Goal: Contribute content: Add original content to the website for others to see

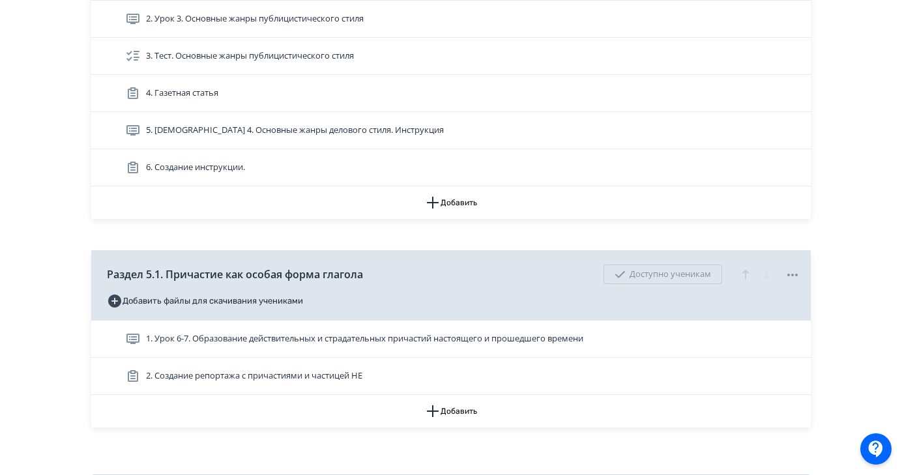
scroll to position [923, 0]
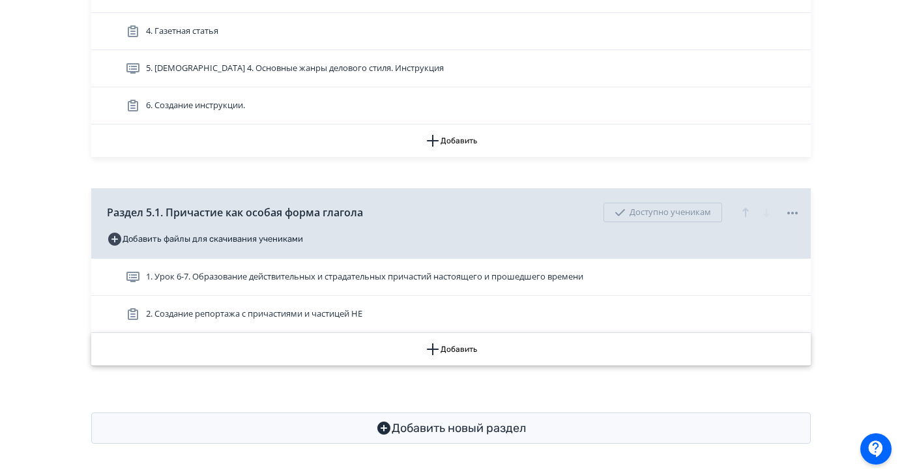
click at [473, 350] on button "Добавить" at bounding box center [450, 349] width 719 height 33
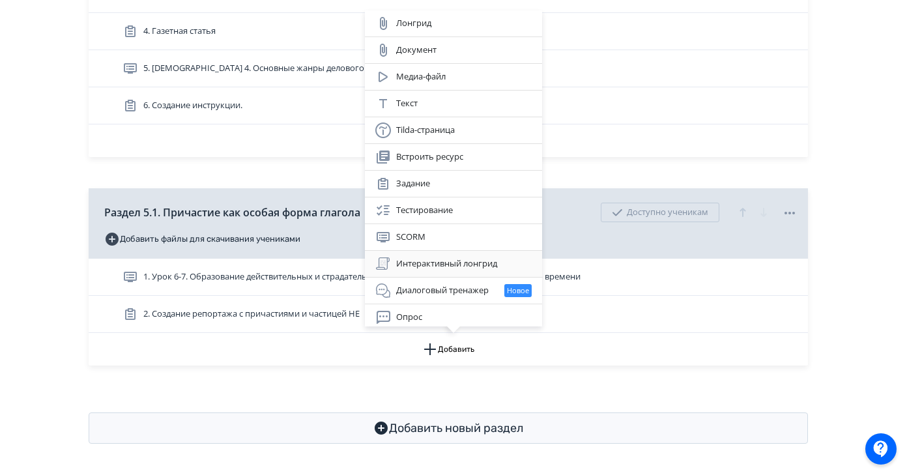
click at [464, 268] on div "Интерактивный лонгрид" at bounding box center [453, 264] width 156 height 16
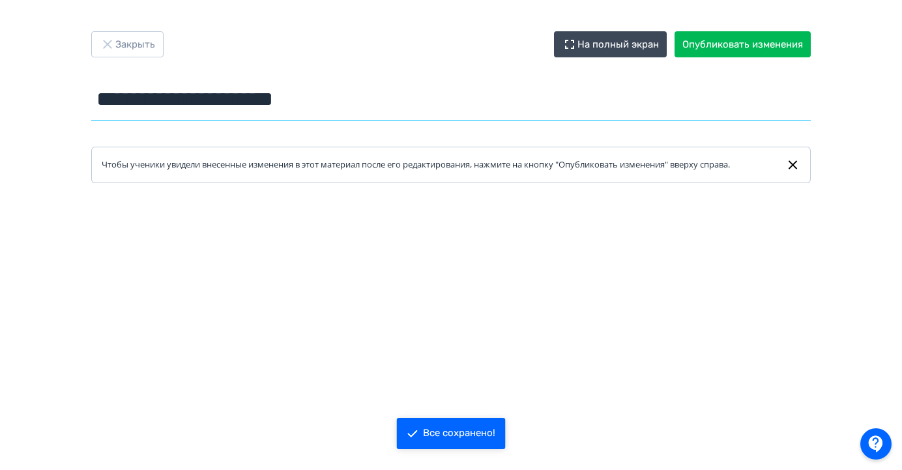
click at [300, 94] on input "**********" at bounding box center [450, 99] width 719 height 42
drag, startPoint x: 367, startPoint y: 102, endPoint x: 83, endPoint y: 107, distance: 283.5
click at [83, 107] on div "**********" at bounding box center [451, 107] width 782 height 152
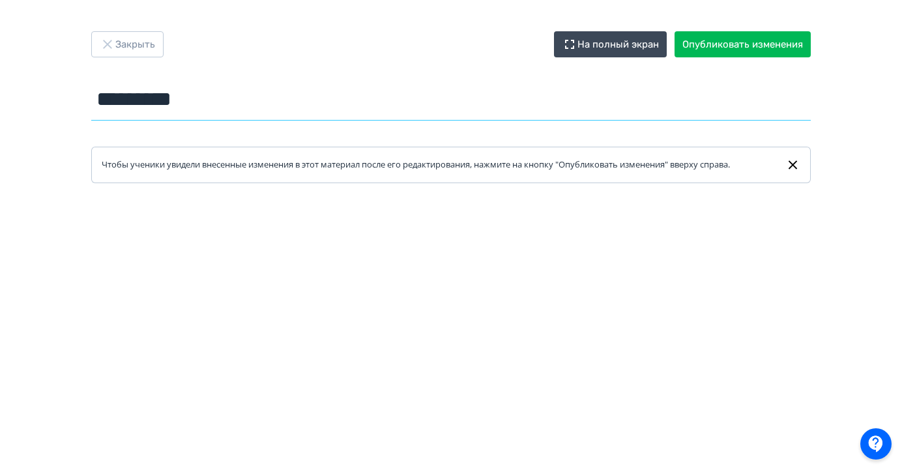
click at [192, 99] on input "********" at bounding box center [450, 99] width 719 height 42
paste input "**********"
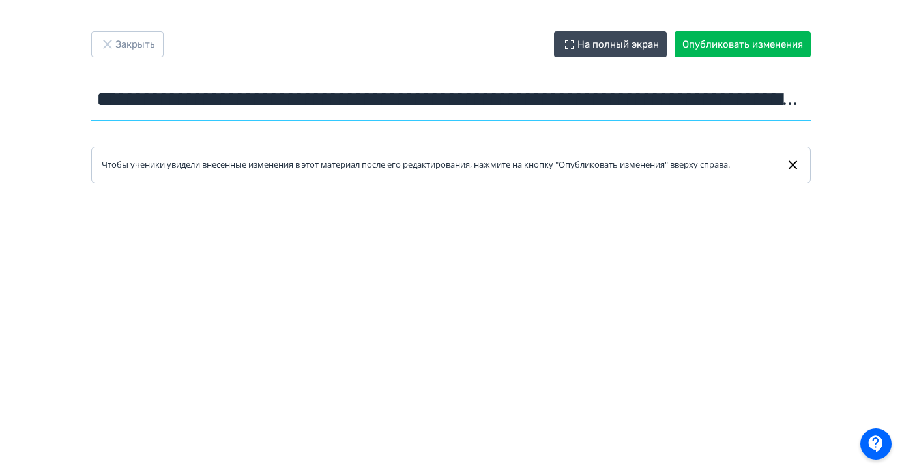
scroll to position [0, 580]
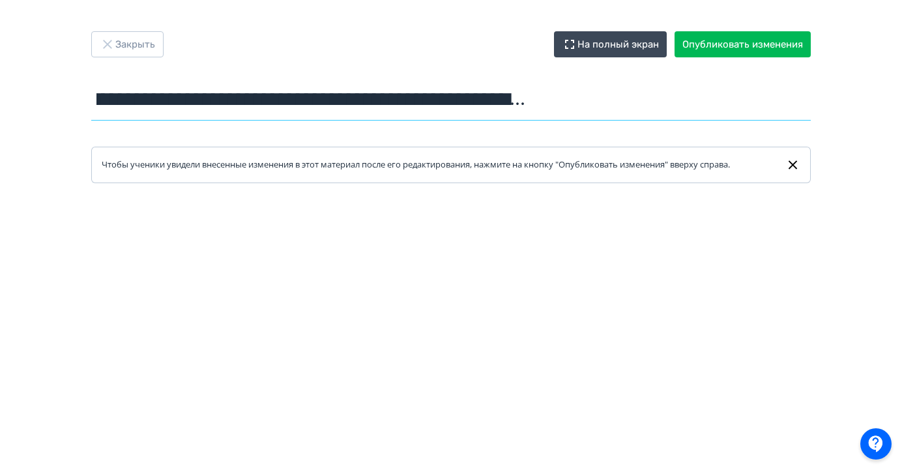
type input "**********"
click at [847, 151] on div "**********" at bounding box center [451, 234] width 902 height 407
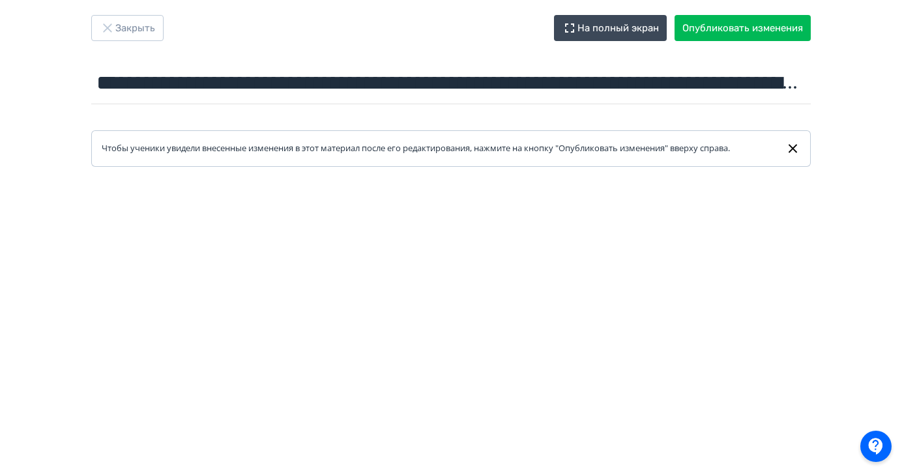
scroll to position [0, 0]
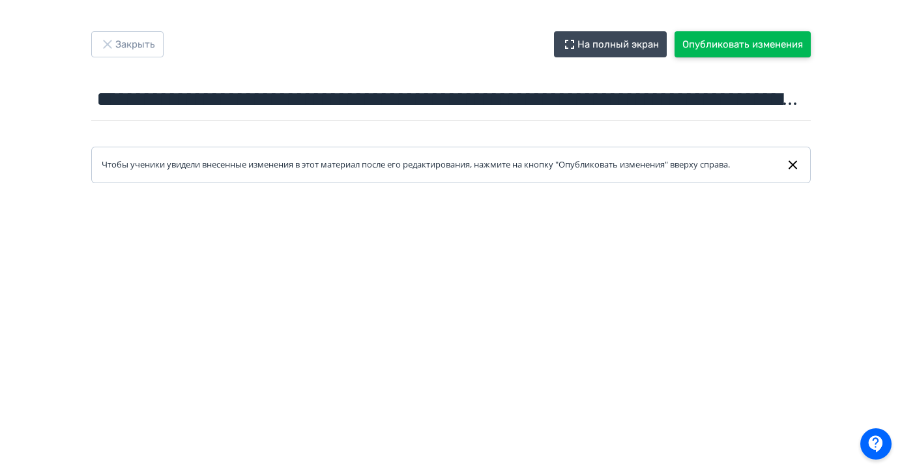
click at [697, 42] on button "Опубликовать изменения" at bounding box center [742, 44] width 136 height 26
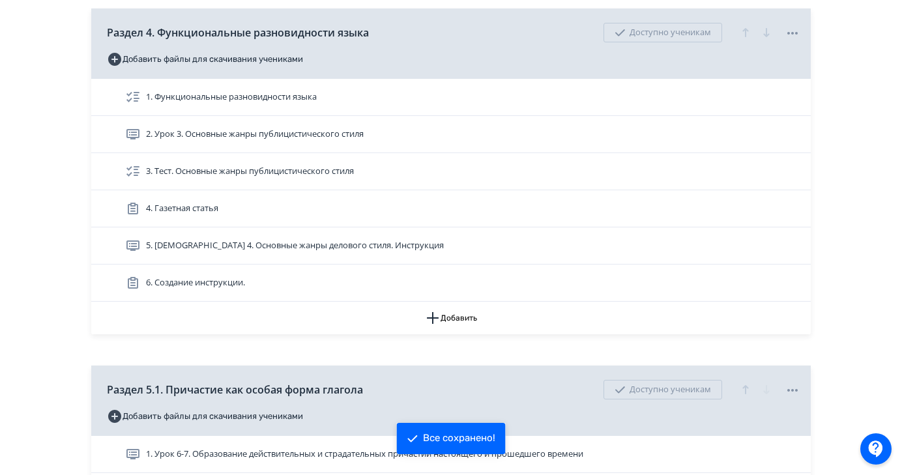
scroll to position [960, 0]
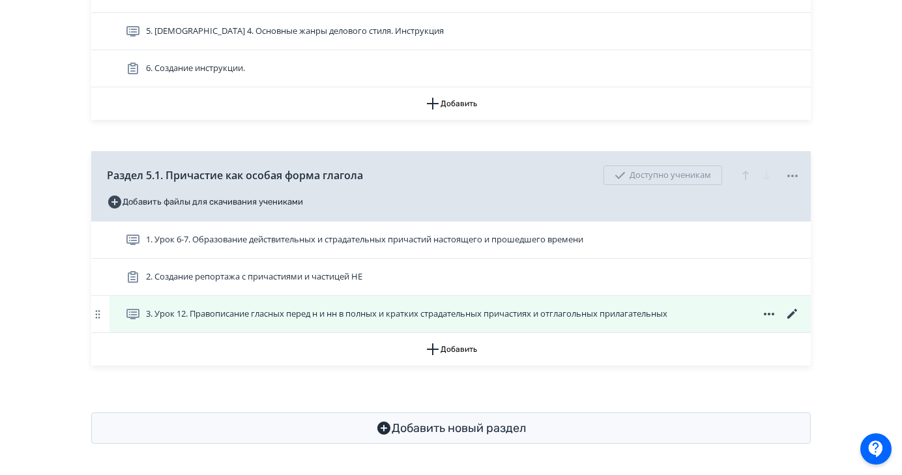
click at [788, 318] on icon at bounding box center [792, 314] width 10 height 10
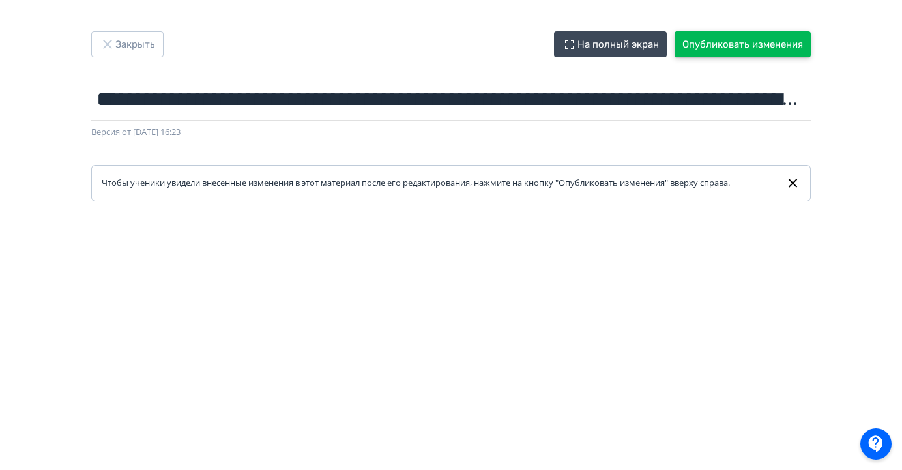
click at [758, 40] on button "Опубликовать изменения" at bounding box center [742, 44] width 136 height 26
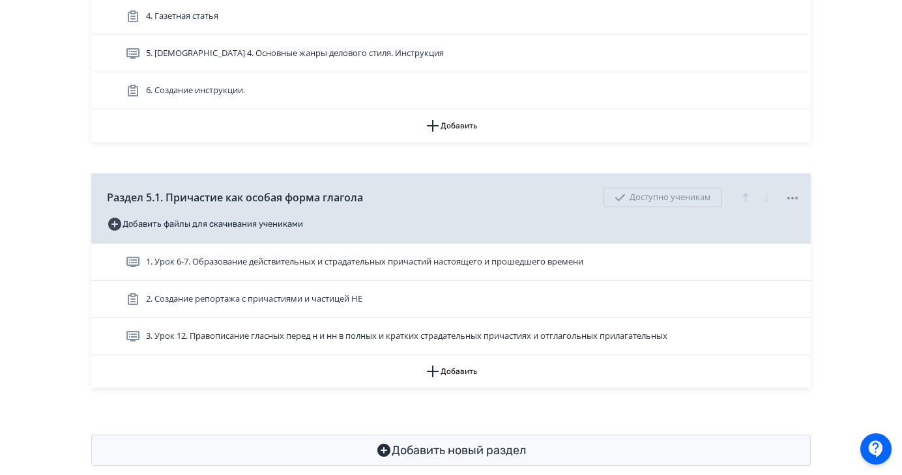
scroll to position [960, 0]
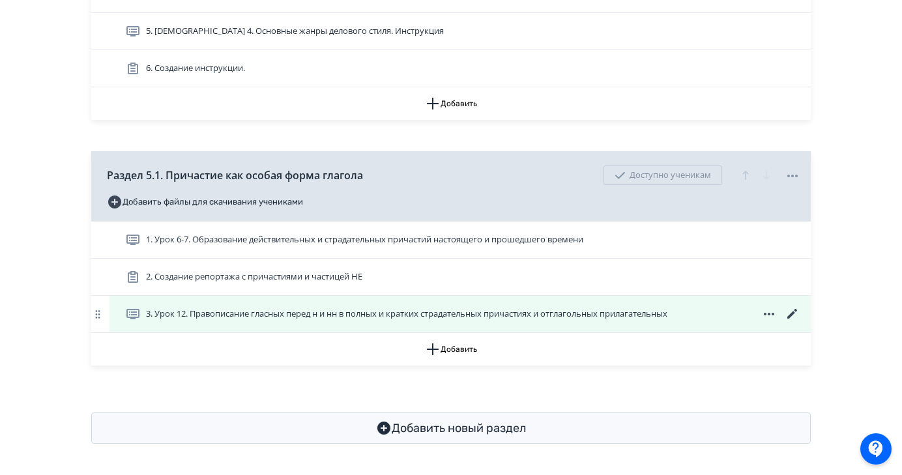
click at [792, 316] on icon at bounding box center [793, 314] width 16 height 16
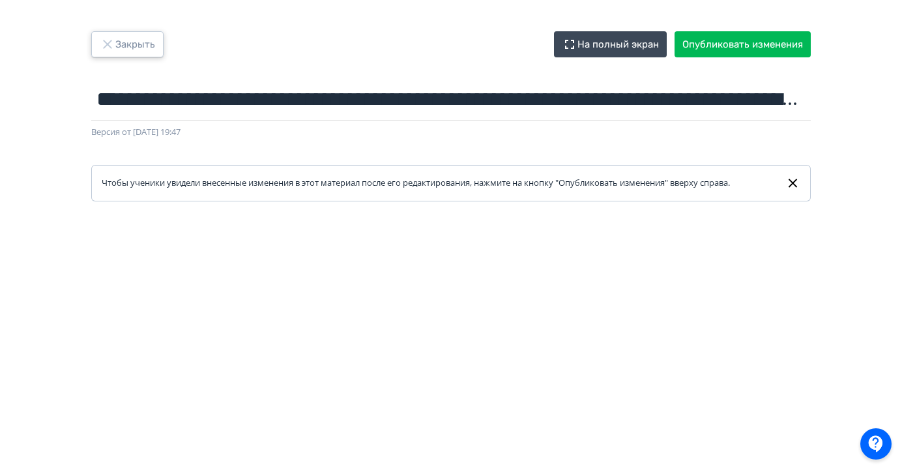
click at [123, 34] on button "Закрыть" at bounding box center [127, 44] width 72 height 26
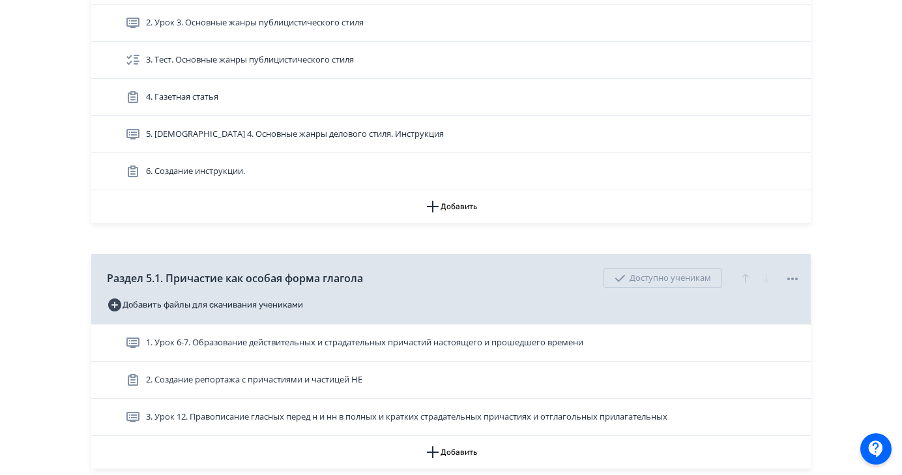
scroll to position [960, 0]
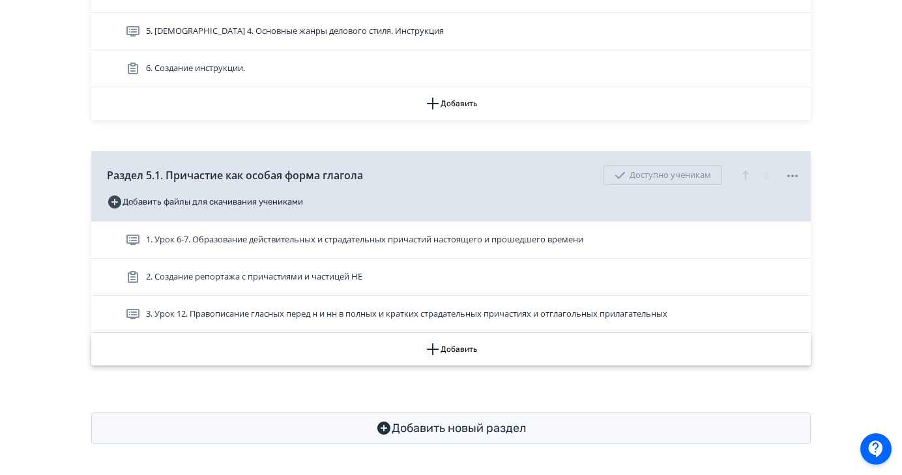
click at [522, 343] on button "Добавить" at bounding box center [450, 349] width 719 height 33
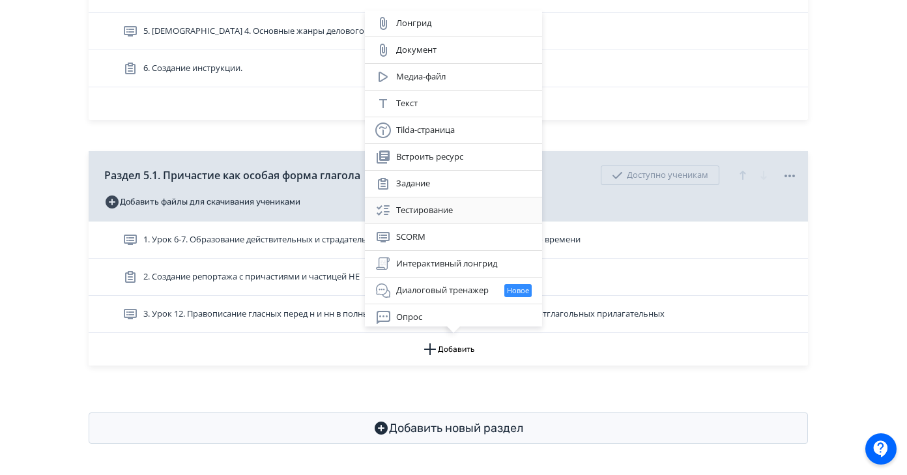
click at [468, 216] on div "Тестирование" at bounding box center [453, 211] width 156 height 16
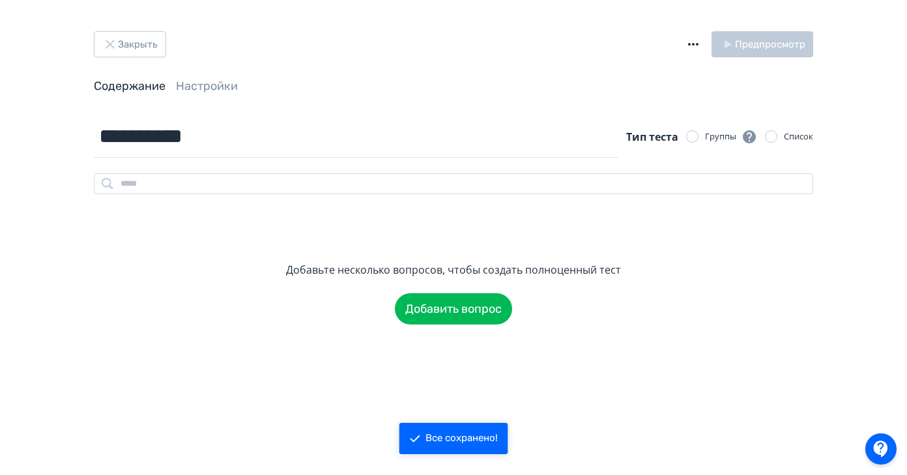
click at [694, 136] on div at bounding box center [692, 136] width 13 height 13
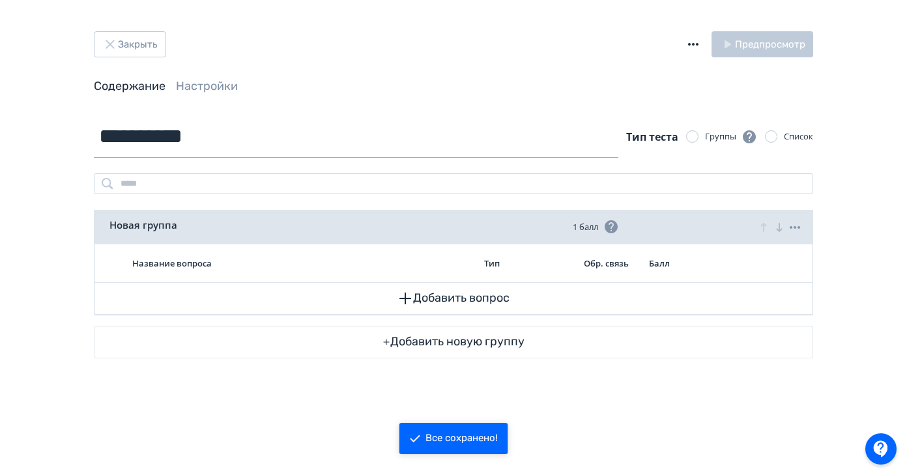
click at [217, 138] on input "**********" at bounding box center [356, 136] width 525 height 42
drag, startPoint x: 222, startPoint y: 134, endPoint x: 96, endPoint y: 130, distance: 125.2
click at [96, 130] on input "**********" at bounding box center [356, 136] width 525 height 42
paste input "**********"
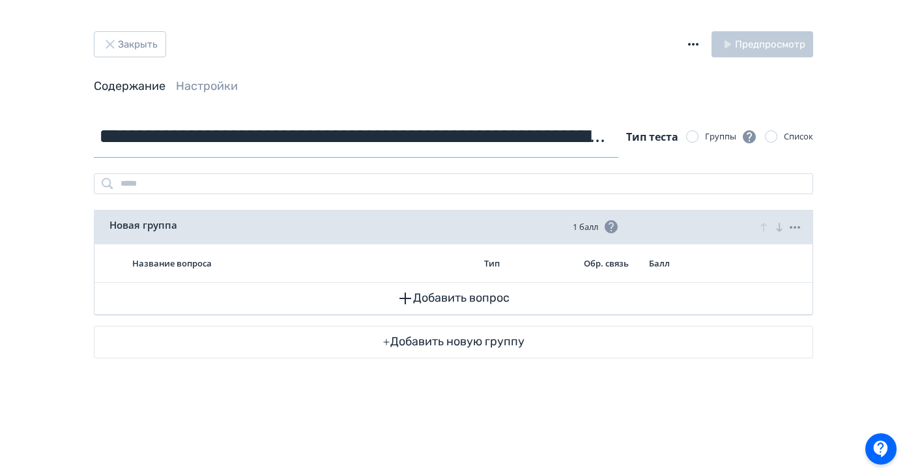
scroll to position [0, 693]
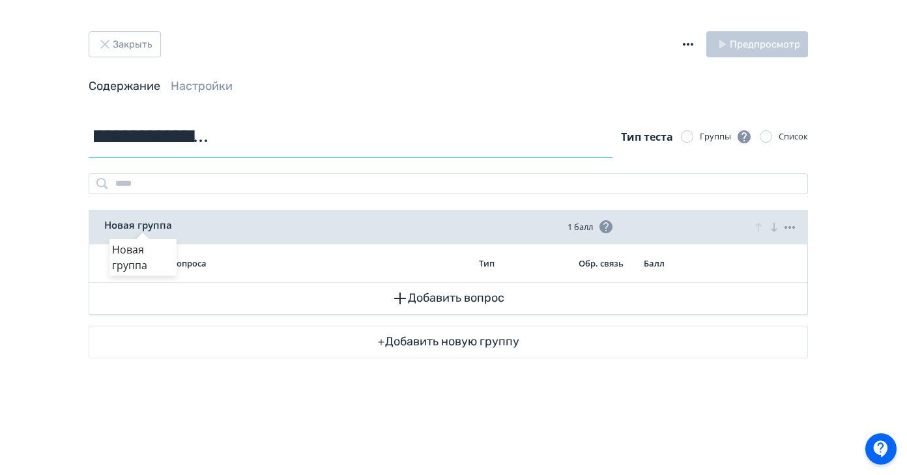
type input "**********"
click at [155, 227] on div "Новая группа" at bounding box center [142, 225] width 67 height 15
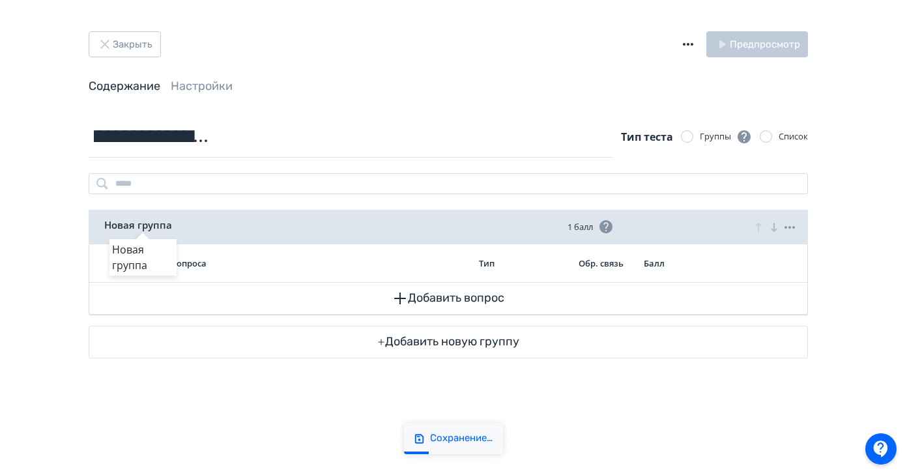
scroll to position [0, 0]
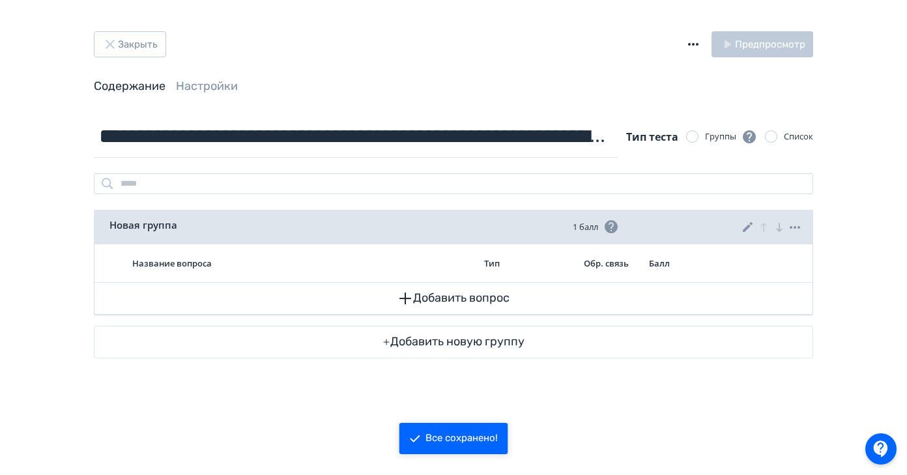
click at [749, 229] on icon at bounding box center [748, 228] width 16 height 16
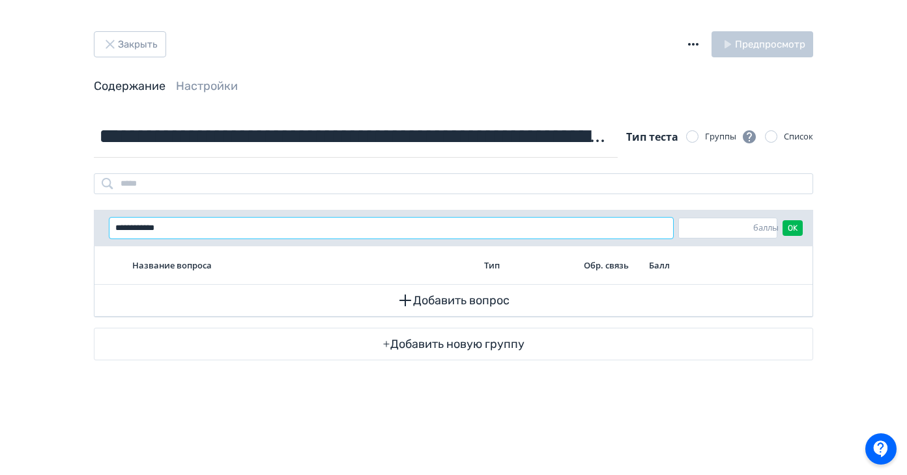
drag, startPoint x: 179, startPoint y: 231, endPoint x: 94, endPoint y: 227, distance: 84.8
click at [94, 227] on div "**********" at bounding box center [453, 228] width 719 height 36
type input "*"
click at [118, 227] on input "**********" at bounding box center [391, 228] width 564 height 21
drag, startPoint x: 225, startPoint y: 228, endPoint x: 111, endPoint y: 226, distance: 113.4
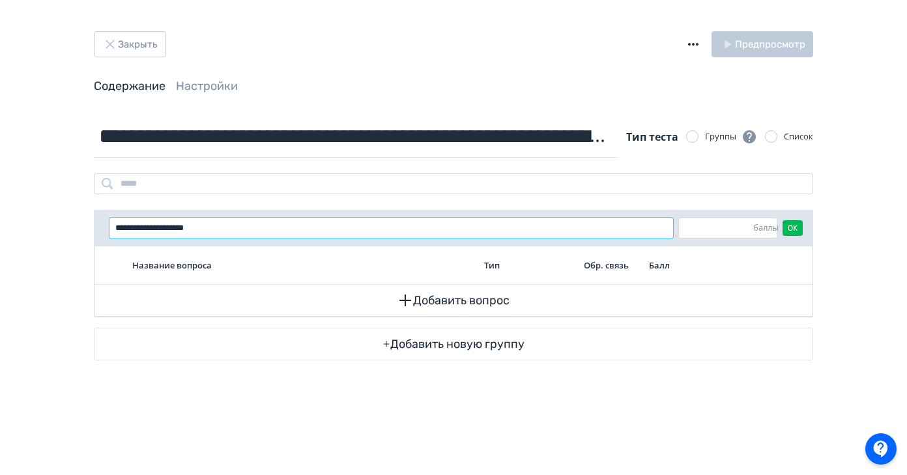
click at [111, 226] on input "**********" at bounding box center [391, 228] width 564 height 21
type input "*"
type input "**********"
click at [461, 302] on button "Добавить вопрос" at bounding box center [453, 300] width 697 height 31
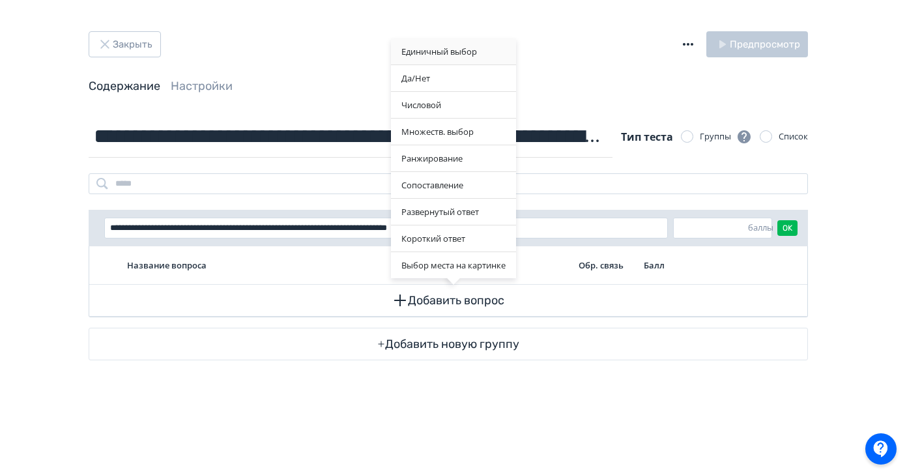
click at [462, 51] on div "Единичный выбор" at bounding box center [453, 51] width 125 height 26
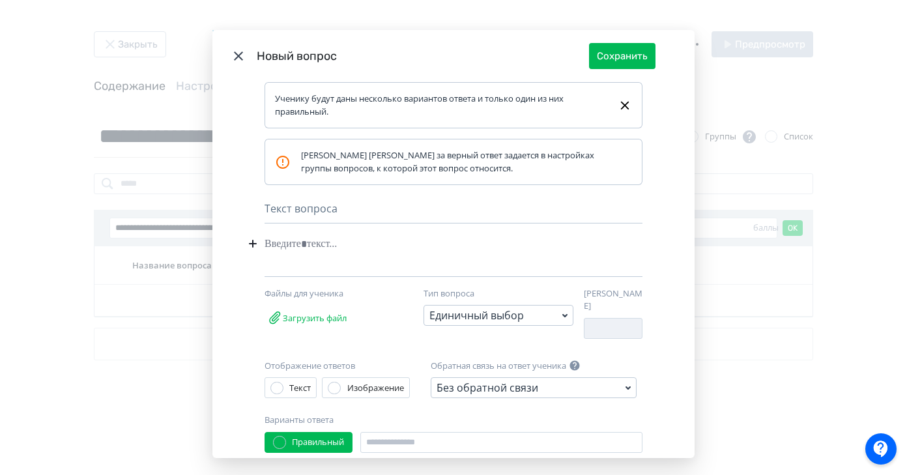
click at [278, 246] on div "Modal" at bounding box center [434, 243] width 338 height 25
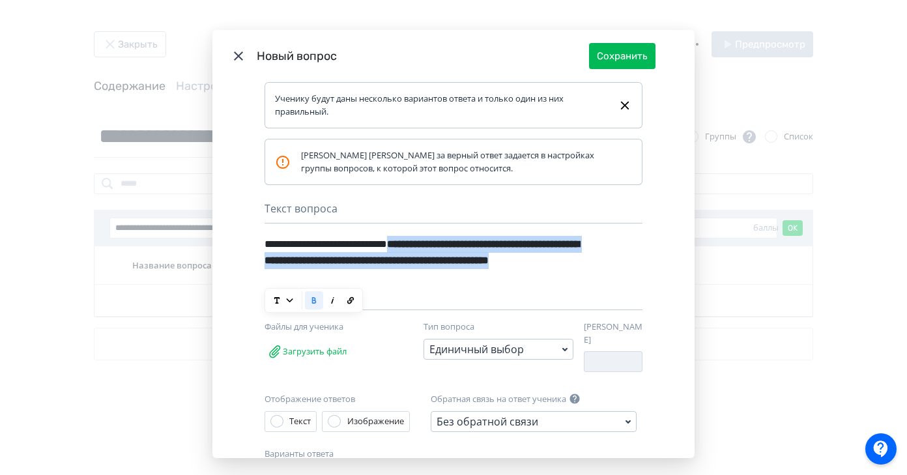
drag, startPoint x: 439, startPoint y: 276, endPoint x: 427, endPoint y: 244, distance: 34.0
click at [427, 244] on div "**********" at bounding box center [431, 260] width 333 height 59
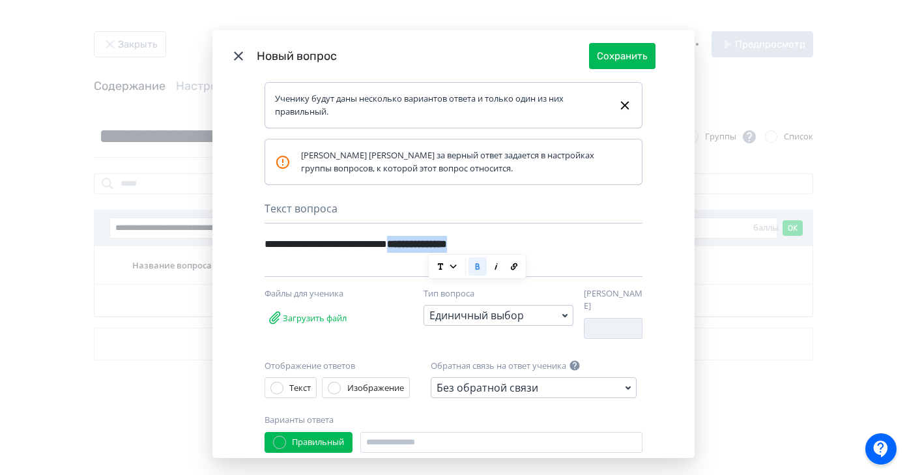
drag, startPoint x: 519, startPoint y: 244, endPoint x: 428, endPoint y: 248, distance: 91.3
click at [428, 248] on b "**********" at bounding box center [417, 244] width 60 height 10
click at [474, 270] on icon "Modal" at bounding box center [477, 266] width 13 height 13
click at [542, 249] on div "**********" at bounding box center [431, 243] width 333 height 25
click at [485, 246] on div "**********" at bounding box center [431, 243] width 333 height 25
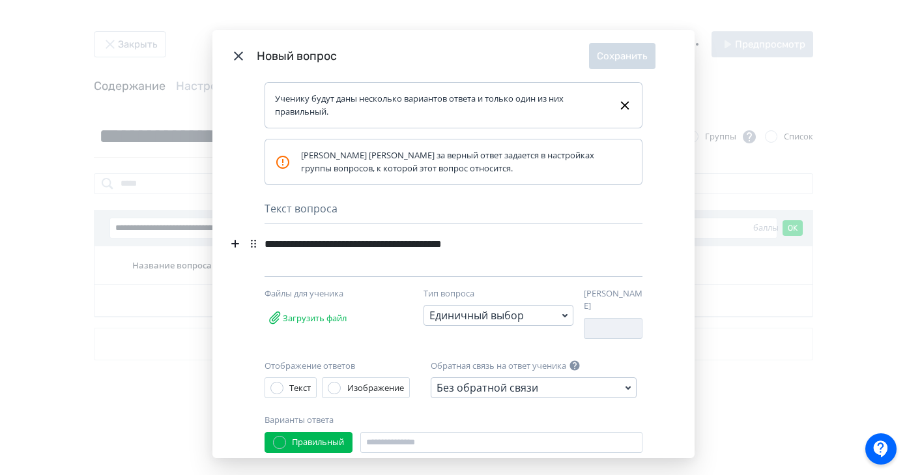
click at [527, 250] on div "**********" at bounding box center [431, 243] width 333 height 25
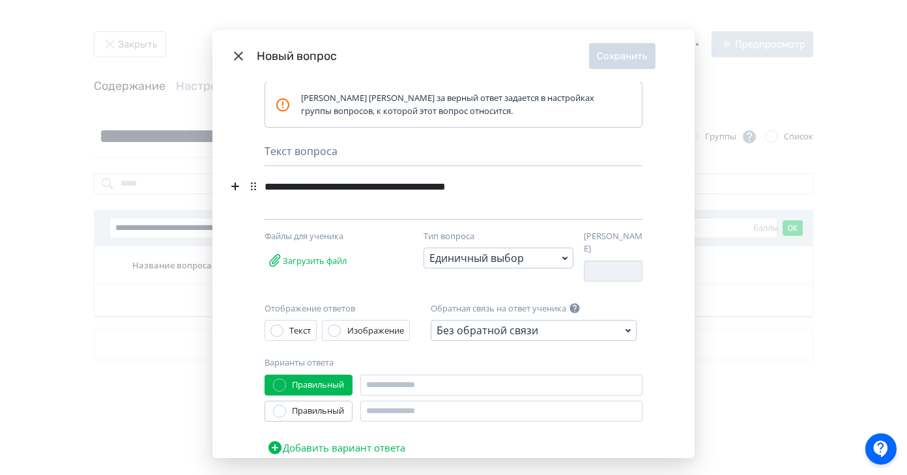
scroll to position [102, 0]
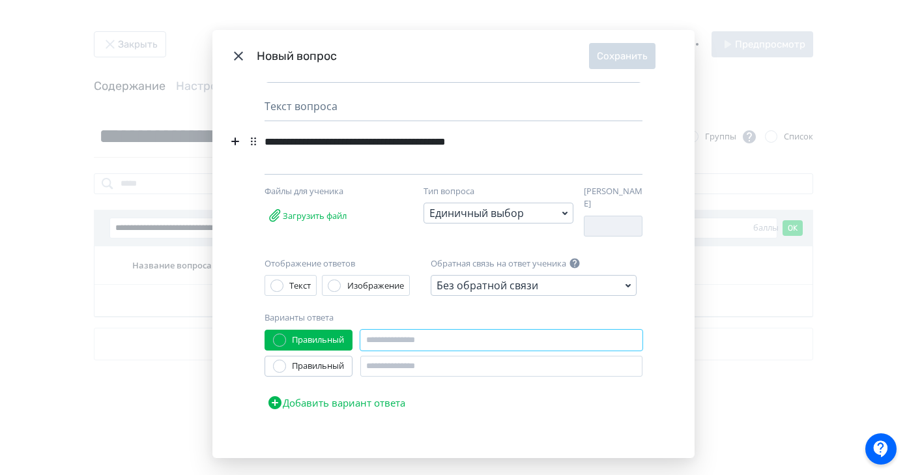
click at [403, 335] on input "Modal" at bounding box center [501, 340] width 282 height 21
type input "*"
click at [378, 357] on input "Modal" at bounding box center [501, 366] width 282 height 21
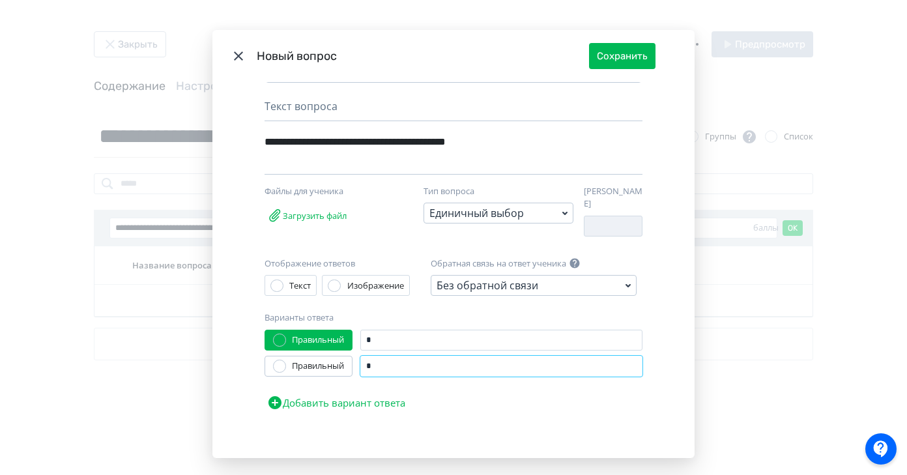
type input "*"
click at [345, 397] on button "Добавить вариант ответа" at bounding box center [336, 403] width 143 height 26
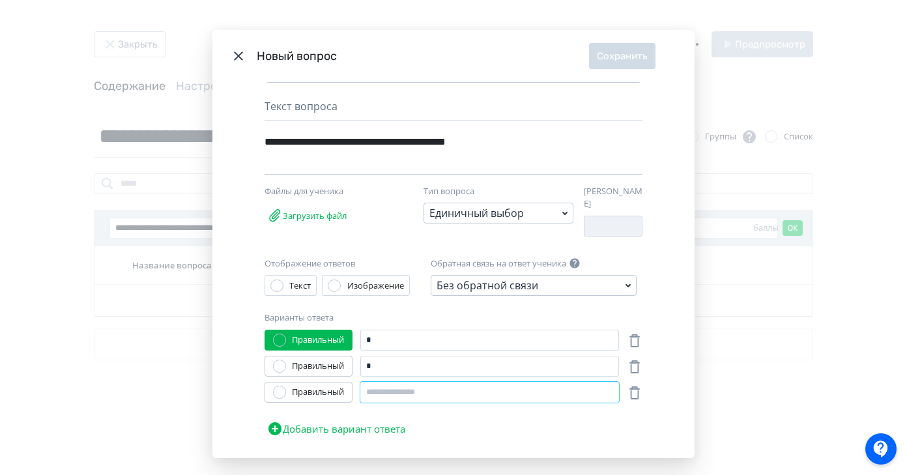
click at [392, 388] on input "Modal" at bounding box center [489, 392] width 259 height 21
type input "*"
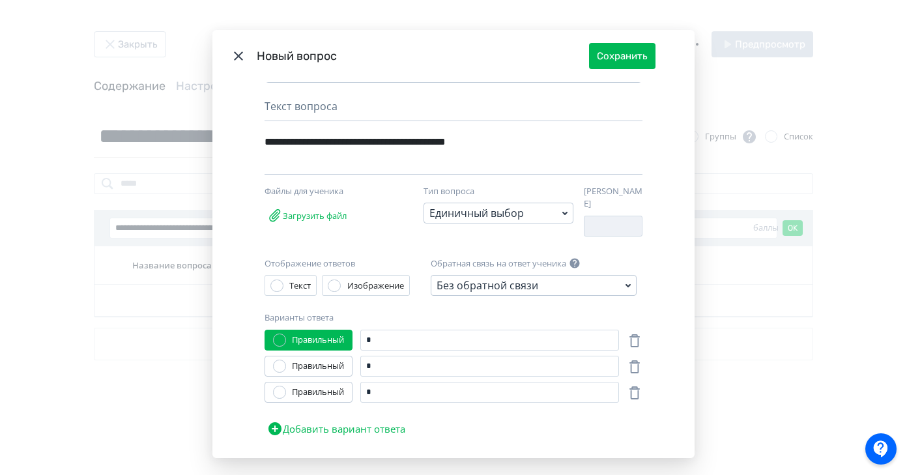
click at [475, 423] on div "Правильный * Правильный * Правильный * Добавить вариант ответа" at bounding box center [454, 386] width 378 height 112
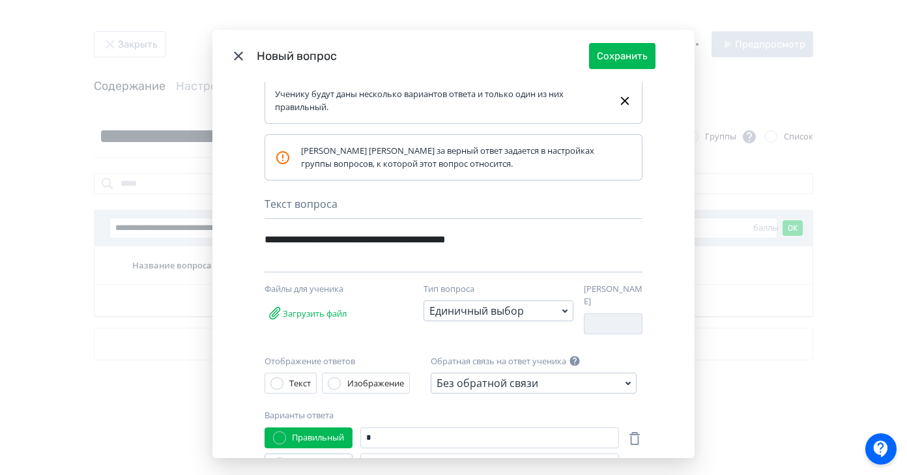
scroll to position [0, 0]
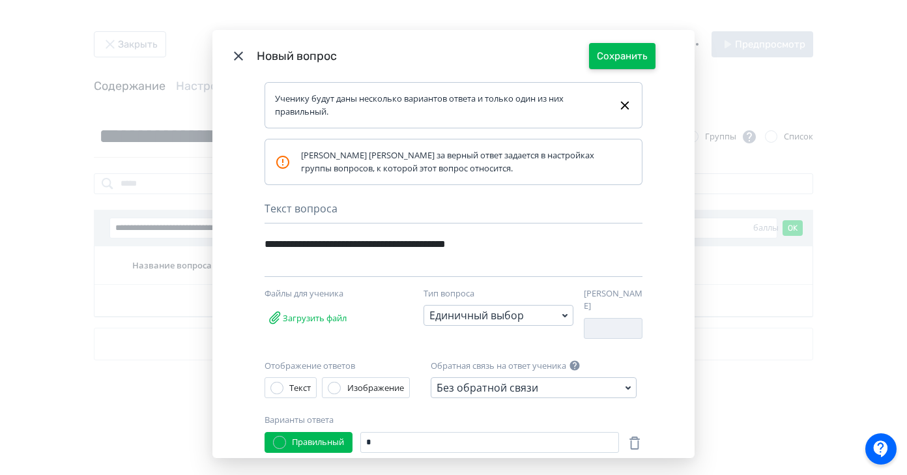
click at [632, 64] on button "Сохранить" at bounding box center [622, 56] width 66 height 26
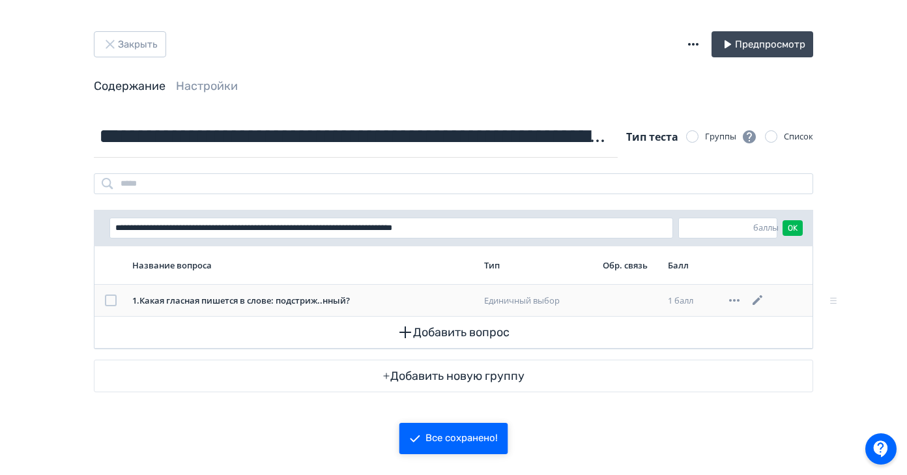
click at [736, 301] on icon at bounding box center [734, 300] width 10 height 3
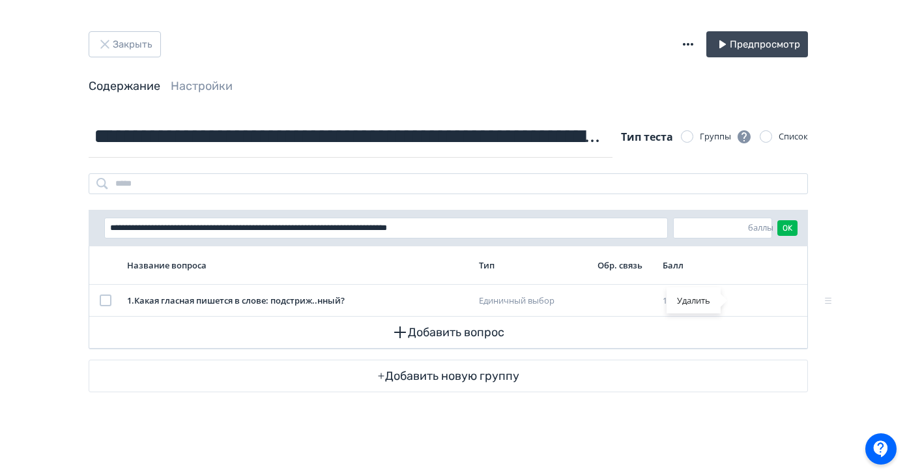
click at [740, 353] on div "Удалить" at bounding box center [453, 237] width 907 height 475
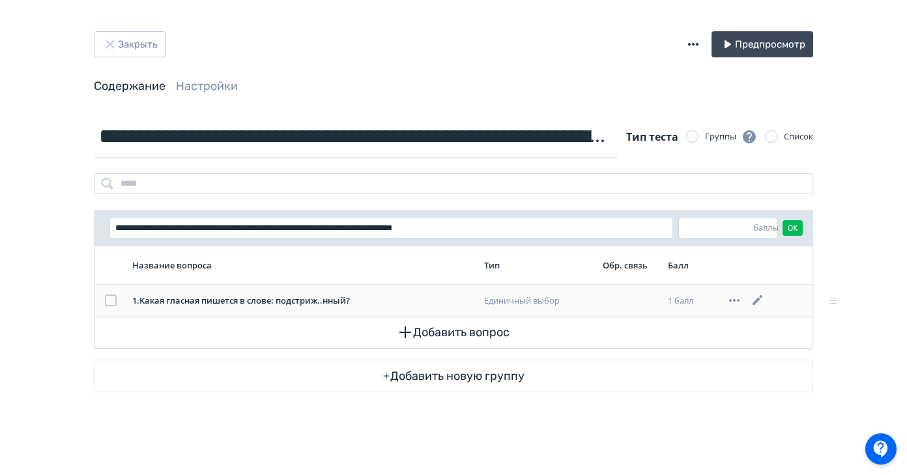
click at [214, 297] on div "1 . Какая гласная пишется в слове: подстриж..нный?" at bounding box center [302, 301] width 341 height 13
click at [108, 302] on div at bounding box center [111, 301] width 12 height 12
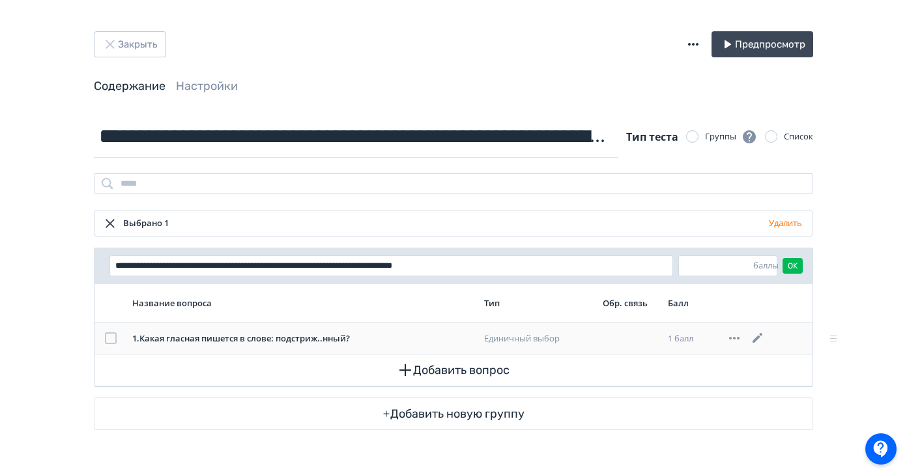
click at [112, 336] on div at bounding box center [111, 338] width 12 height 12
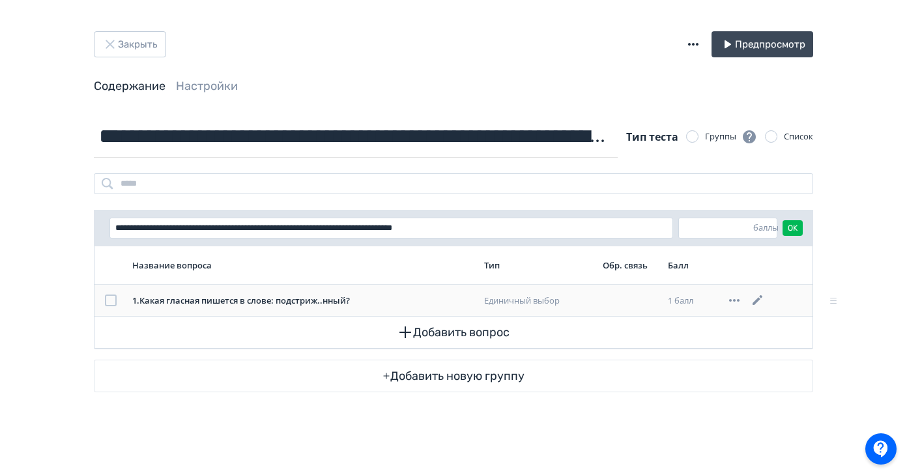
click at [730, 301] on icon at bounding box center [735, 301] width 16 height 16
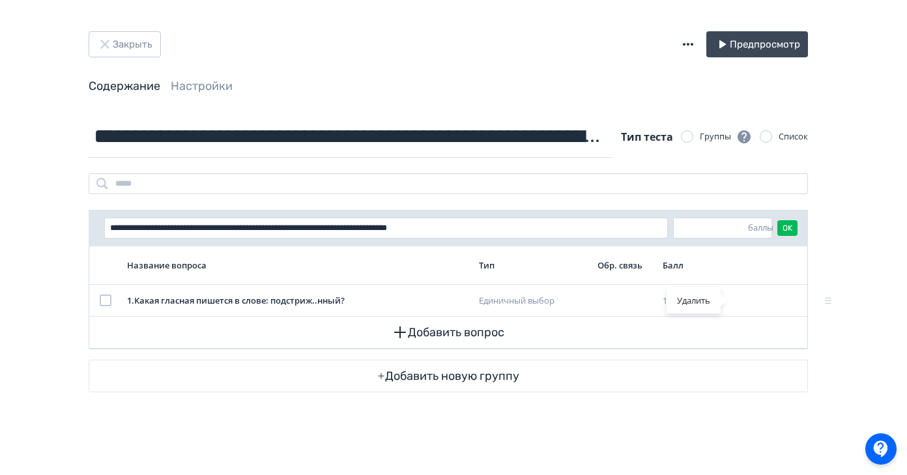
click at [831, 303] on div "Удалить" at bounding box center [453, 237] width 907 height 475
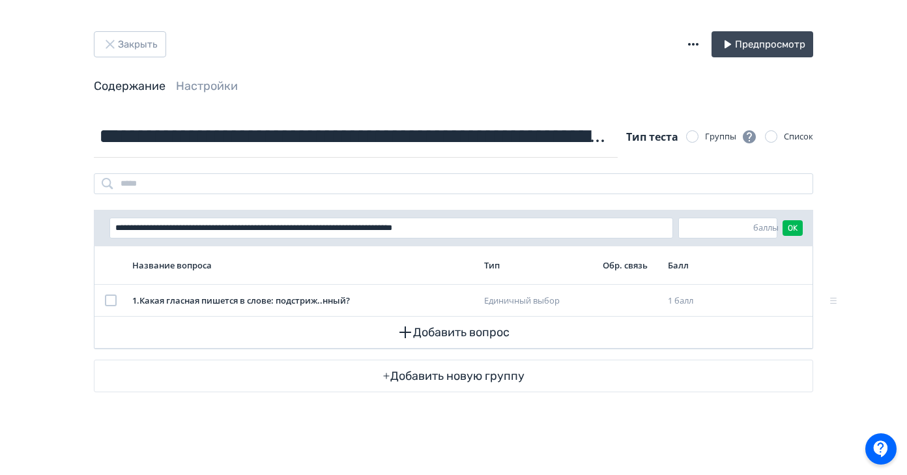
click at [831, 303] on icon at bounding box center [833, 301] width 7 height 6
click at [373, 302] on div "1 . Какая гласная пишется в слове: подстриж..нный?" at bounding box center [302, 301] width 341 height 13
click at [760, 301] on icon at bounding box center [758, 301] width 16 height 16
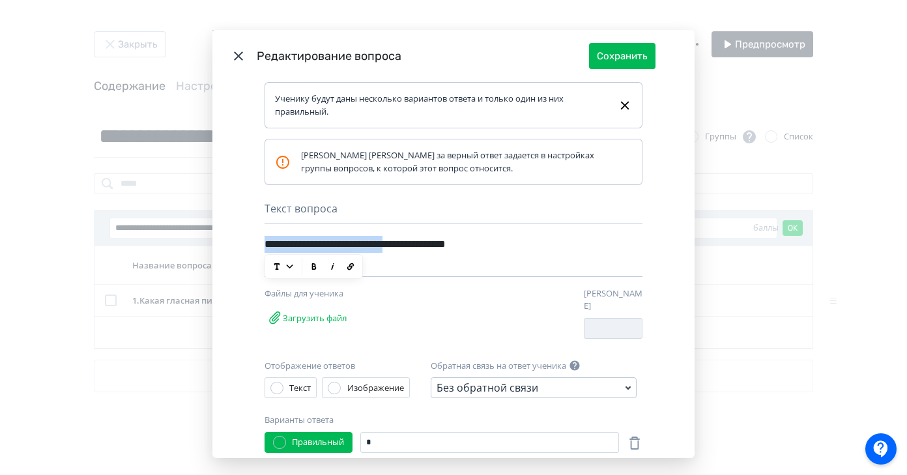
drag, startPoint x: 423, startPoint y: 248, endPoint x: 264, endPoint y: 244, distance: 159.0
click at [265, 244] on div "**********" at bounding box center [431, 243] width 333 height 25
copy div "**********"
click at [636, 54] on button "Сохранить" at bounding box center [622, 56] width 66 height 26
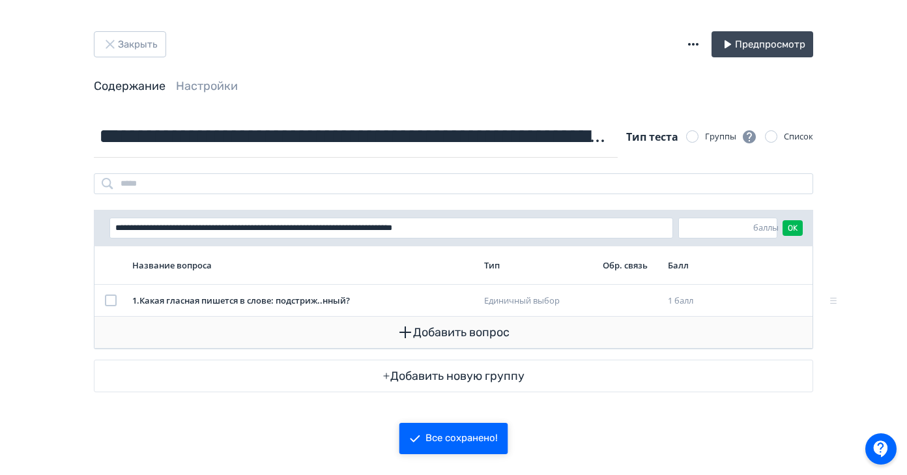
click at [517, 336] on button "Добавить вопрос" at bounding box center [453, 332] width 697 height 31
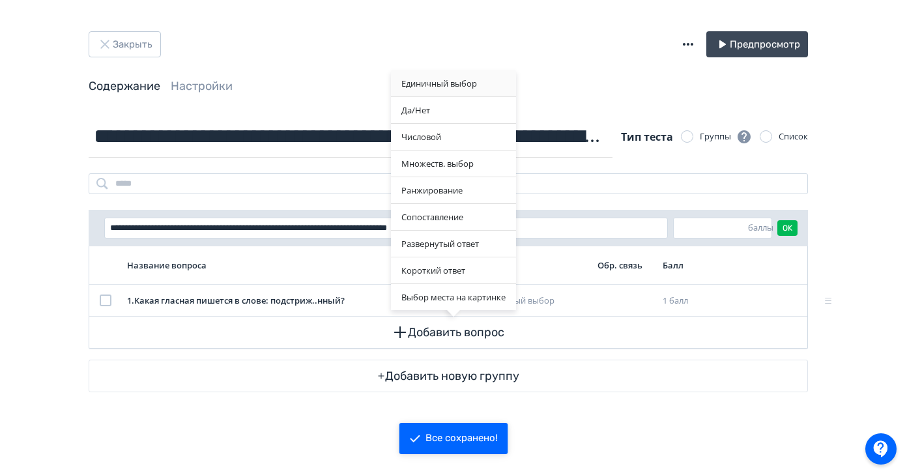
click at [466, 81] on div "Единичный выбор" at bounding box center [453, 83] width 125 height 26
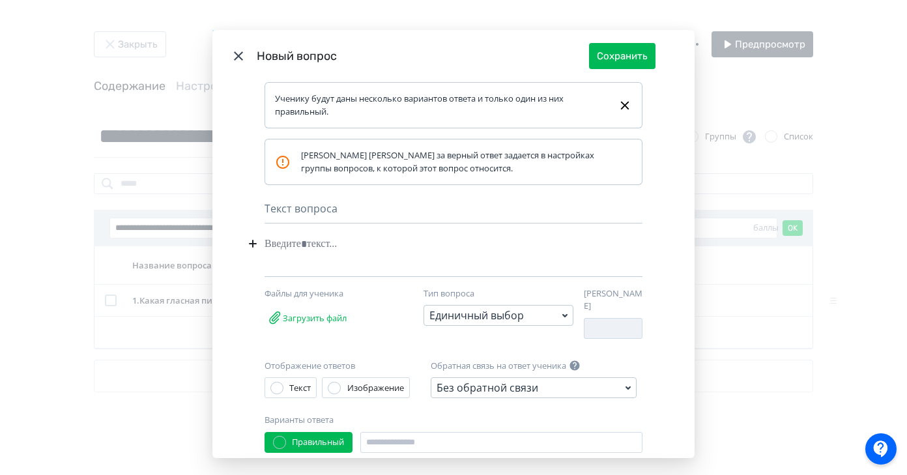
click at [289, 246] on div "Modal" at bounding box center [434, 243] width 338 height 25
paste div "Modal"
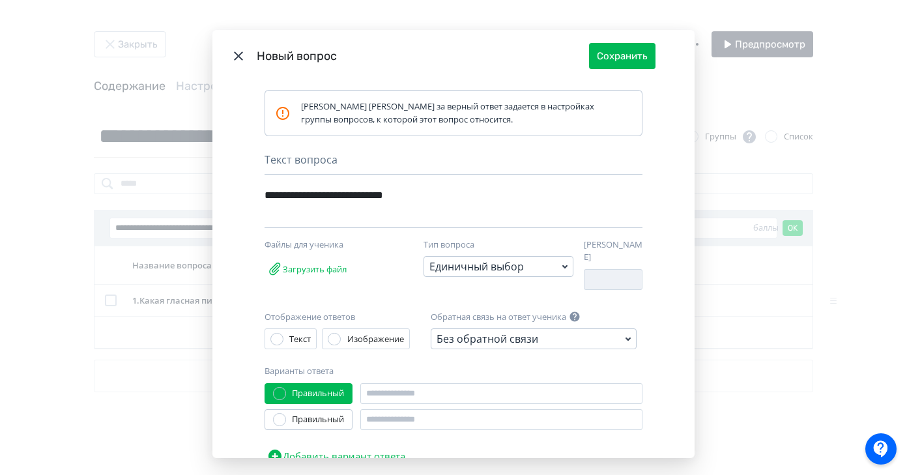
scroll to position [102, 0]
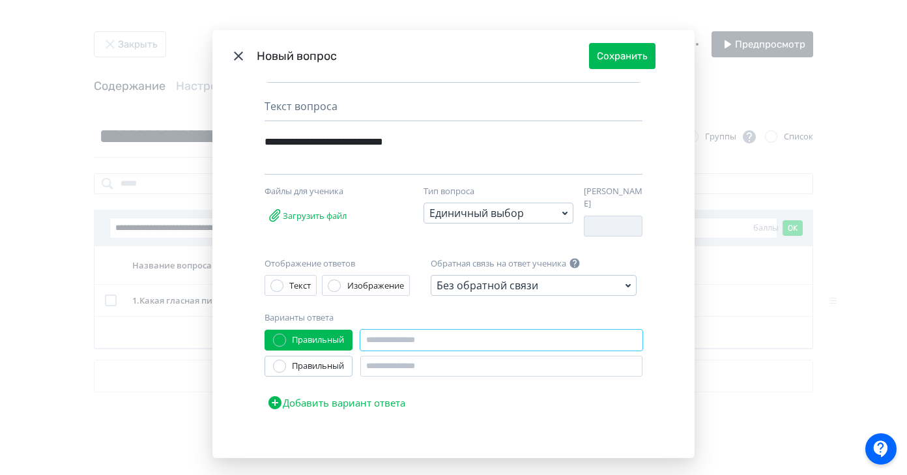
click at [393, 335] on input "Modal" at bounding box center [501, 340] width 282 height 21
type input "*"
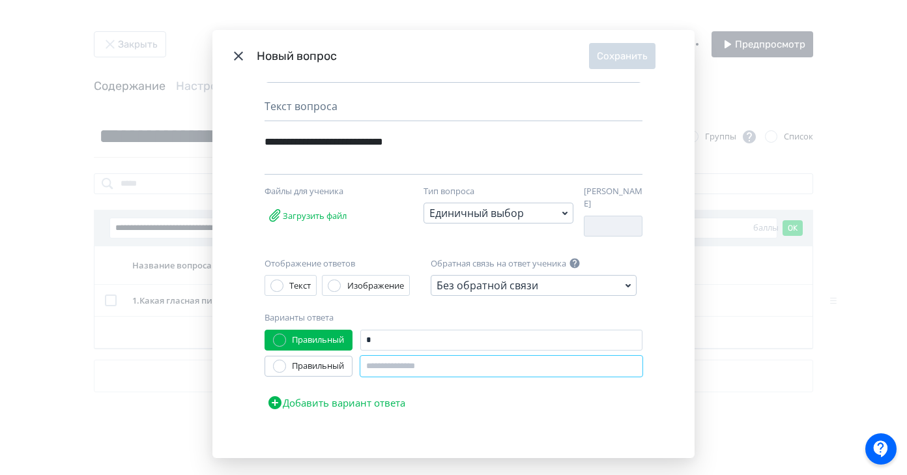
click at [386, 364] on input "Modal" at bounding box center [501, 366] width 282 height 21
type input "*"
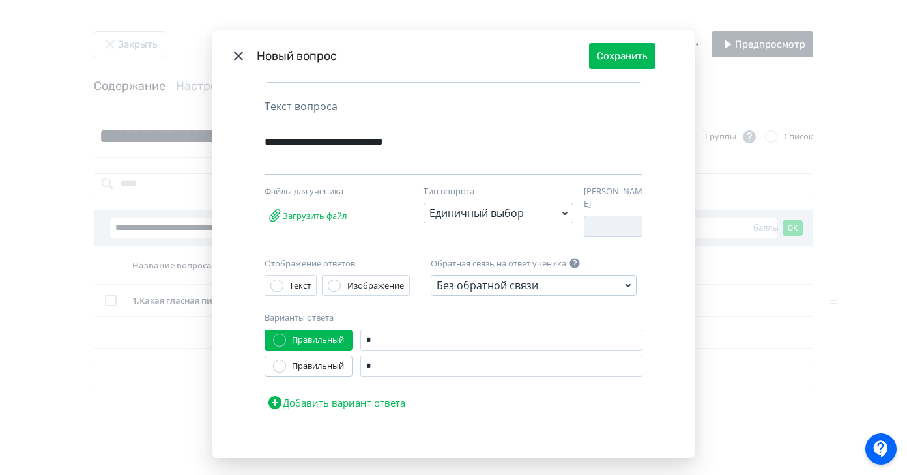
click at [366, 393] on button "Добавить вариант ответа" at bounding box center [336, 403] width 143 height 26
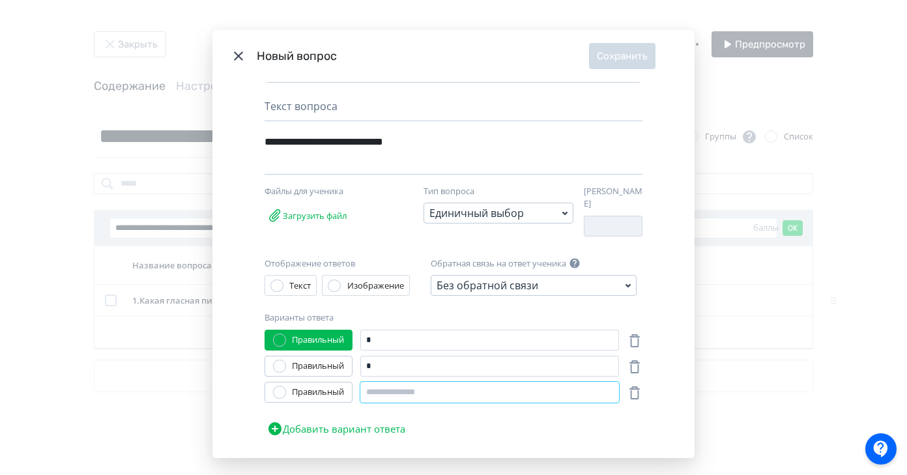
click at [381, 386] on input "Modal" at bounding box center [489, 392] width 259 height 21
type input "*"
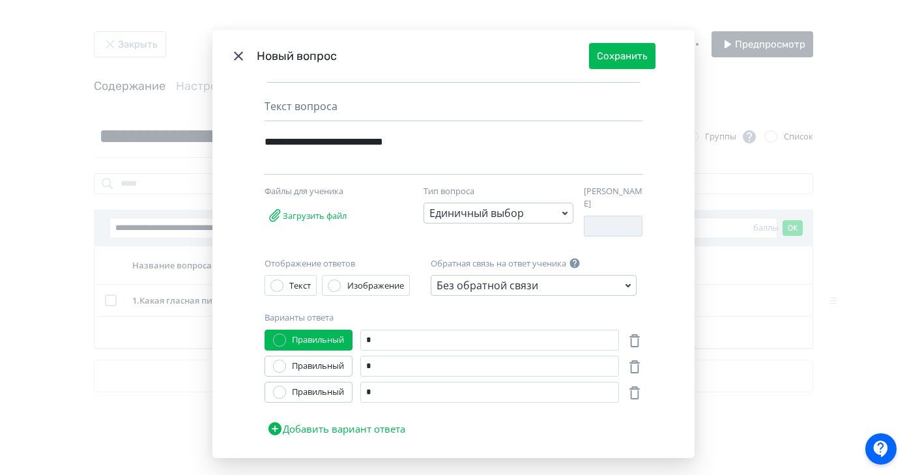
click at [435, 143] on div "**********" at bounding box center [431, 141] width 333 height 25
click at [644, 51] on button "Сохранить" at bounding box center [622, 56] width 66 height 26
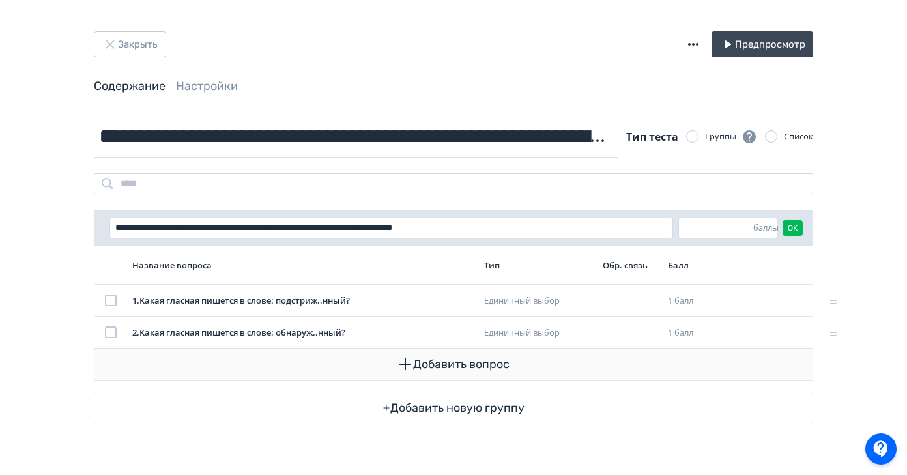
click at [508, 356] on button "Добавить вопрос" at bounding box center [453, 364] width 697 height 31
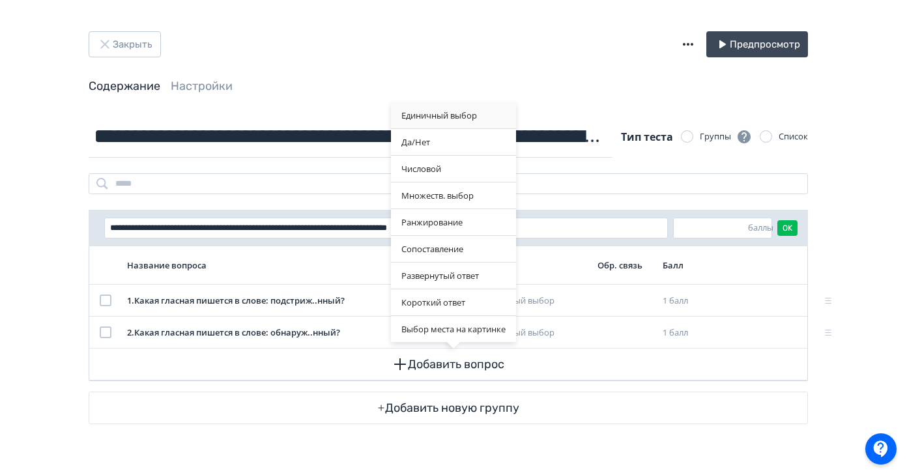
click at [459, 121] on div "Единичный выбор" at bounding box center [453, 115] width 125 height 26
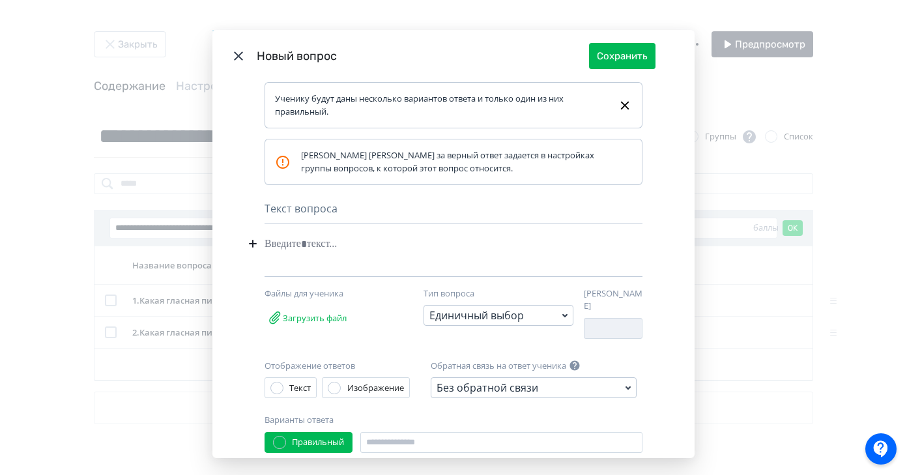
click at [304, 241] on div "Modal" at bounding box center [434, 243] width 338 height 25
paste div "Modal"
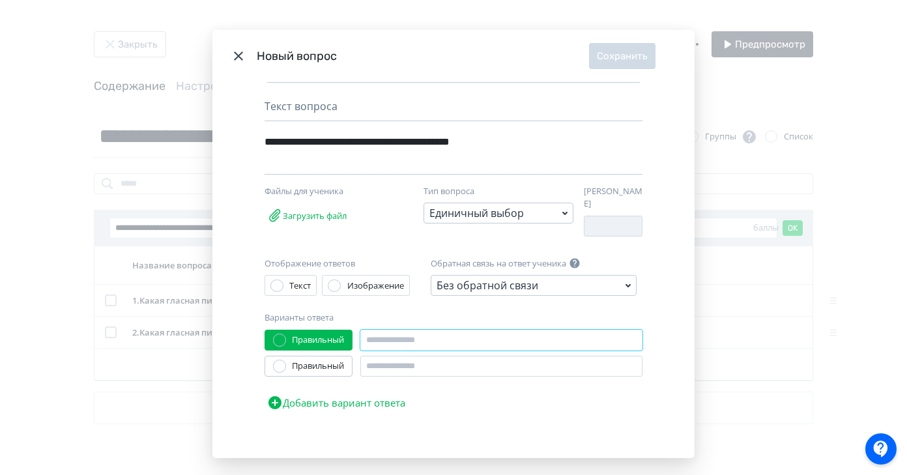
click at [399, 333] on input "Modal" at bounding box center [501, 340] width 282 height 21
type input "*"
click at [382, 366] on input "Modal" at bounding box center [501, 366] width 282 height 21
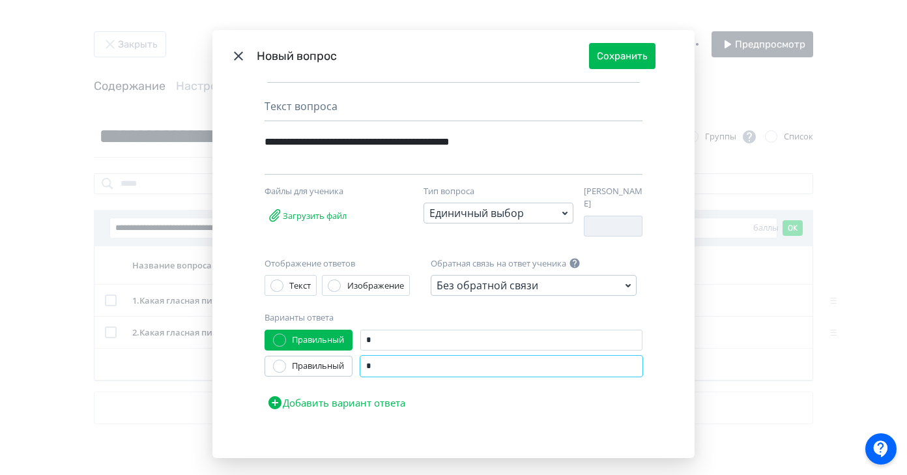
type input "*"
click at [373, 391] on button "Добавить вариант ответа" at bounding box center [336, 403] width 143 height 26
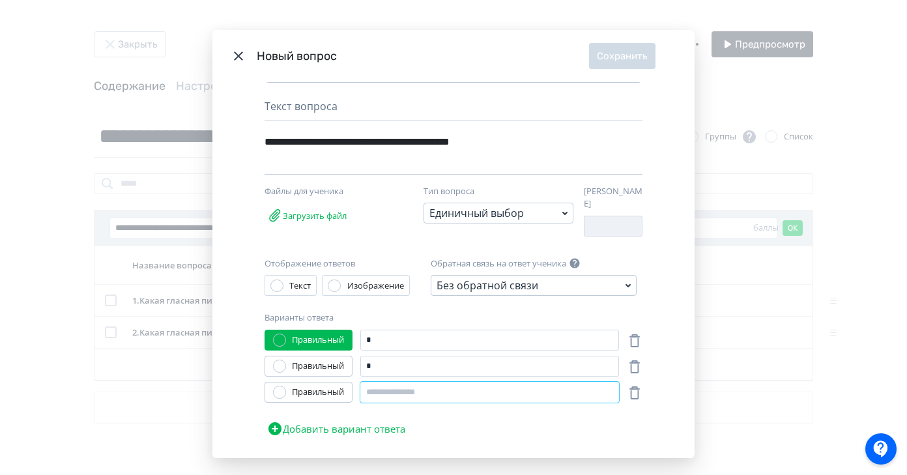
click at [383, 389] on input "Modal" at bounding box center [489, 392] width 259 height 21
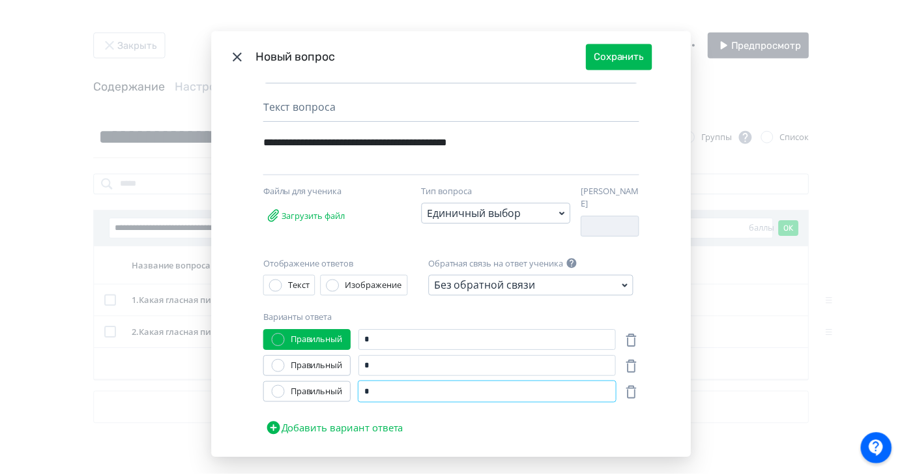
scroll to position [0, 0]
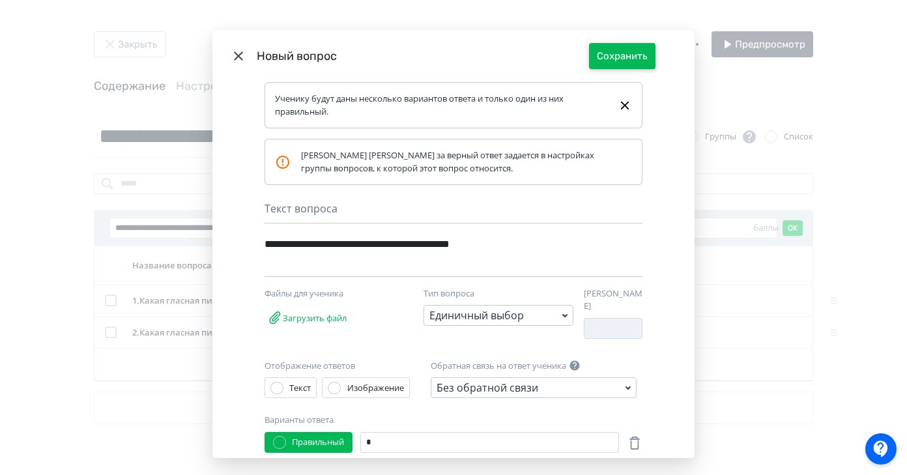
type input "*"
click at [625, 61] on button "Сохранить" at bounding box center [622, 56] width 66 height 26
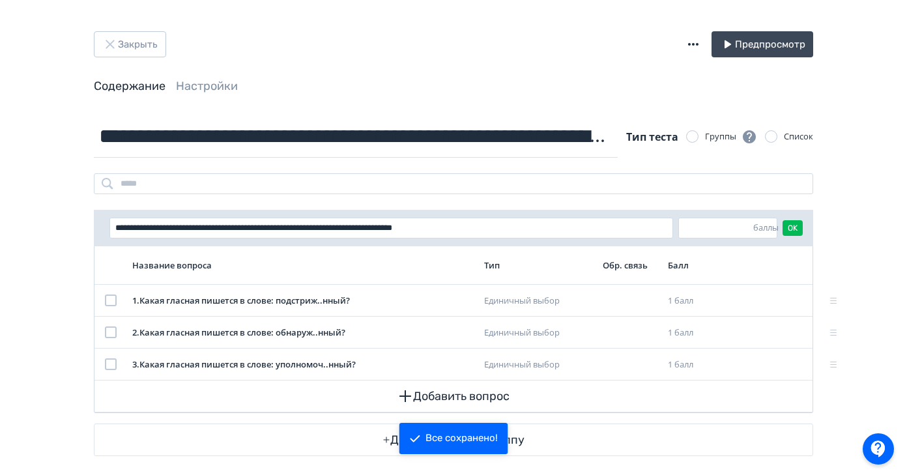
scroll to position [12, 0]
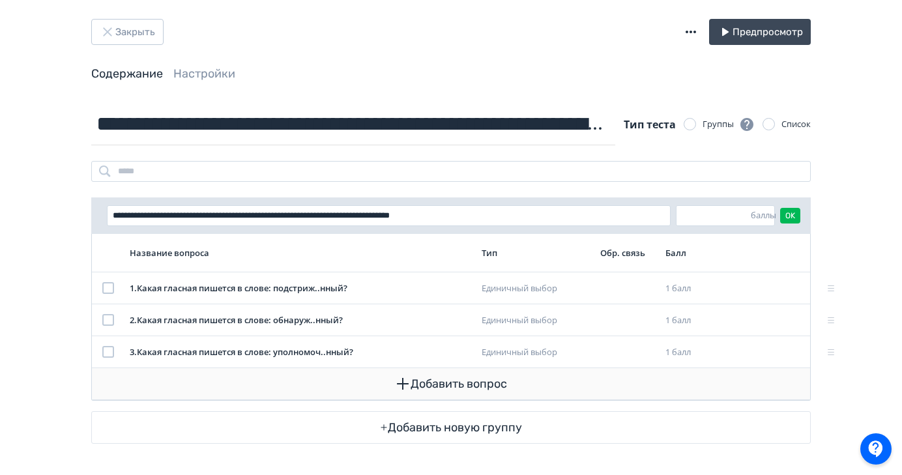
click at [455, 384] on button "Добавить вопрос" at bounding box center [450, 383] width 697 height 31
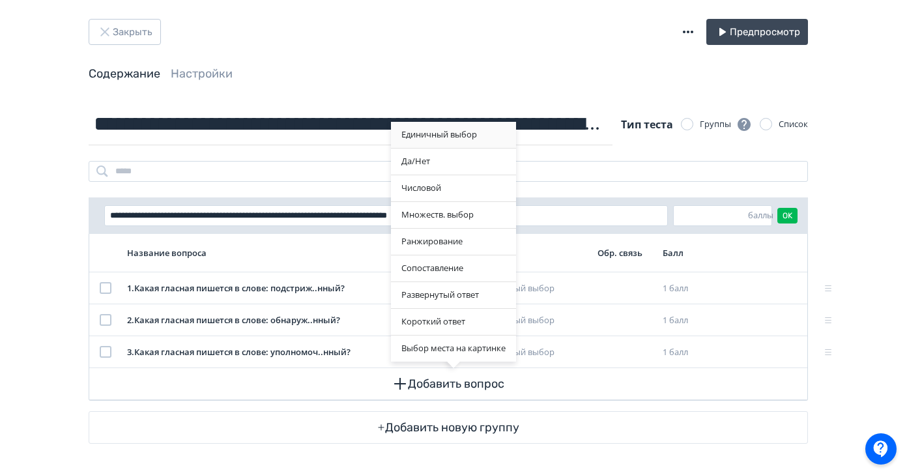
click at [447, 139] on div "Единичный выбор" at bounding box center [453, 135] width 125 height 26
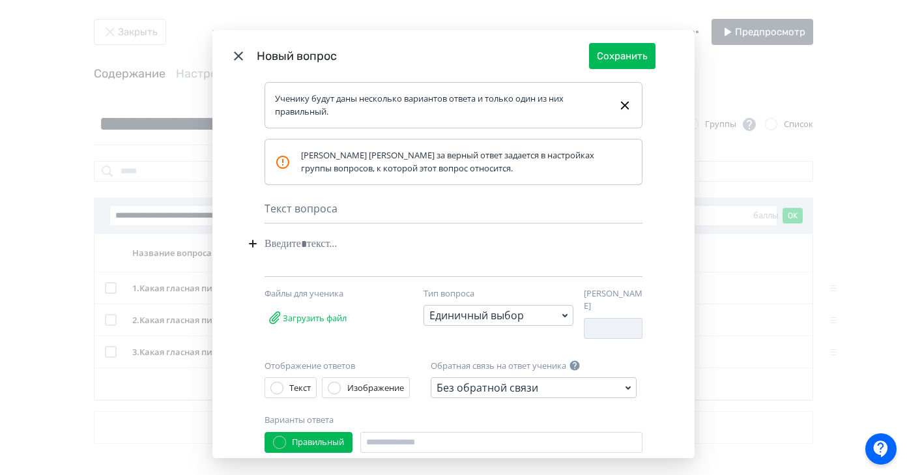
click at [293, 250] on div "Modal" at bounding box center [434, 243] width 338 height 25
paste div "Modal"
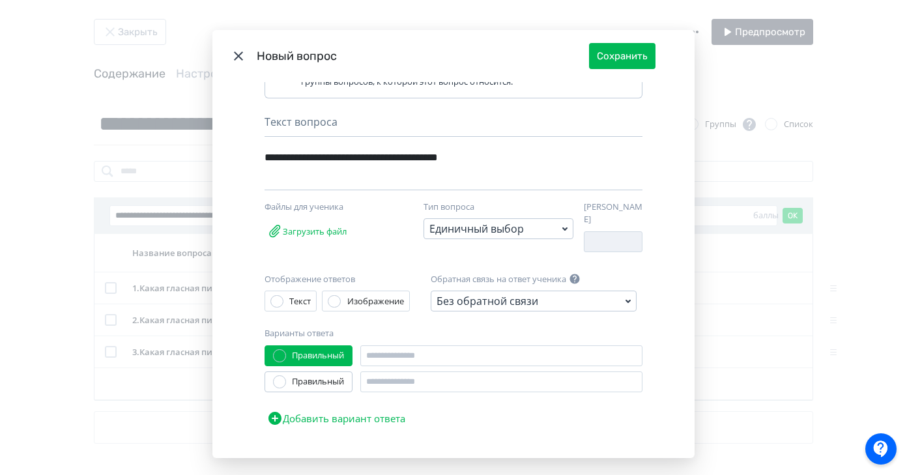
scroll to position [102, 0]
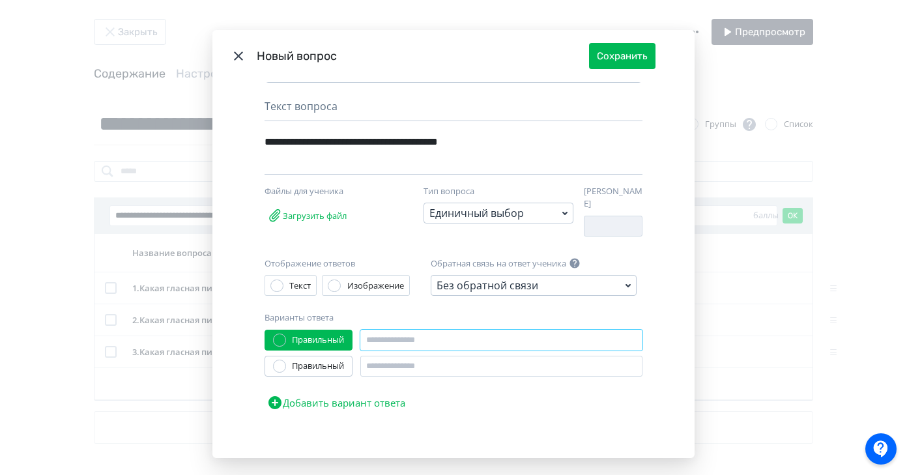
click at [421, 340] on input "Modal" at bounding box center [501, 340] width 282 height 21
type input "*"
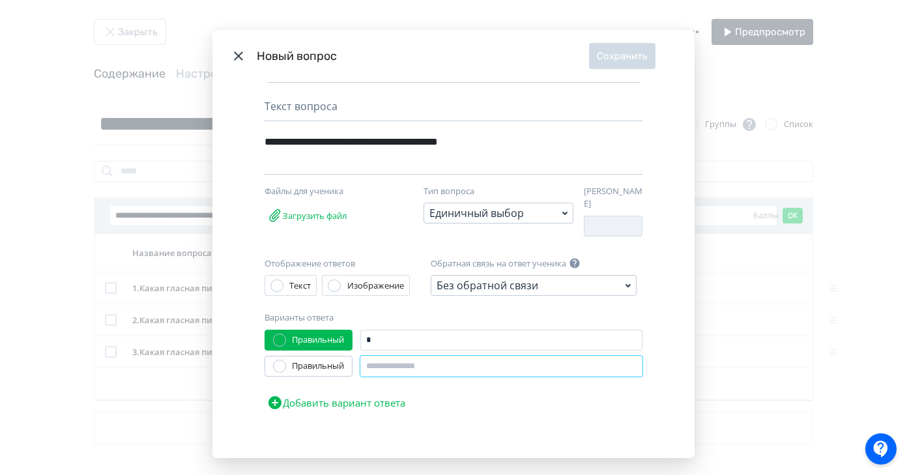
click at [408, 364] on input "Modal" at bounding box center [501, 366] width 282 height 21
type input "*"
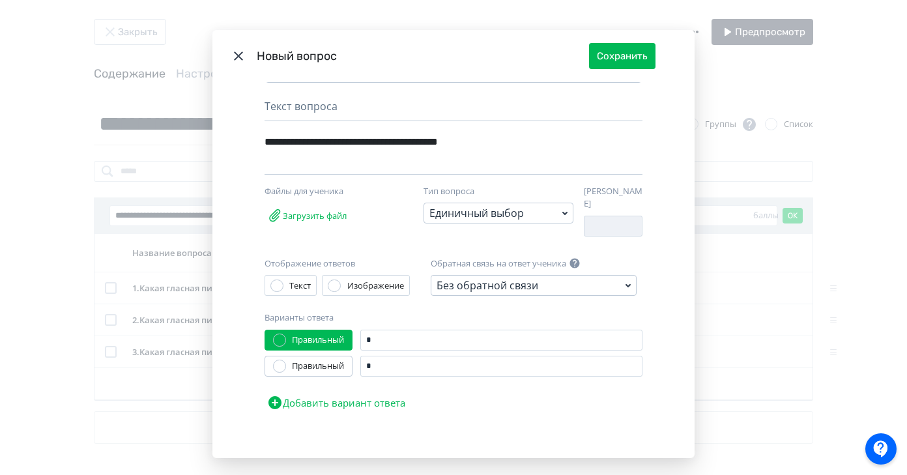
click at [383, 392] on button "Добавить вариант ответа" at bounding box center [336, 403] width 143 height 26
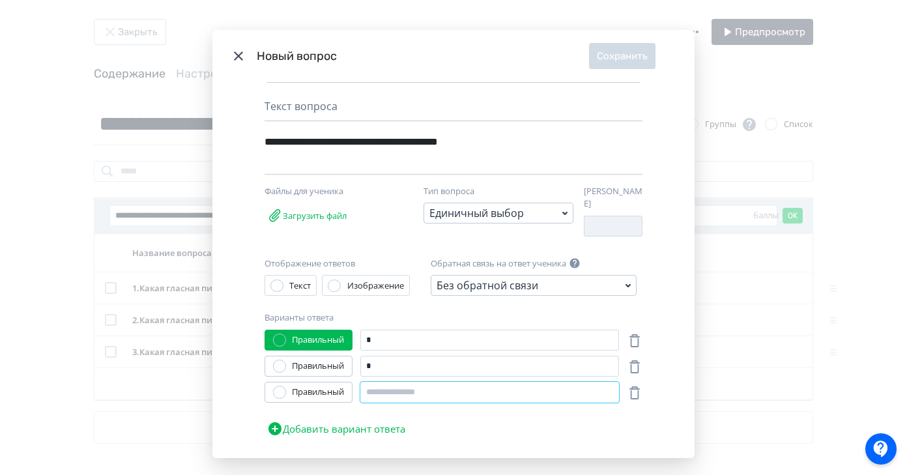
click at [391, 390] on input "Modal" at bounding box center [489, 392] width 259 height 21
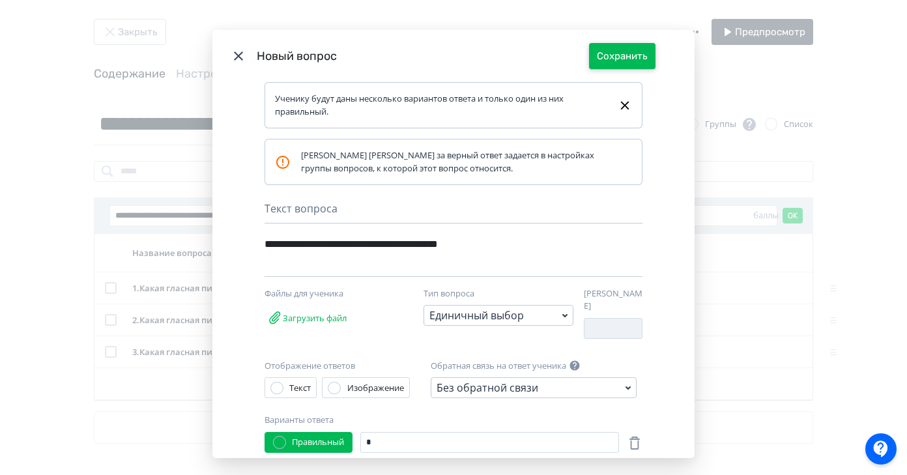
type input "*"
click at [632, 59] on button "Сохранить" at bounding box center [622, 56] width 66 height 26
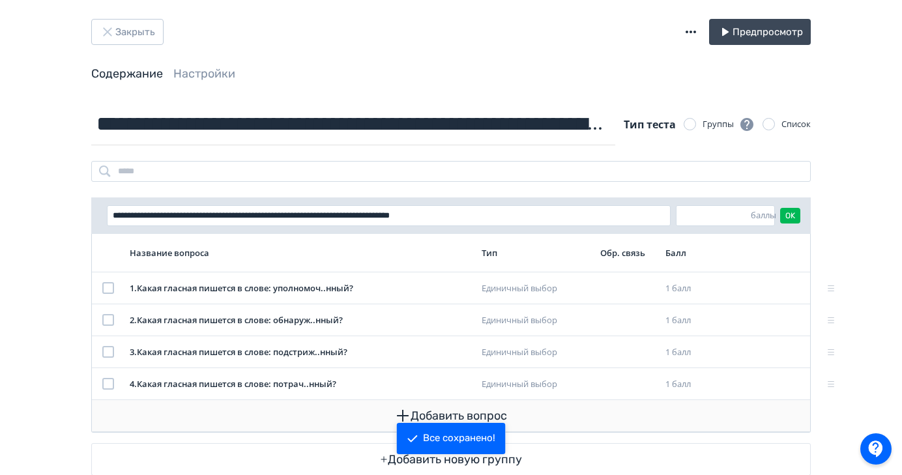
click at [461, 409] on button "Добавить вопрос" at bounding box center [450, 415] width 697 height 31
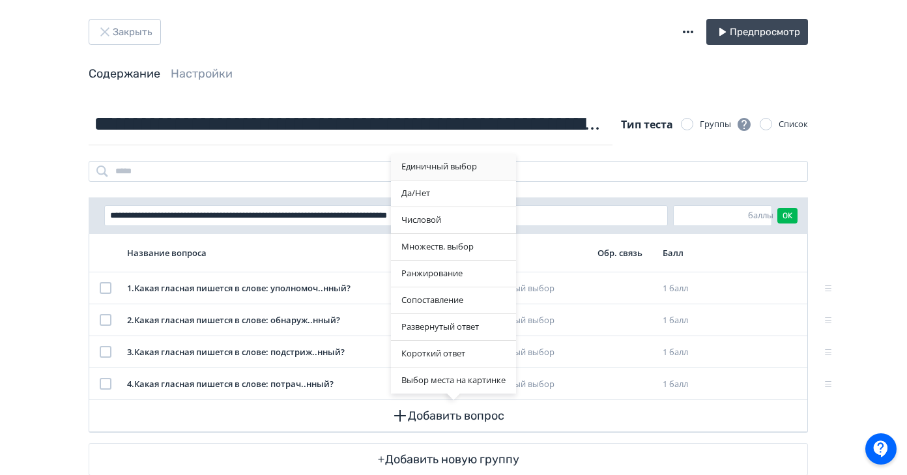
click at [442, 173] on div "Единичный выбор" at bounding box center [453, 167] width 125 height 26
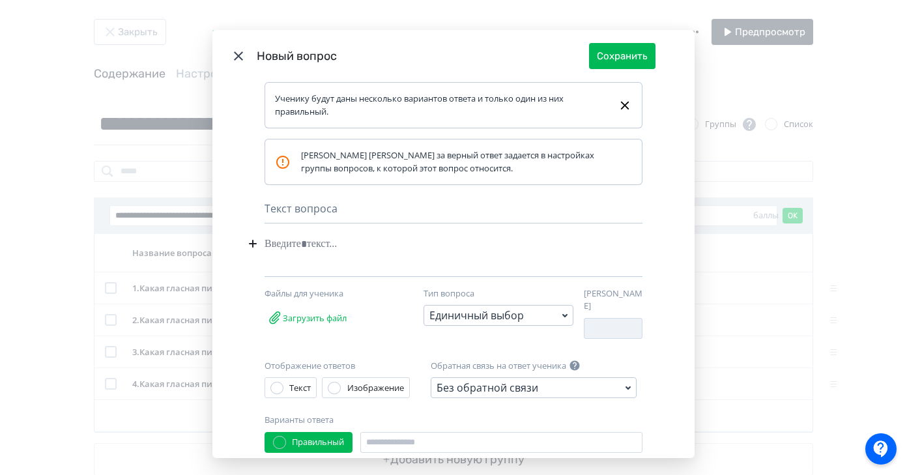
click at [288, 248] on div "Modal" at bounding box center [434, 243] width 338 height 25
paste div "Modal"
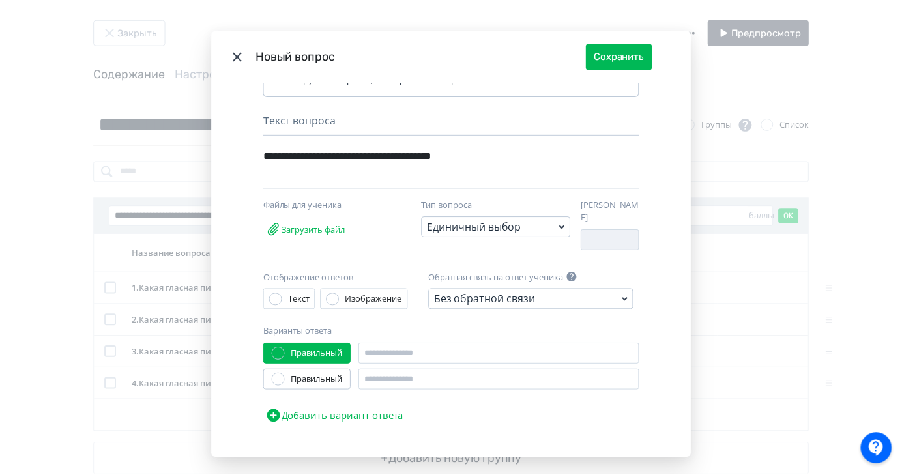
scroll to position [102, 0]
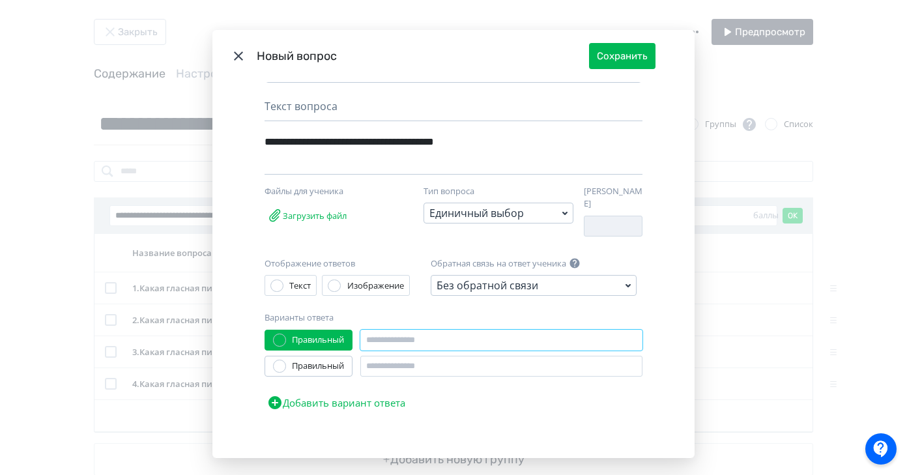
click at [379, 332] on input "Modal" at bounding box center [501, 340] width 282 height 21
type input "*"
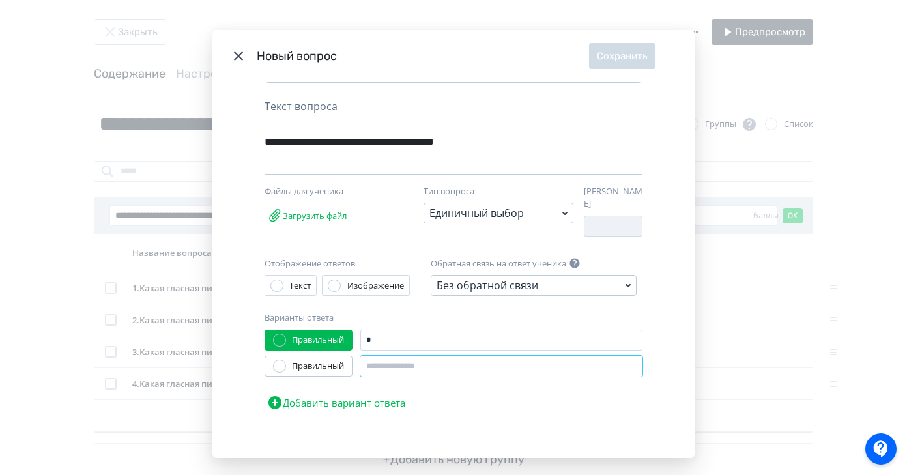
click at [387, 358] on input "Modal" at bounding box center [501, 366] width 282 height 21
type input "*"
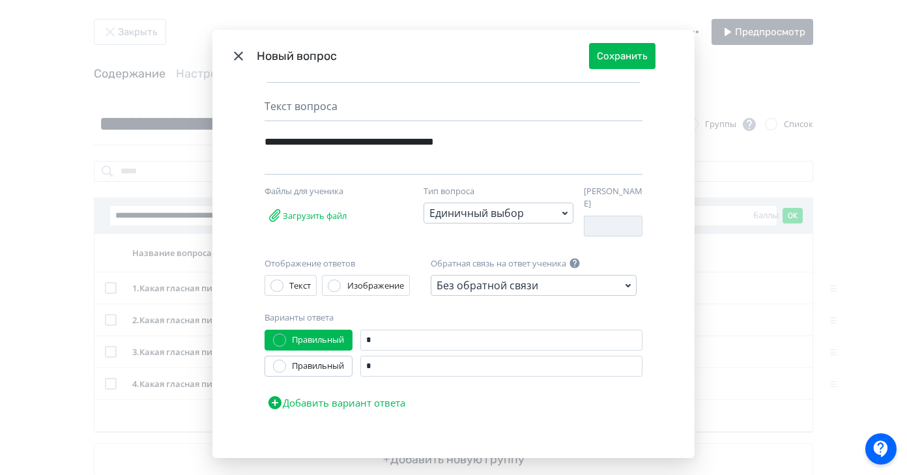
click at [369, 393] on button "Добавить вариант ответа" at bounding box center [336, 403] width 143 height 26
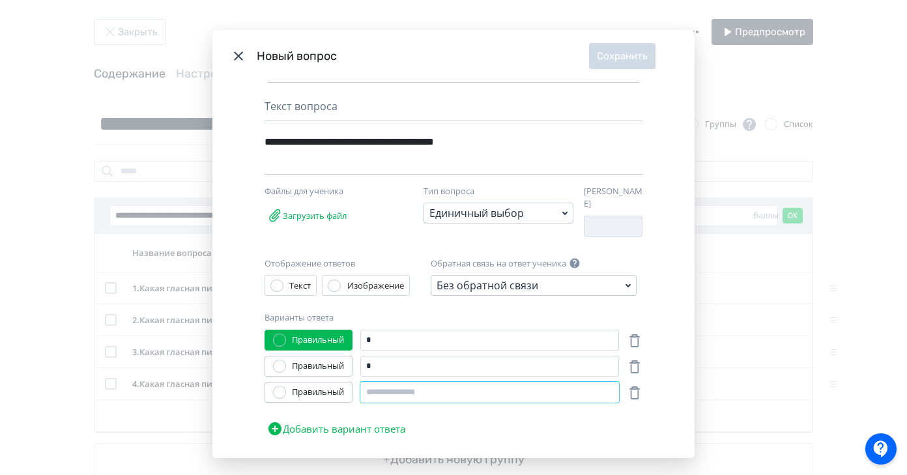
click at [385, 389] on input "Modal" at bounding box center [489, 392] width 259 height 21
type input "*"
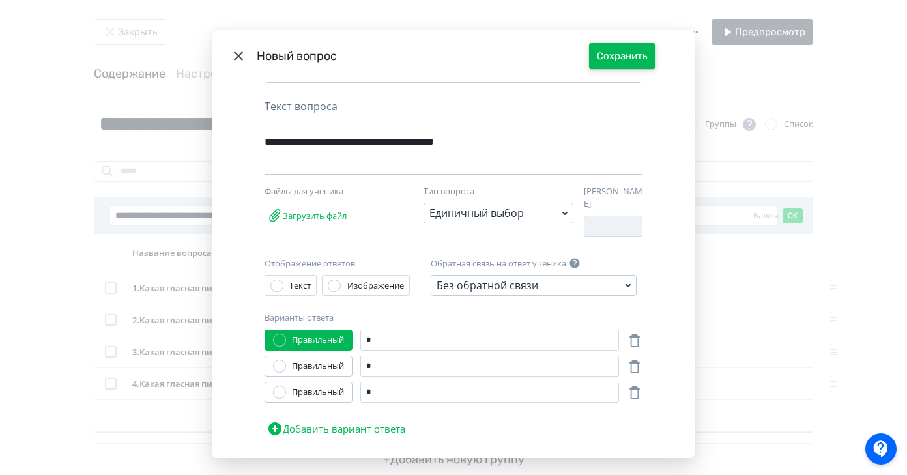
click at [628, 57] on button "Сохранить" at bounding box center [622, 56] width 66 height 26
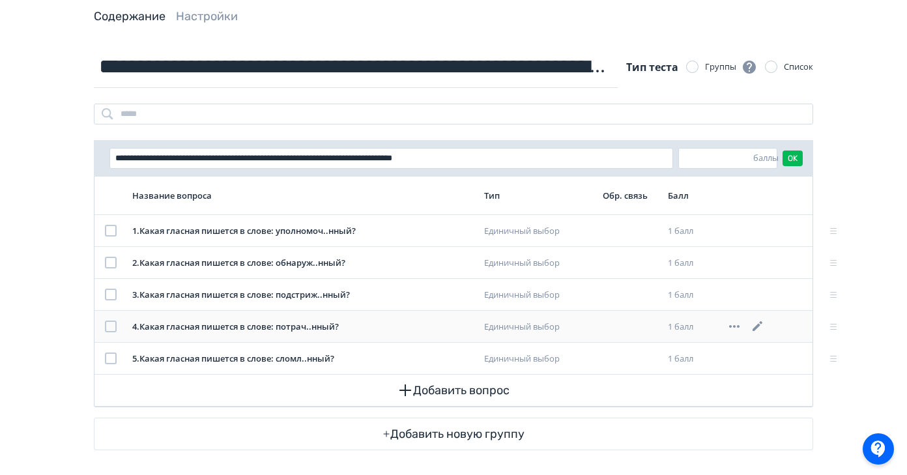
scroll to position [76, 0]
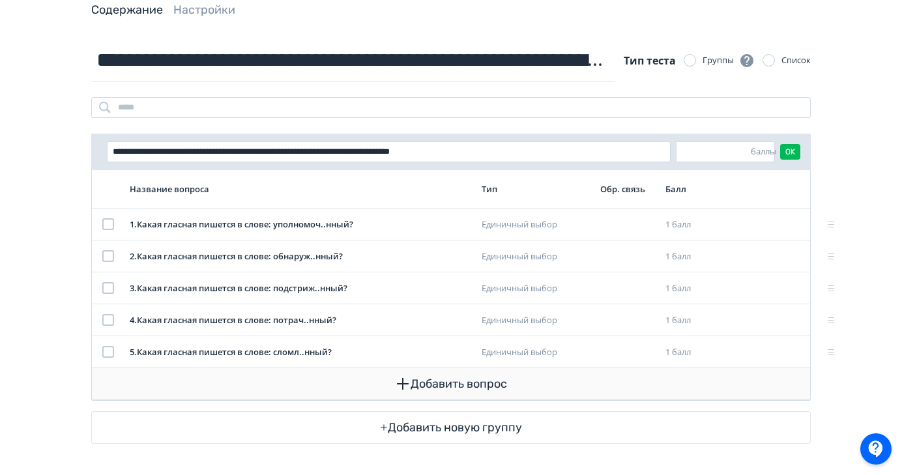
click at [467, 384] on button "Добавить вопрос" at bounding box center [450, 383] width 697 height 31
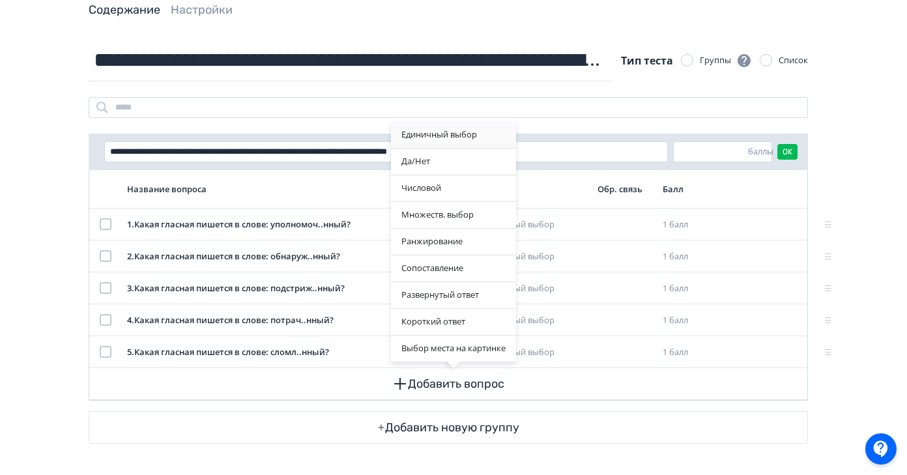
click at [448, 135] on div "Единичный выбор" at bounding box center [453, 135] width 125 height 26
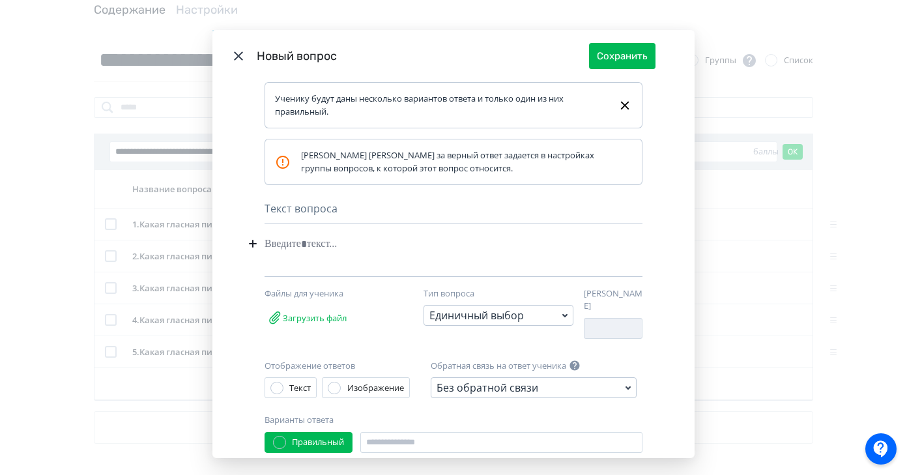
click at [300, 244] on div "Modal" at bounding box center [434, 243] width 338 height 25
paste div "Modal"
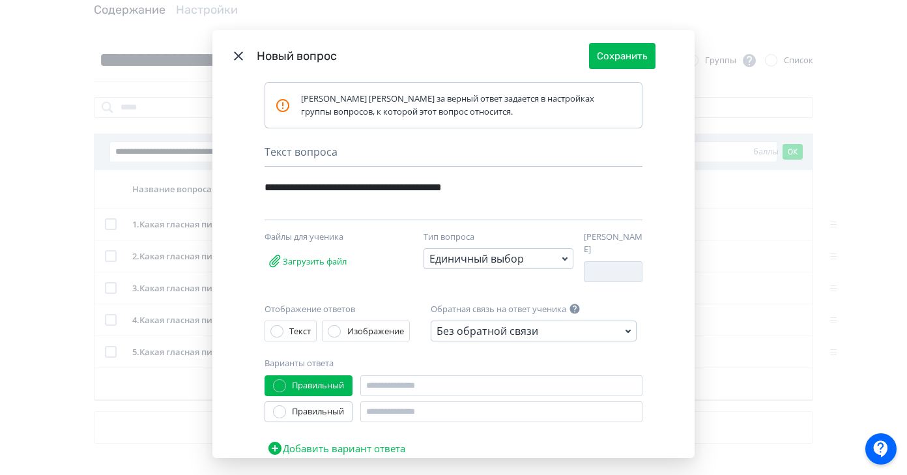
scroll to position [102, 0]
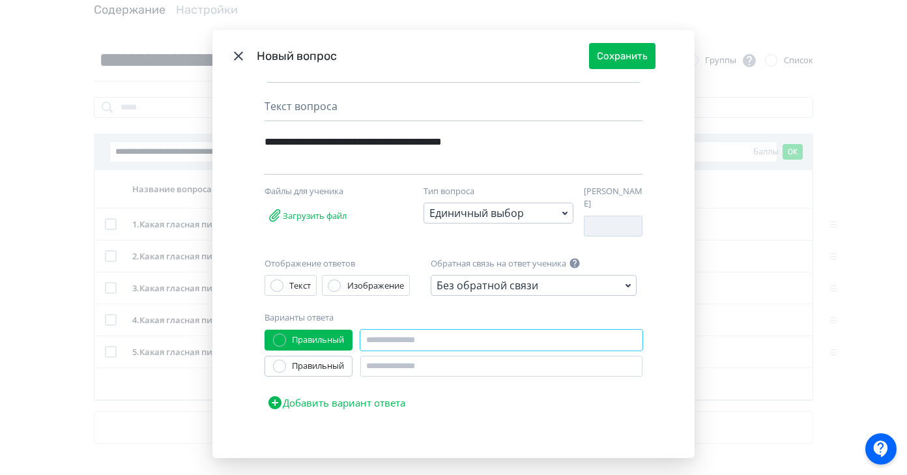
click at [400, 336] on input "Modal" at bounding box center [501, 340] width 282 height 21
type input "*"
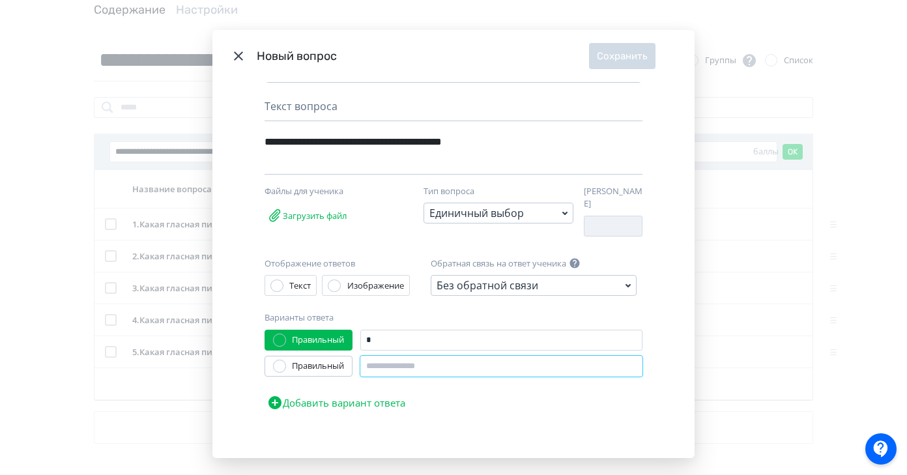
click at [393, 367] on input "Modal" at bounding box center [501, 366] width 282 height 21
type input "*"
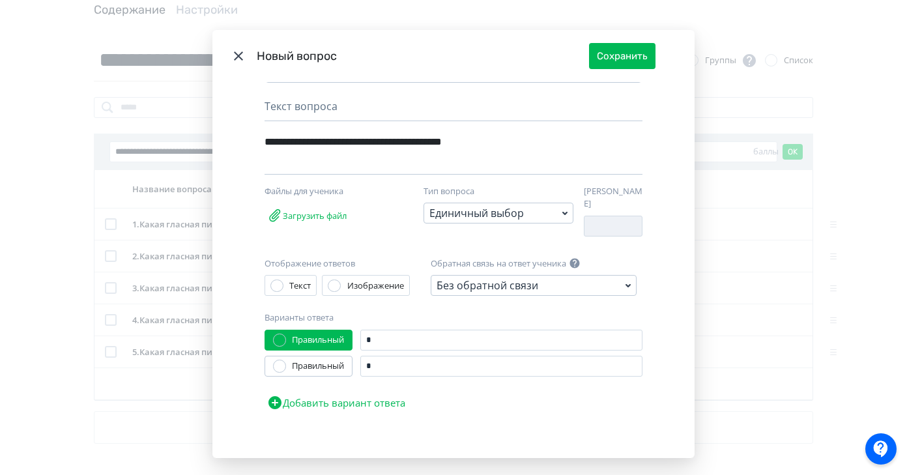
click at [375, 394] on button "Добавить вариант ответа" at bounding box center [336, 403] width 143 height 26
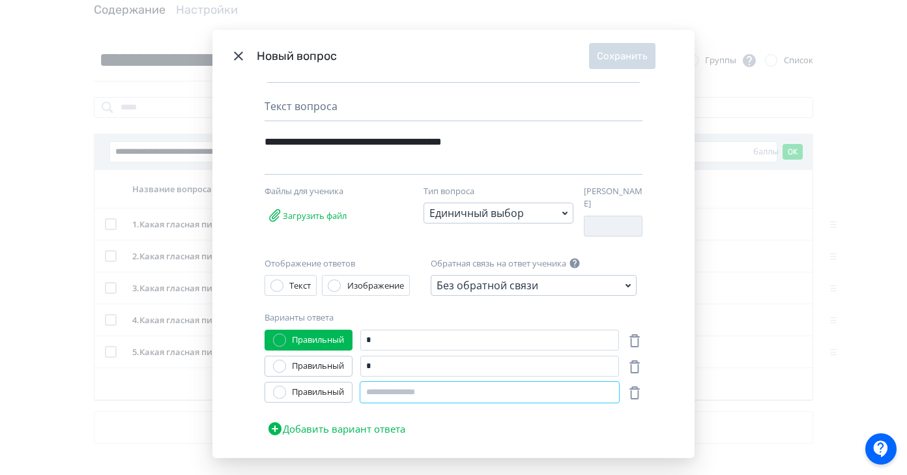
click at [390, 385] on input "Modal" at bounding box center [489, 392] width 259 height 21
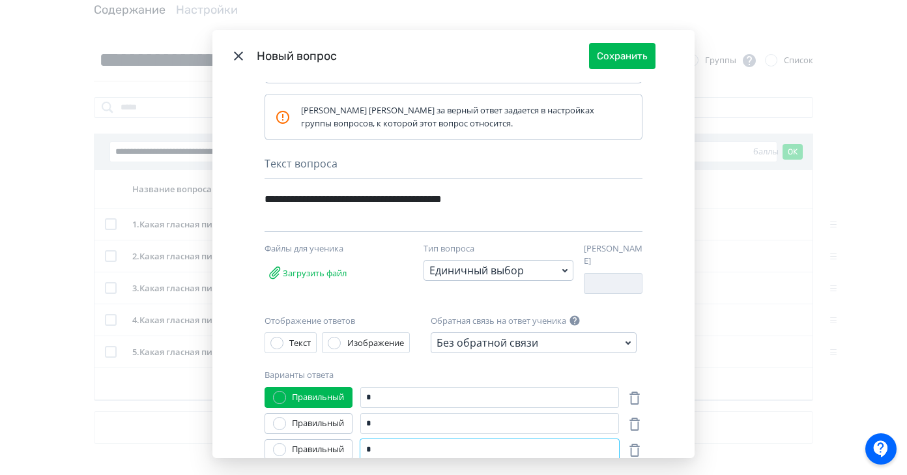
scroll to position [0, 0]
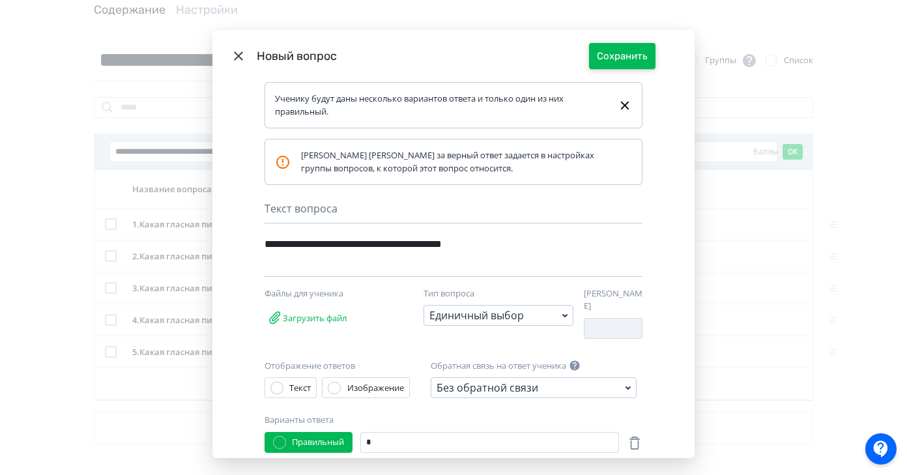
type input "*"
click at [629, 61] on button "Сохранить" at bounding box center [622, 56] width 66 height 26
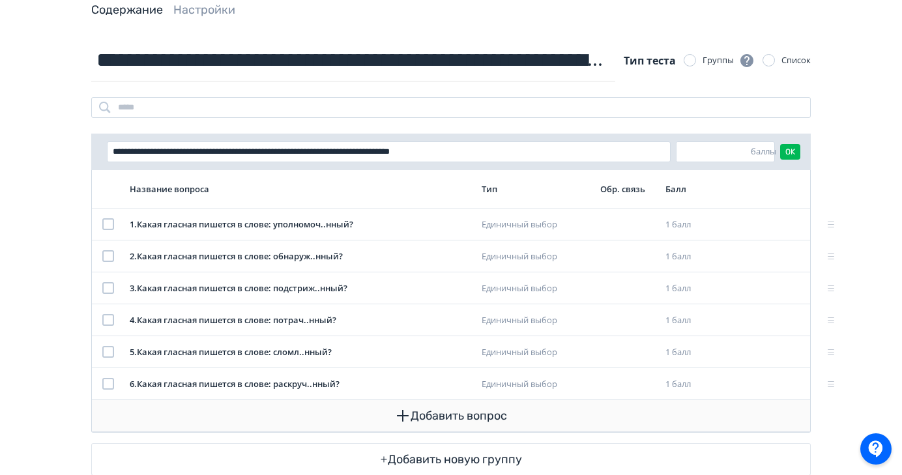
click at [446, 414] on button "Добавить вопрос" at bounding box center [450, 415] width 697 height 31
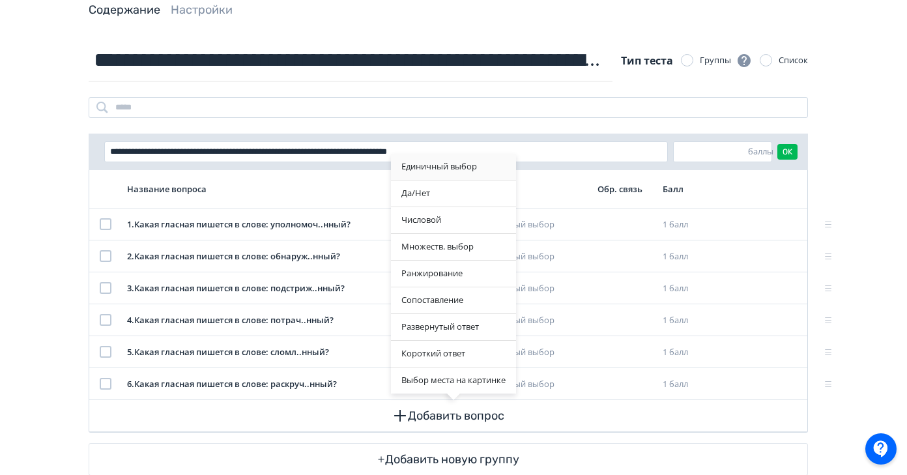
click at [451, 171] on div "Единичный выбор" at bounding box center [453, 167] width 125 height 26
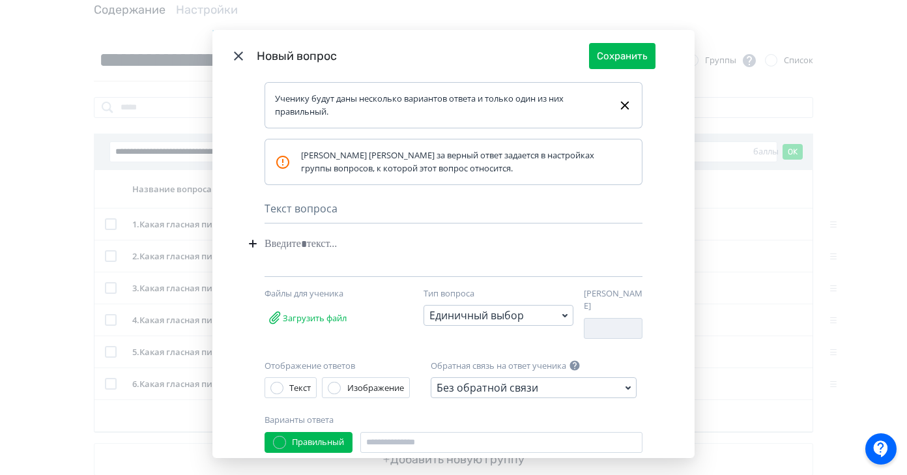
click at [319, 248] on div "Modal" at bounding box center [434, 243] width 338 height 25
paste div "Modal"
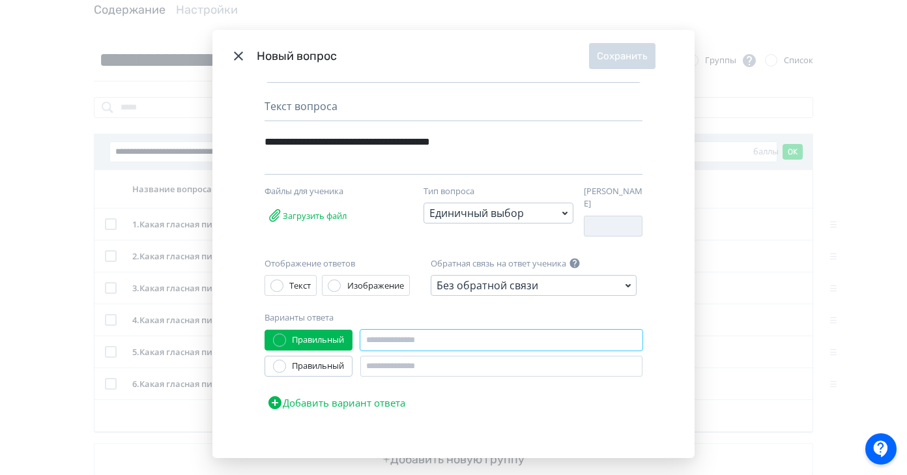
click at [396, 339] on input "Modal" at bounding box center [501, 340] width 282 height 21
type input "*"
click at [391, 360] on input "Modal" at bounding box center [501, 366] width 282 height 21
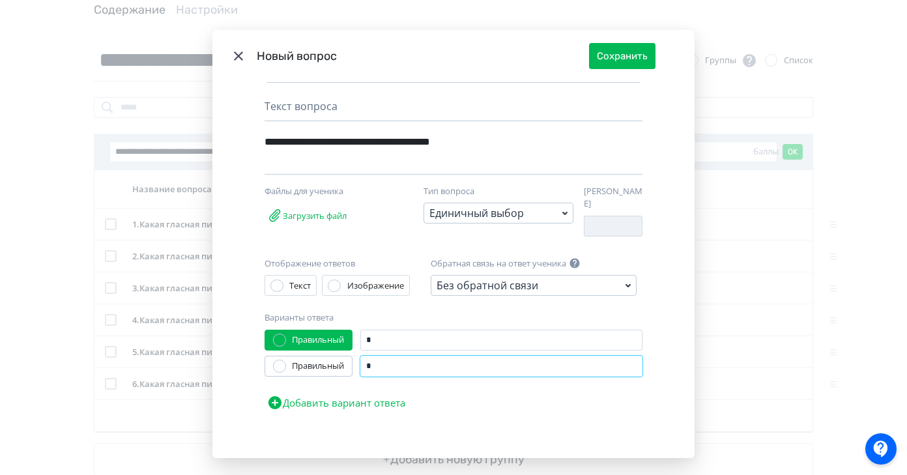
type input "*"
click at [381, 394] on button "Добавить вариант ответа" at bounding box center [336, 403] width 143 height 26
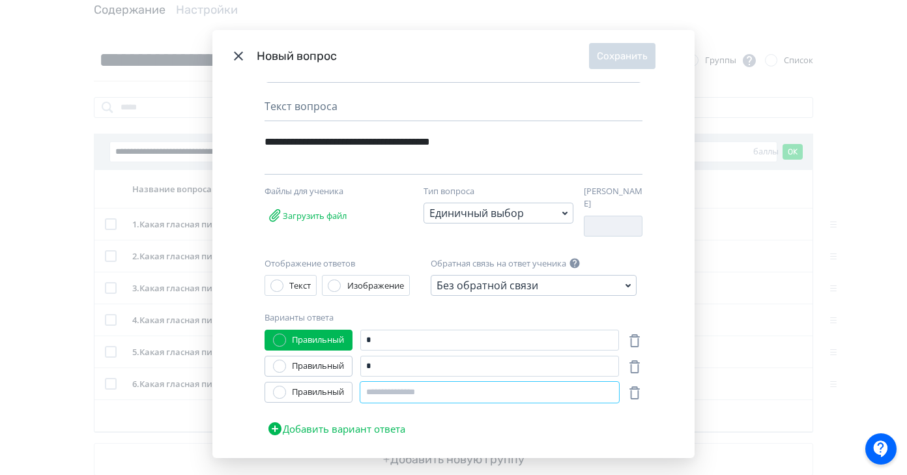
click at [393, 388] on input "Modal" at bounding box center [489, 392] width 259 height 21
type input "*"
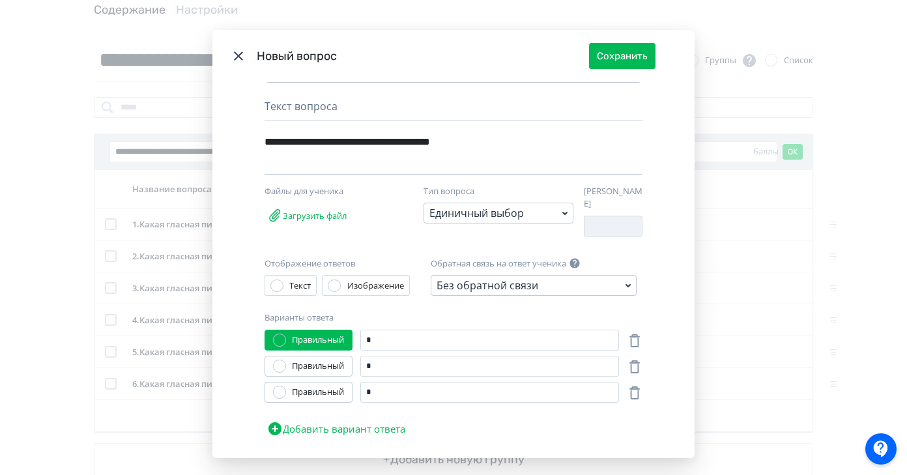
click at [328, 389] on div "Правильный" at bounding box center [318, 392] width 52 height 13
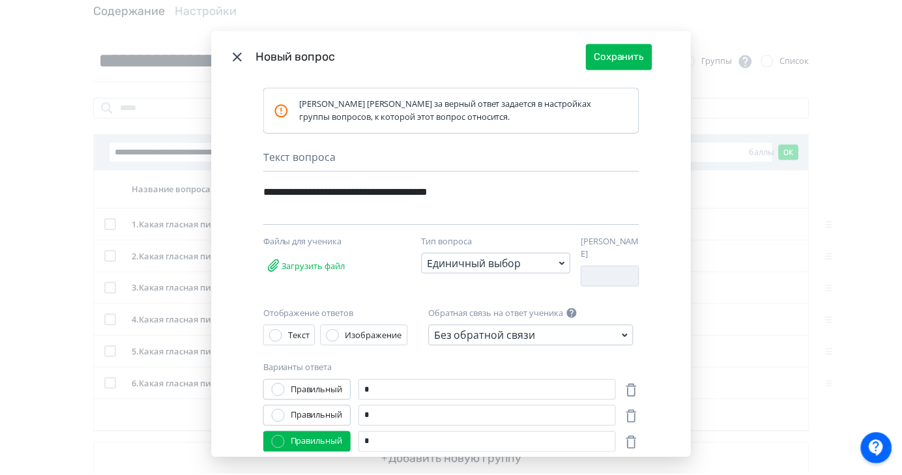
scroll to position [0, 0]
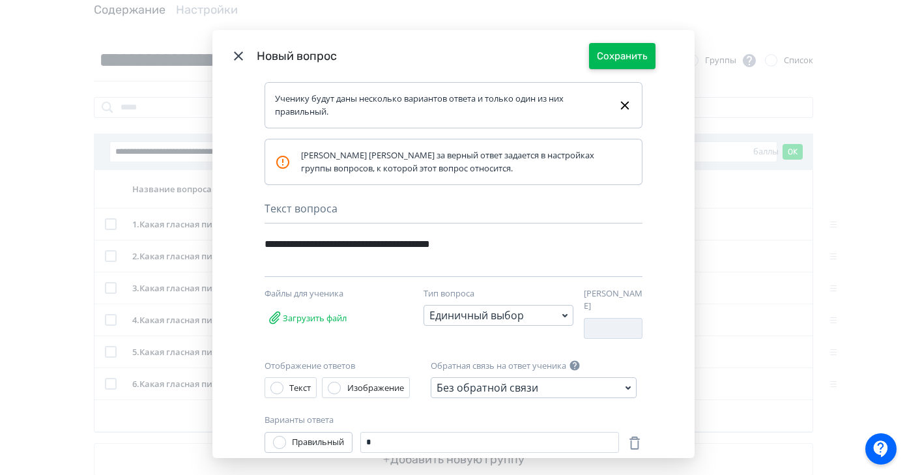
click at [635, 56] on button "Сохранить" at bounding box center [622, 56] width 66 height 26
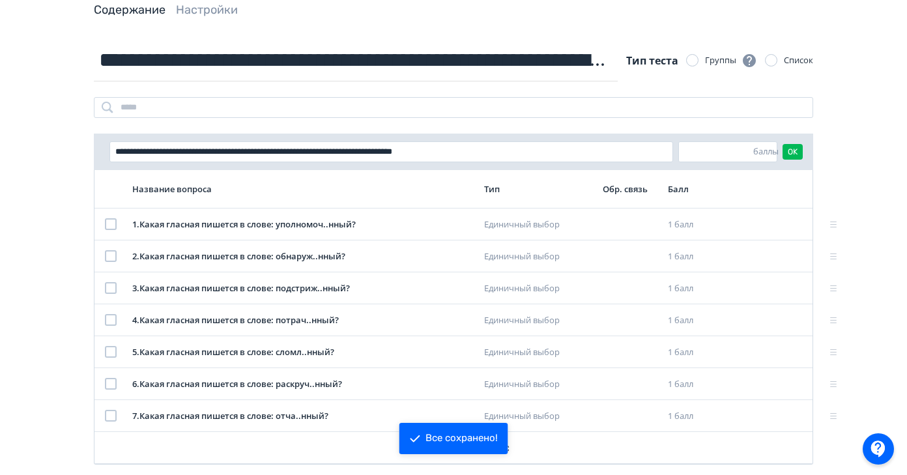
scroll to position [140, 0]
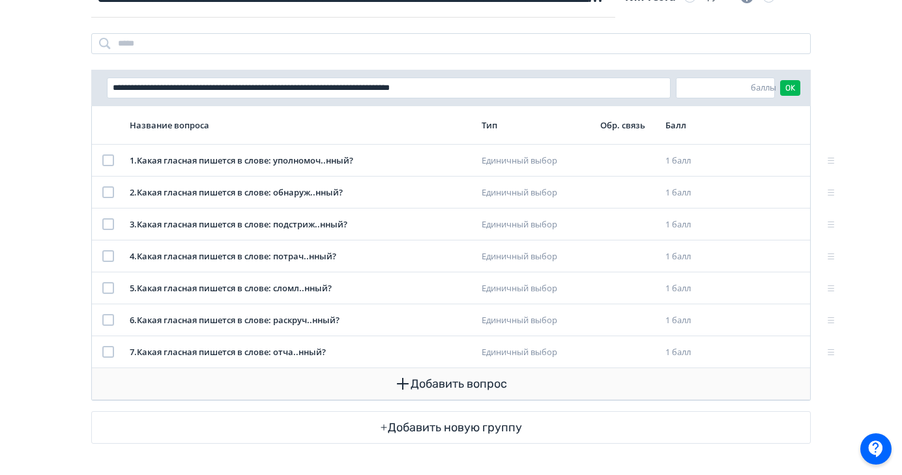
click at [427, 382] on button "Добавить вопрос" at bounding box center [450, 383] width 697 height 31
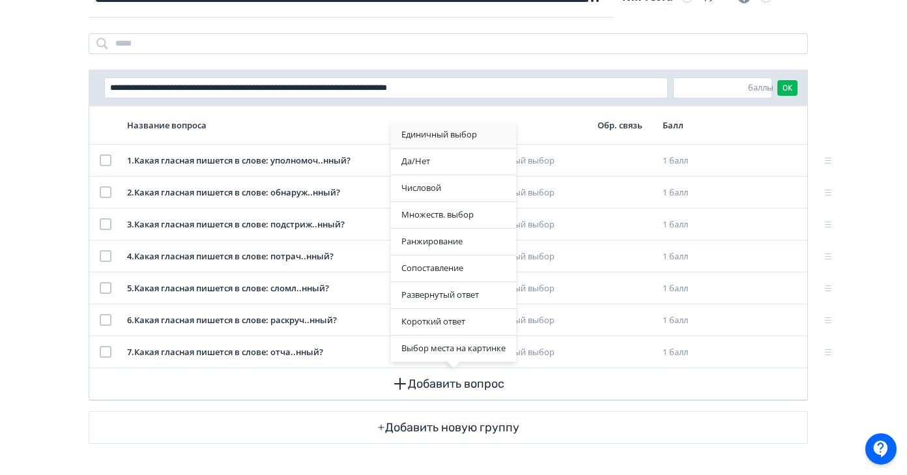
click at [441, 135] on div "Единичный выбор" at bounding box center [453, 135] width 125 height 26
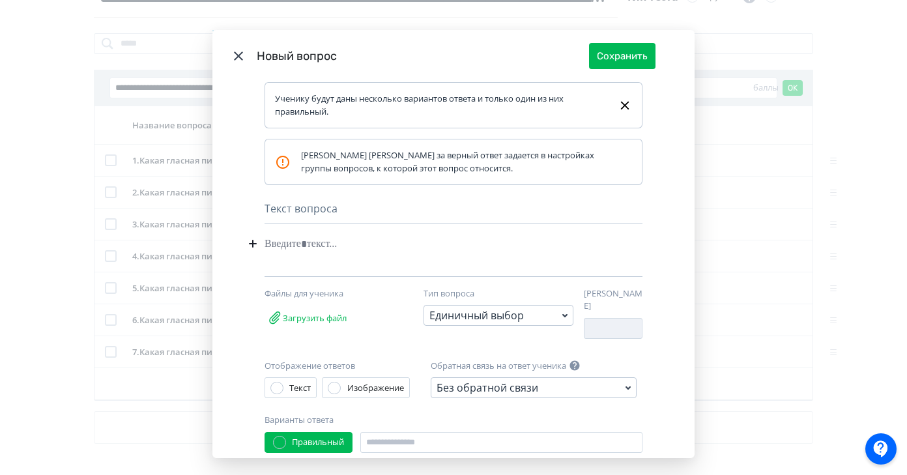
click at [304, 246] on div "Modal" at bounding box center [434, 243] width 338 height 25
paste div "Modal"
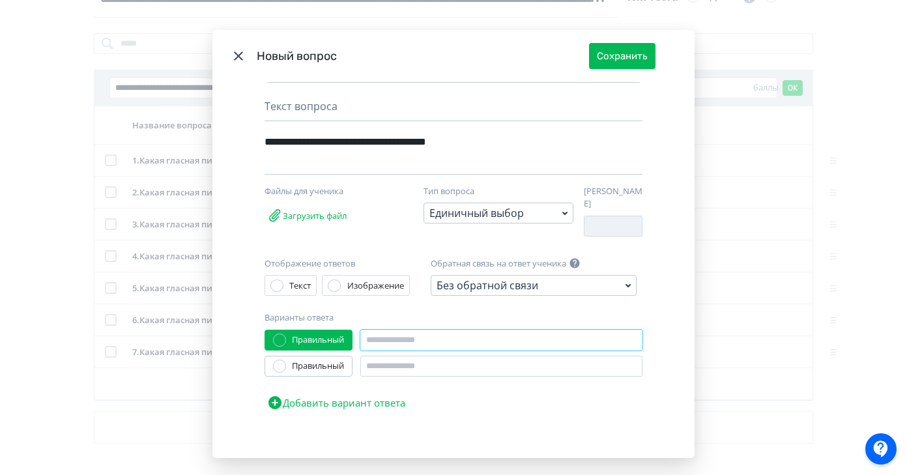
click at [407, 336] on input "Modal" at bounding box center [501, 340] width 282 height 21
type input "*"
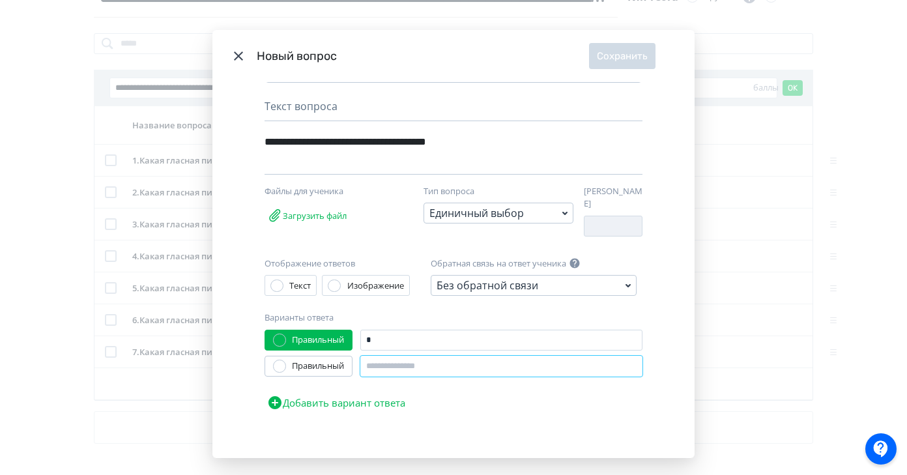
click at [392, 360] on input "Modal" at bounding box center [501, 366] width 282 height 21
type input "*"
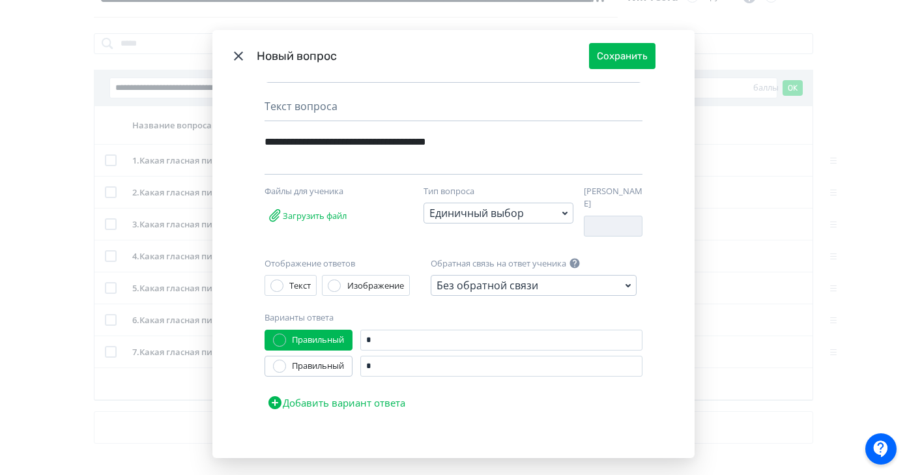
click at [375, 398] on button "Добавить вариант ответа" at bounding box center [336, 403] width 143 height 26
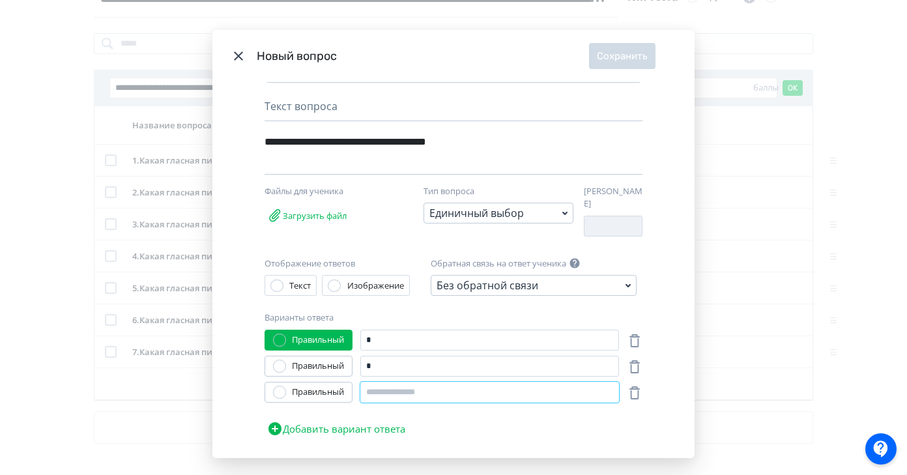
click at [390, 384] on input "Modal" at bounding box center [489, 392] width 259 height 21
type input "*"
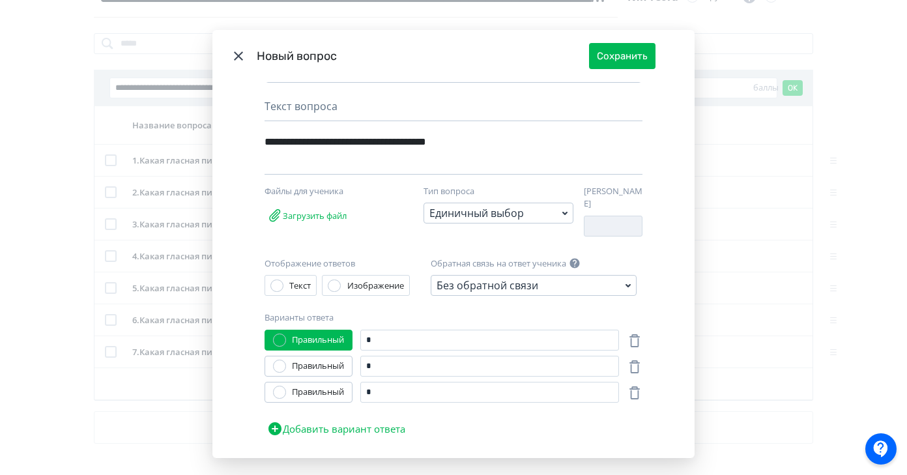
click at [336, 386] on div "Правильный" at bounding box center [318, 392] width 52 height 13
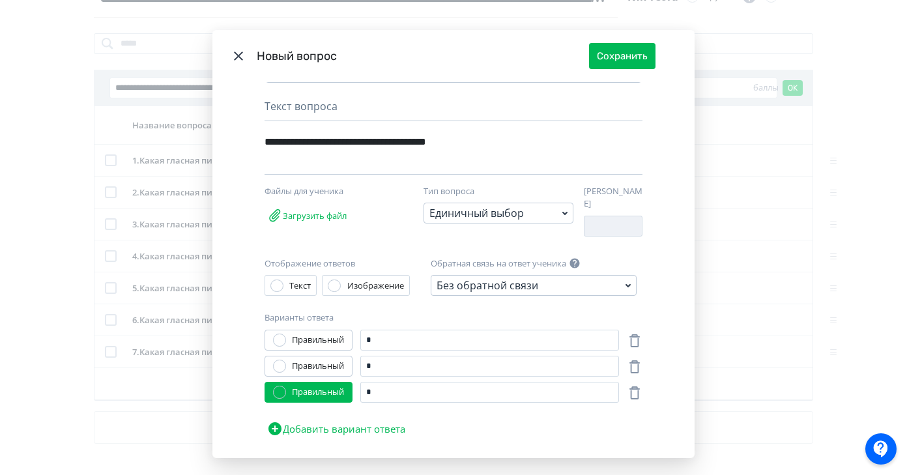
scroll to position [0, 0]
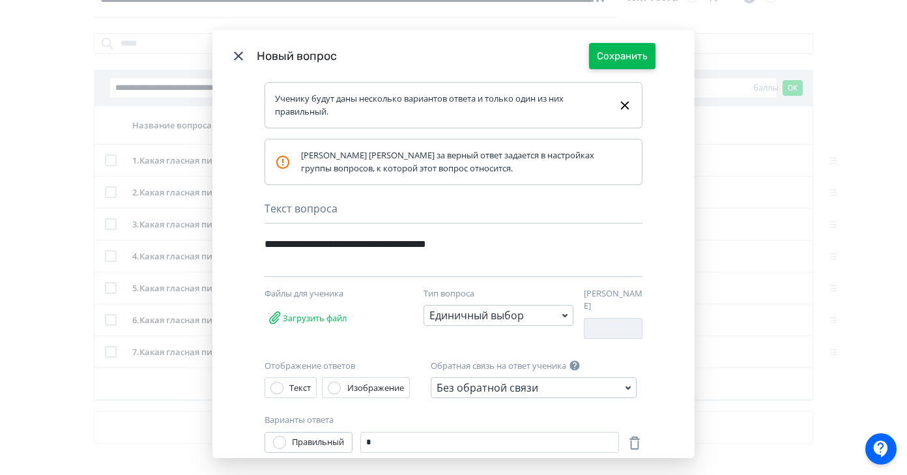
click at [625, 59] on button "Сохранить" at bounding box center [622, 56] width 66 height 26
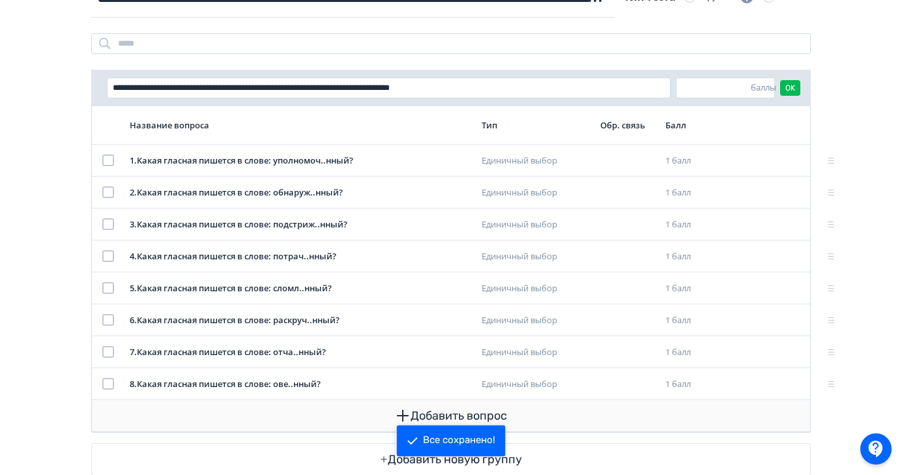
click at [399, 413] on icon "button" at bounding box center [403, 416] width 16 height 16
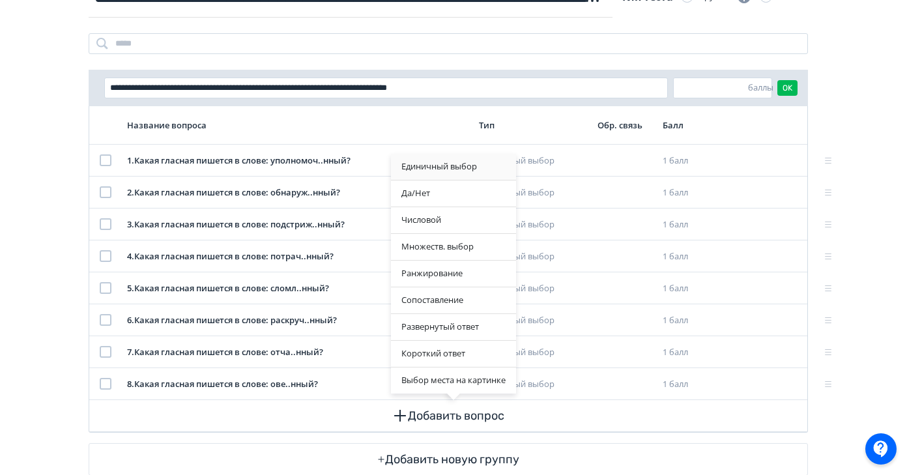
click at [442, 167] on div "Единичный выбор" at bounding box center [453, 167] width 125 height 26
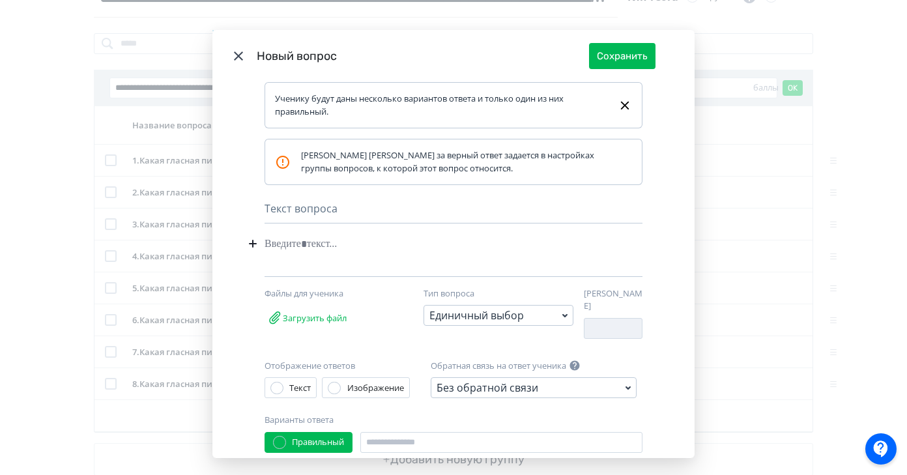
click at [295, 248] on div "Modal" at bounding box center [434, 243] width 338 height 25
paste div "Modal"
click at [261, 244] on div "**********" at bounding box center [453, 269] width 482 height 375
click at [265, 244] on div "**********" at bounding box center [431, 243] width 333 height 25
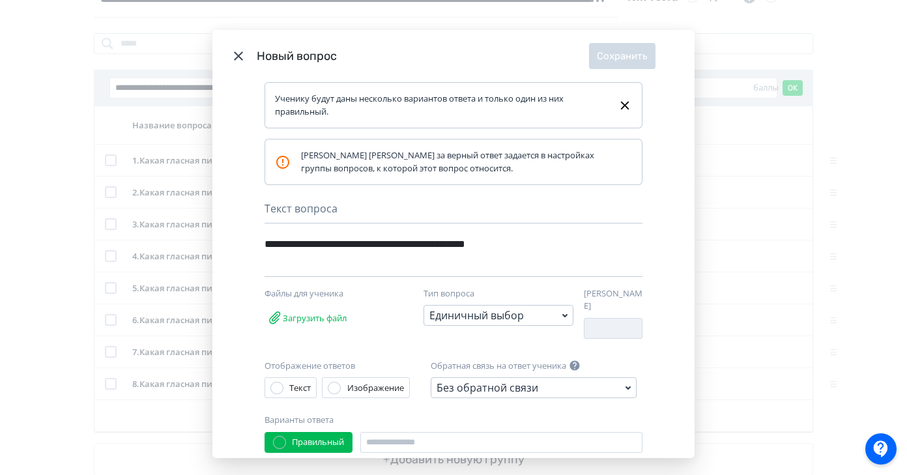
click at [534, 242] on div "**********" at bounding box center [431, 243] width 333 height 25
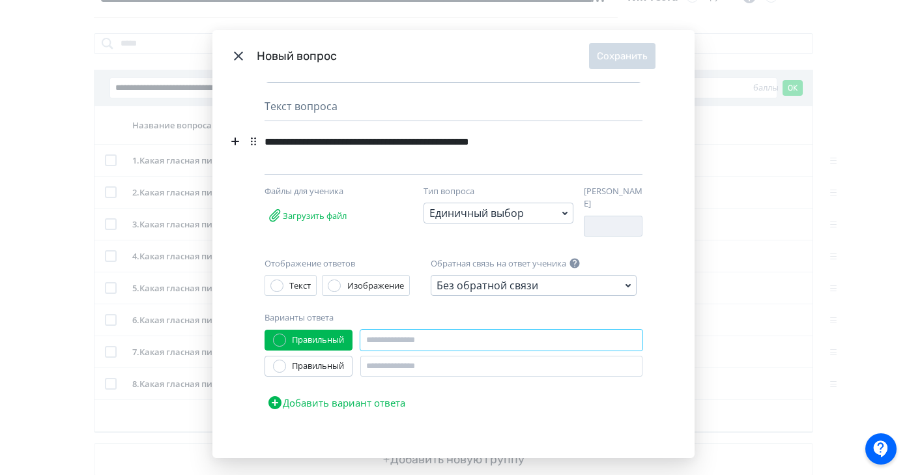
click at [393, 336] on input "Modal" at bounding box center [501, 340] width 282 height 21
type input "*"
click at [388, 356] on input "Modal" at bounding box center [501, 366] width 282 height 21
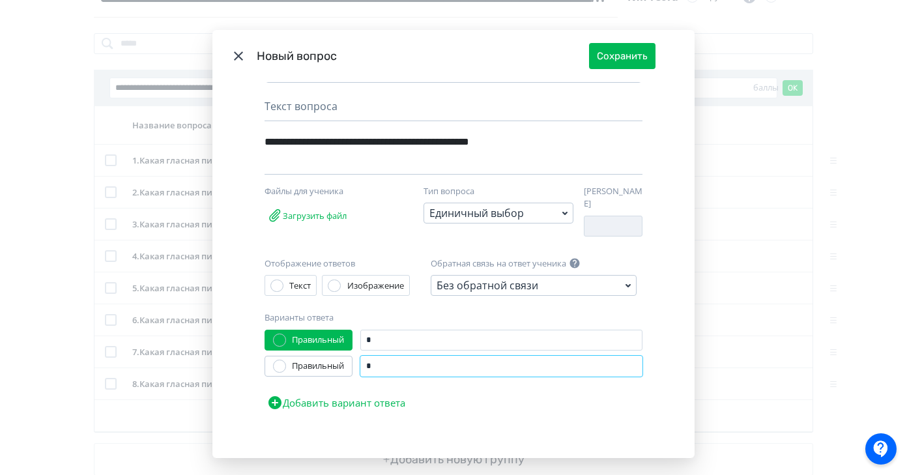
type input "*"
click at [358, 390] on button "Добавить вариант ответа" at bounding box center [336, 403] width 143 height 26
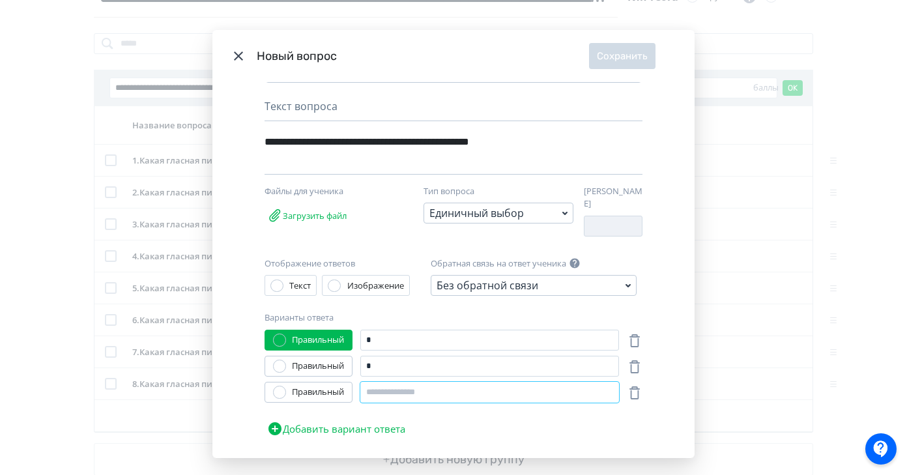
click at [380, 384] on input "Modal" at bounding box center [489, 392] width 259 height 21
type input "*"
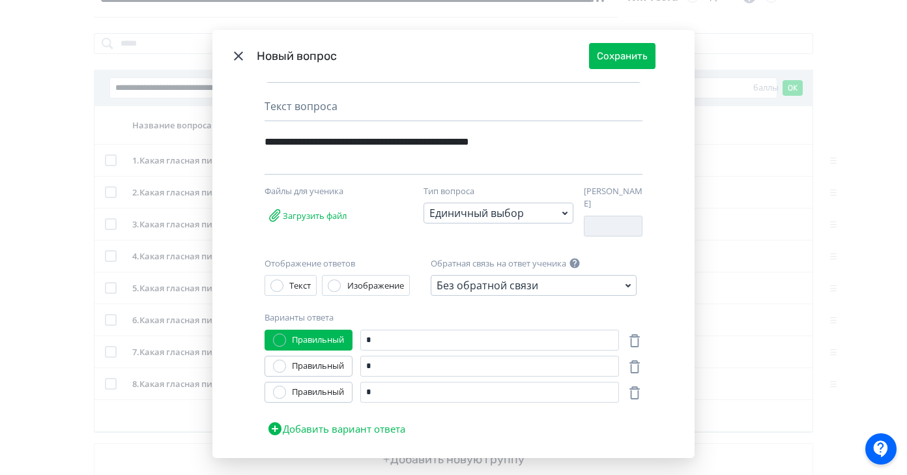
click at [333, 365] on div "Правильный" at bounding box center [309, 366] width 88 height 21
click at [330, 360] on div "Правильный" at bounding box center [318, 366] width 52 height 13
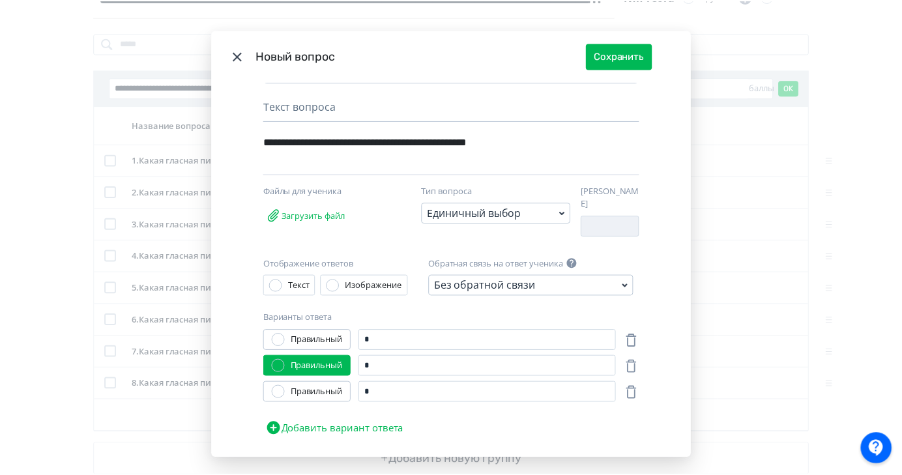
scroll to position [0, 0]
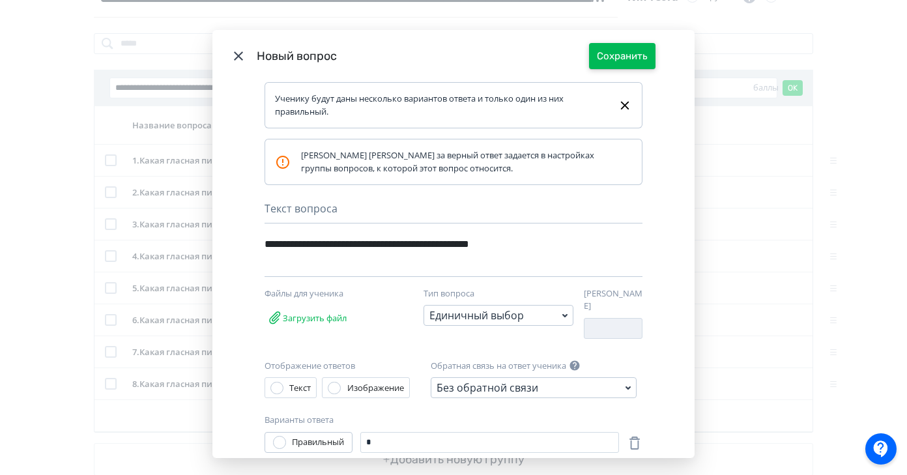
click at [635, 60] on button "Сохранить" at bounding box center [622, 56] width 66 height 26
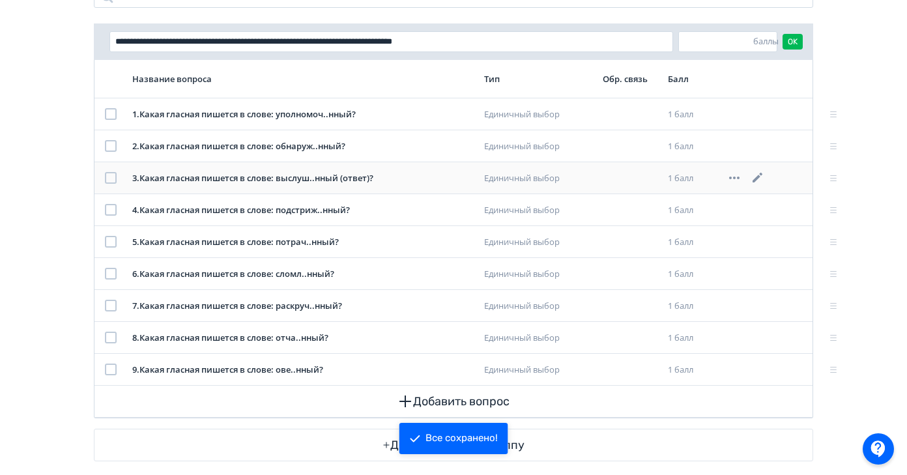
scroll to position [191, 0]
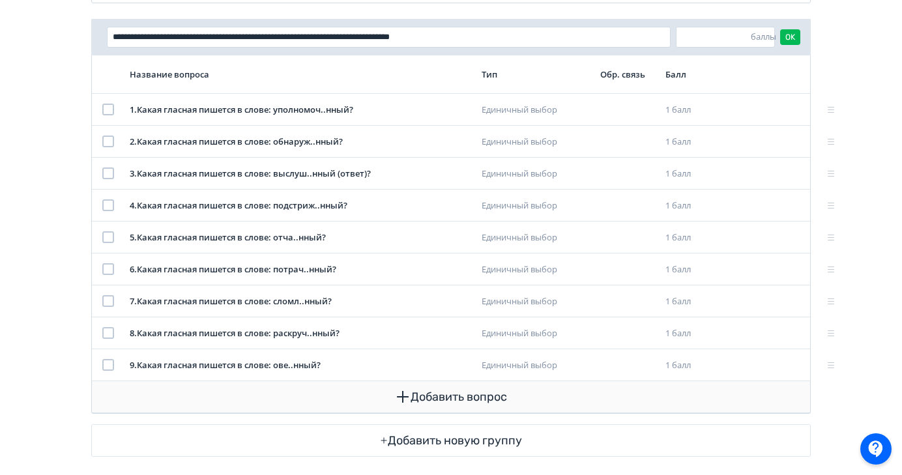
click at [440, 398] on button "Добавить вопрос" at bounding box center [450, 396] width 697 height 31
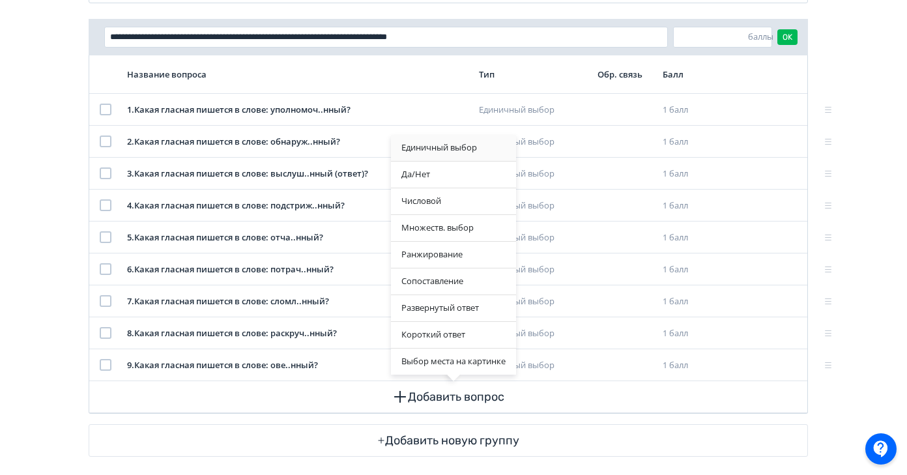
click at [442, 147] on div "Единичный выбор" at bounding box center [453, 148] width 125 height 26
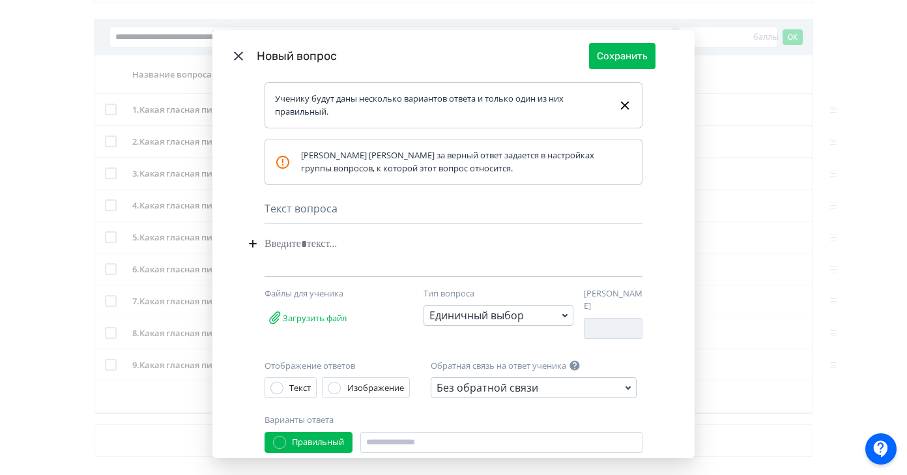
click at [293, 244] on div "Modal" at bounding box center [434, 243] width 338 height 25
paste div "Modal"
drag, startPoint x: 263, startPoint y: 244, endPoint x: 438, endPoint y: 243, distance: 174.6
click at [438, 243] on div "**********" at bounding box center [431, 243] width 333 height 25
copy div "**********"
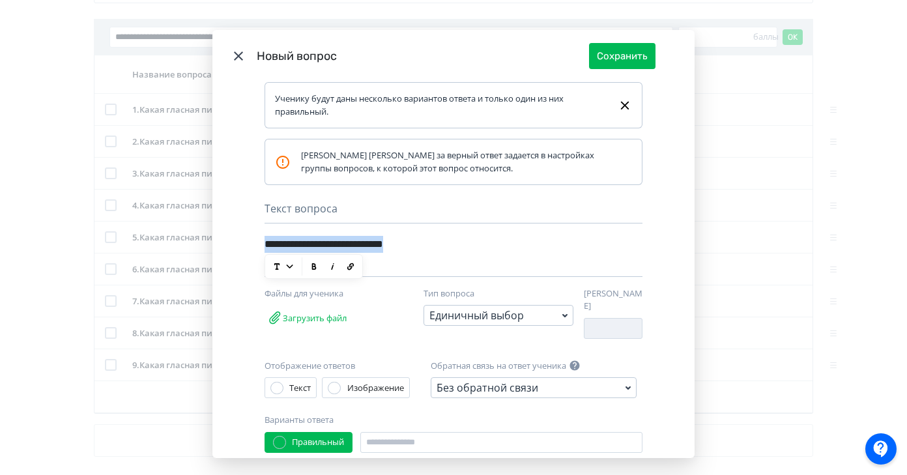
click at [523, 255] on div "**********" at bounding box center [431, 243] width 333 height 25
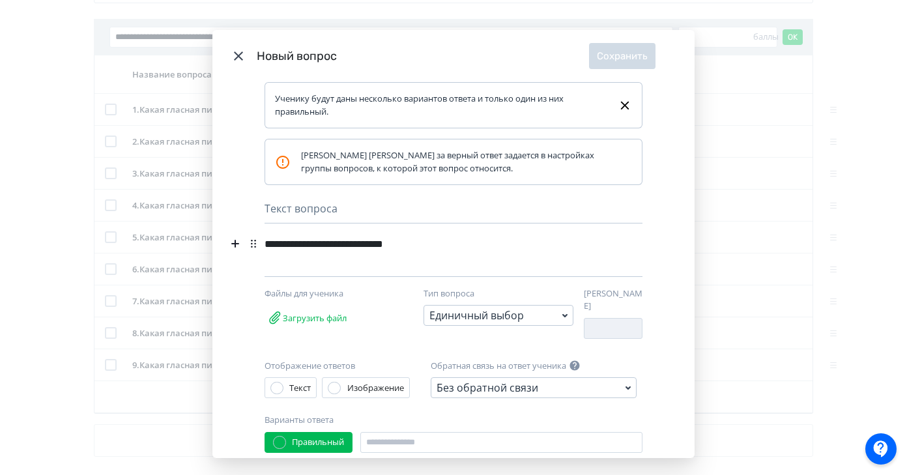
click at [428, 244] on div "**********" at bounding box center [431, 243] width 333 height 25
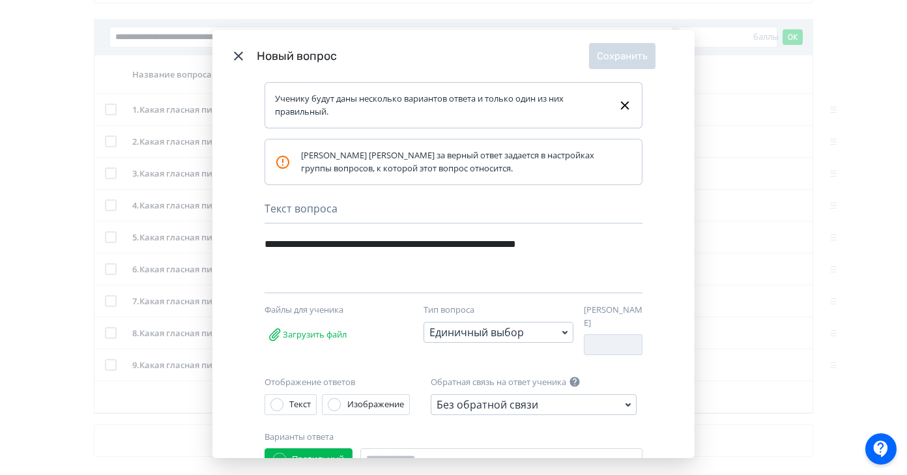
click at [339, 263] on div "**********" at bounding box center [431, 252] width 333 height 42
drag, startPoint x: 262, startPoint y: 246, endPoint x: 423, endPoint y: 247, distance: 161.0
click at [423, 247] on div "**********" at bounding box center [431, 252] width 333 height 42
copy div "**********"
click at [526, 276] on div "**********" at bounding box center [434, 261] width 338 height 61
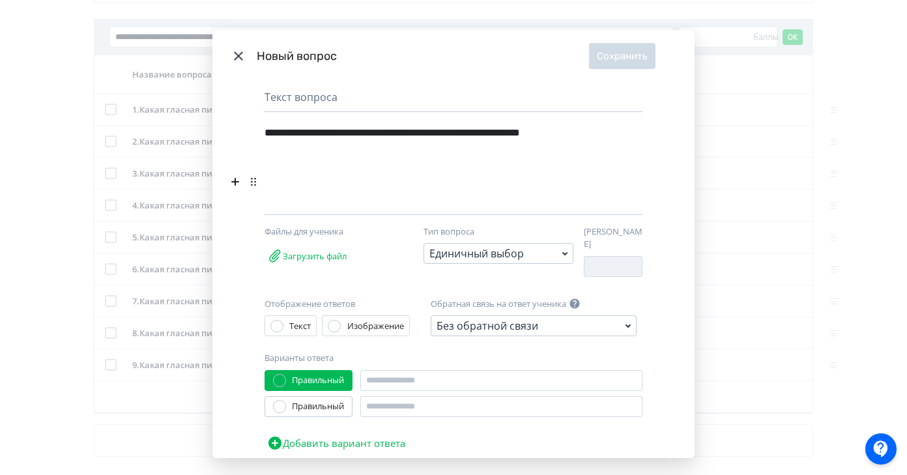
scroll to position [152, 0]
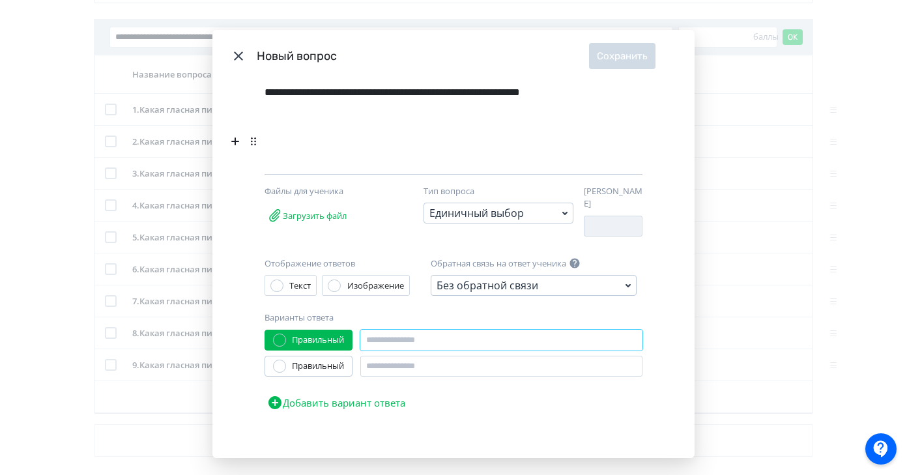
click at [389, 337] on input "Modal" at bounding box center [501, 340] width 282 height 21
type input "*"
click at [388, 360] on input "Modal" at bounding box center [501, 366] width 282 height 21
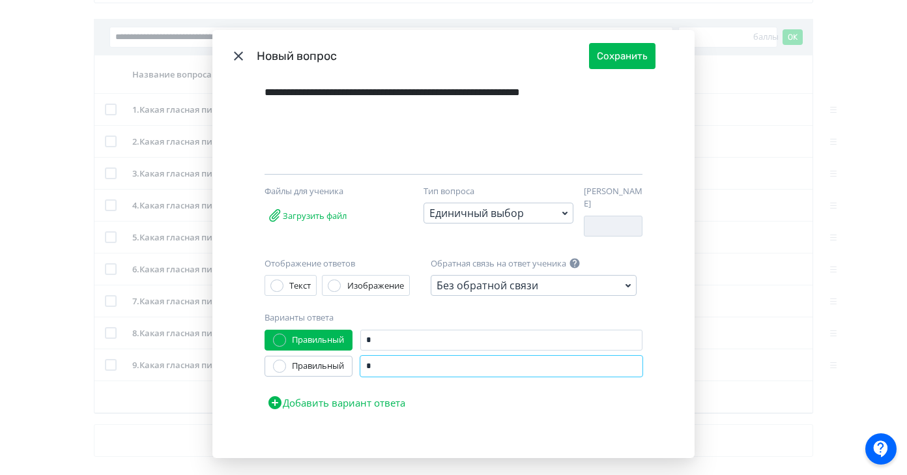
type input "*"
click at [375, 394] on button "Добавить вариант ответа" at bounding box center [336, 403] width 143 height 26
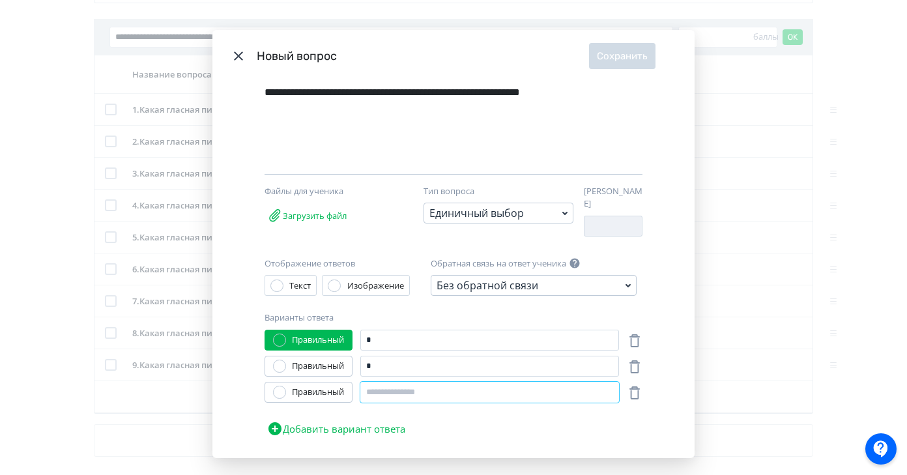
click at [390, 388] on input "Modal" at bounding box center [489, 392] width 259 height 21
type input "*"
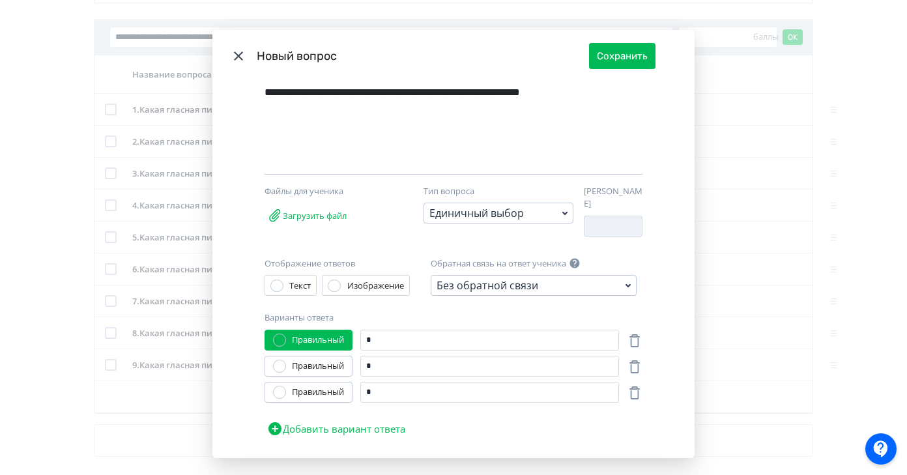
click at [318, 360] on div "Правильный" at bounding box center [318, 366] width 52 height 13
click at [344, 330] on div "Правильный" at bounding box center [309, 340] width 88 height 21
click at [326, 334] on div "Правильный" at bounding box center [318, 340] width 52 height 13
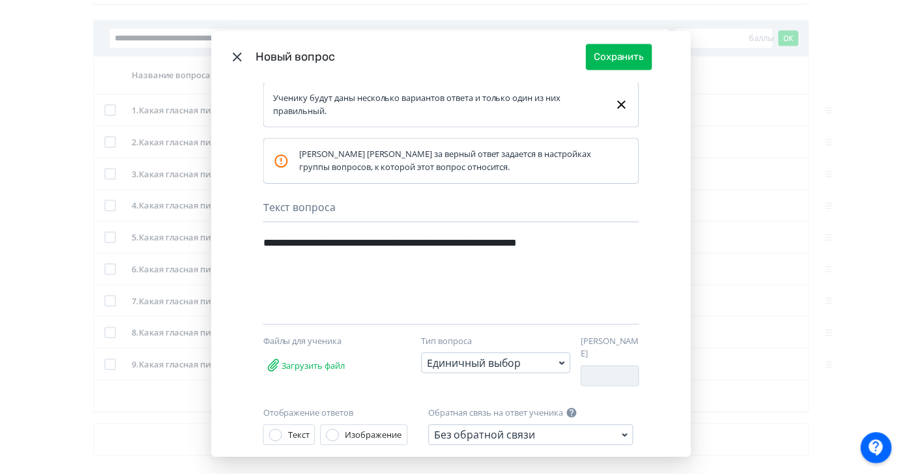
scroll to position [0, 0]
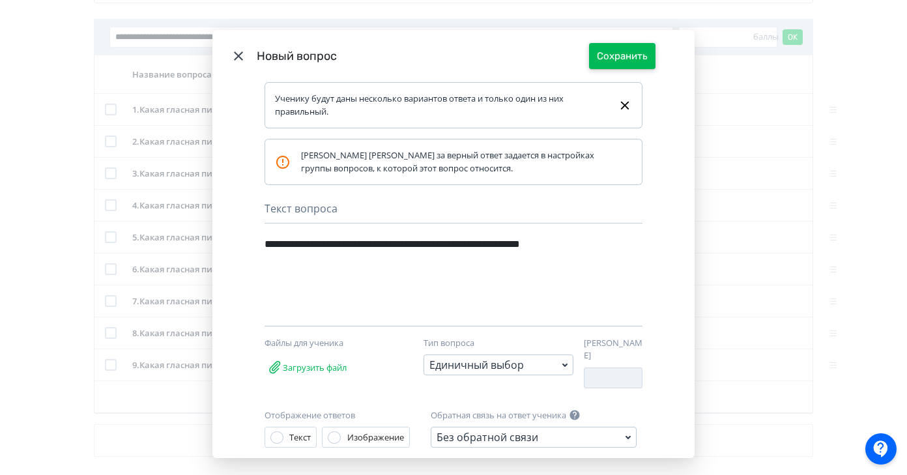
click at [627, 53] on button "Сохранить" at bounding box center [622, 56] width 66 height 26
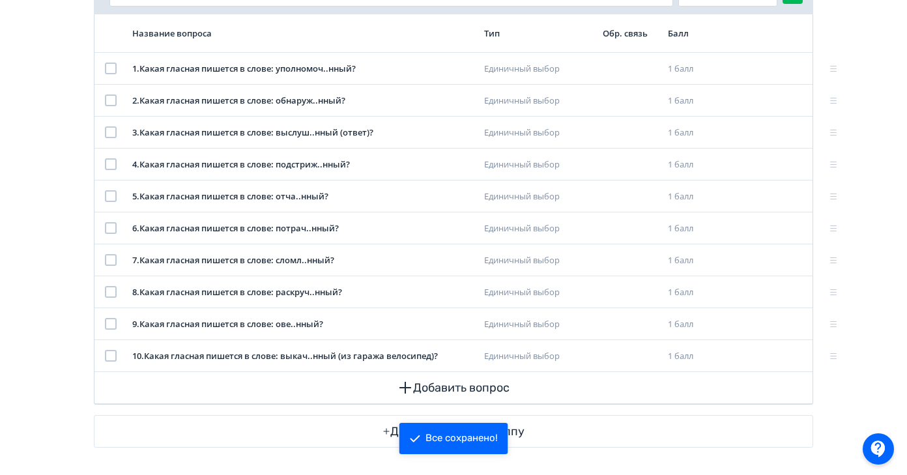
scroll to position [236, 0]
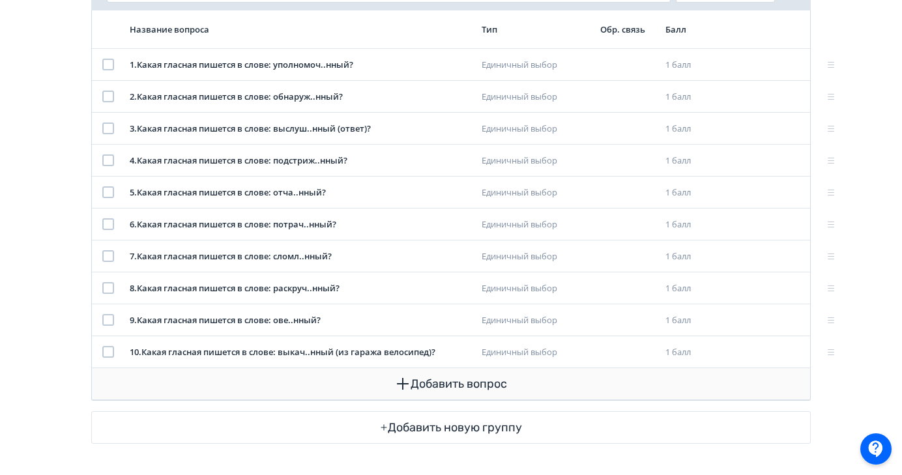
click at [463, 380] on button "Добавить вопрос" at bounding box center [450, 383] width 697 height 31
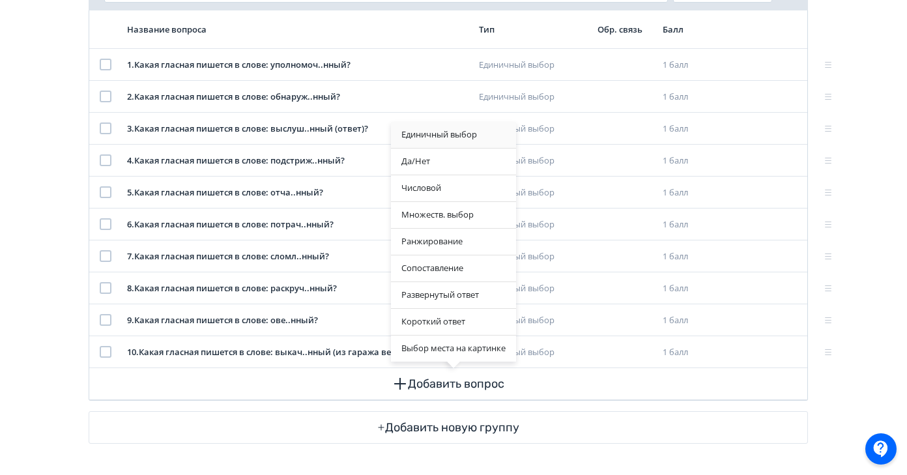
click at [442, 134] on div "Единичный выбор" at bounding box center [453, 135] width 125 height 26
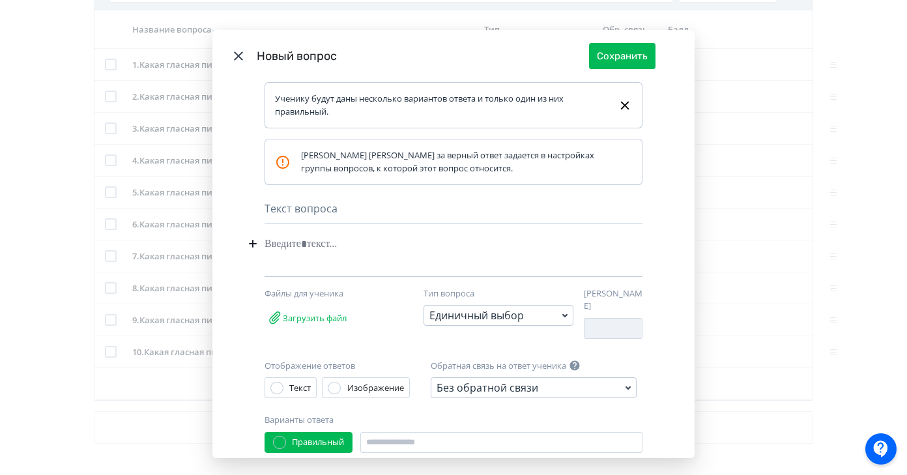
click at [306, 242] on div "Modal" at bounding box center [434, 243] width 338 height 25
paste div "Modal"
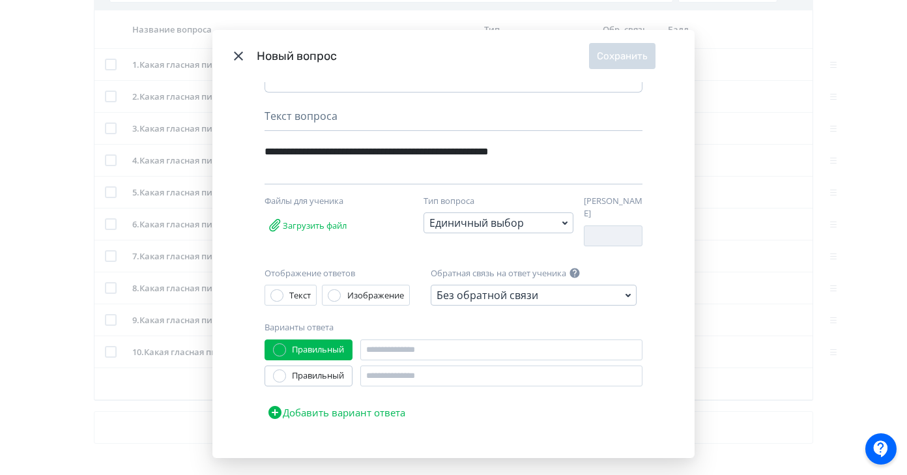
scroll to position [102, 0]
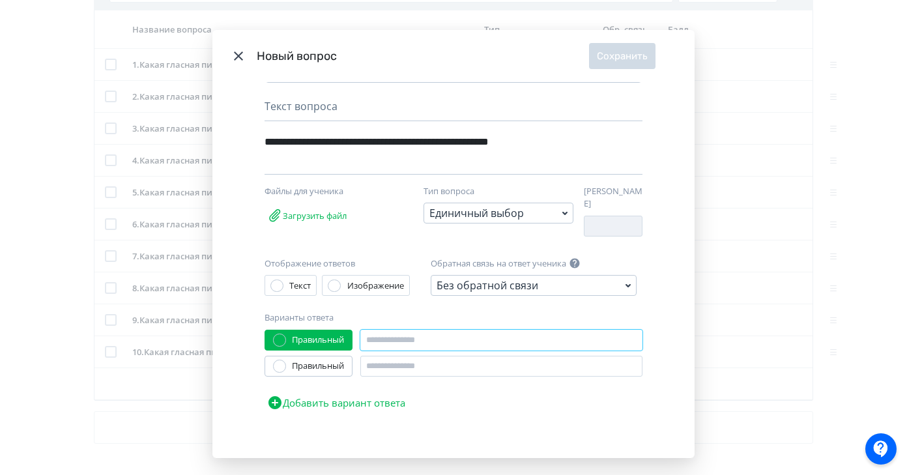
click at [426, 339] on input "Modal" at bounding box center [501, 340] width 282 height 21
type input "*"
click at [387, 357] on input "Modal" at bounding box center [501, 366] width 282 height 21
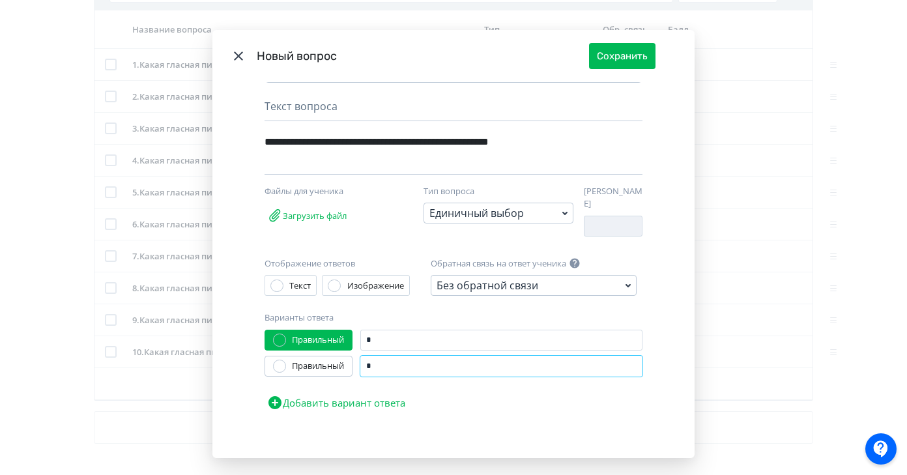
type input "*"
click at [358, 398] on button "Добавить вариант ответа" at bounding box center [336, 403] width 143 height 26
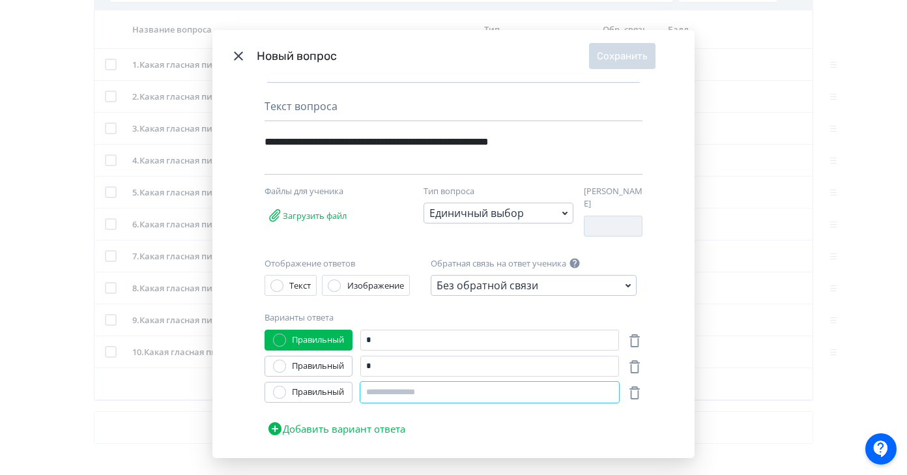
click at [385, 386] on input "Modal" at bounding box center [489, 392] width 259 height 21
type input "*"
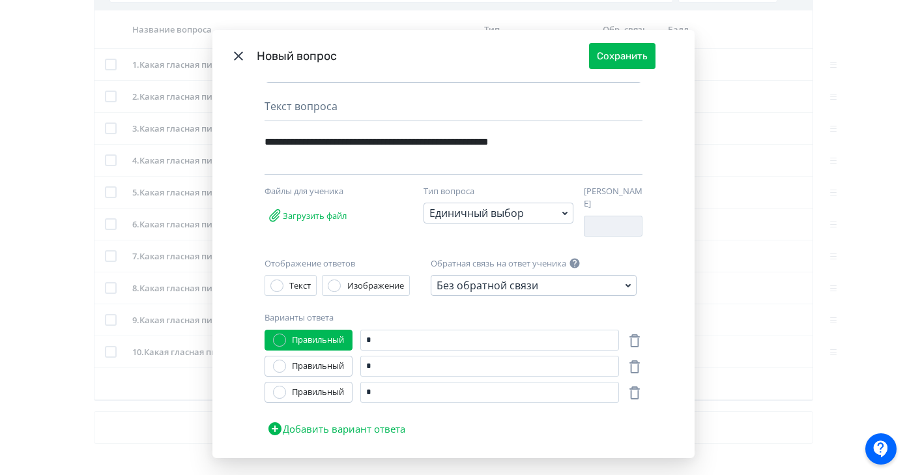
click at [316, 360] on div "Правильный" at bounding box center [318, 366] width 52 height 13
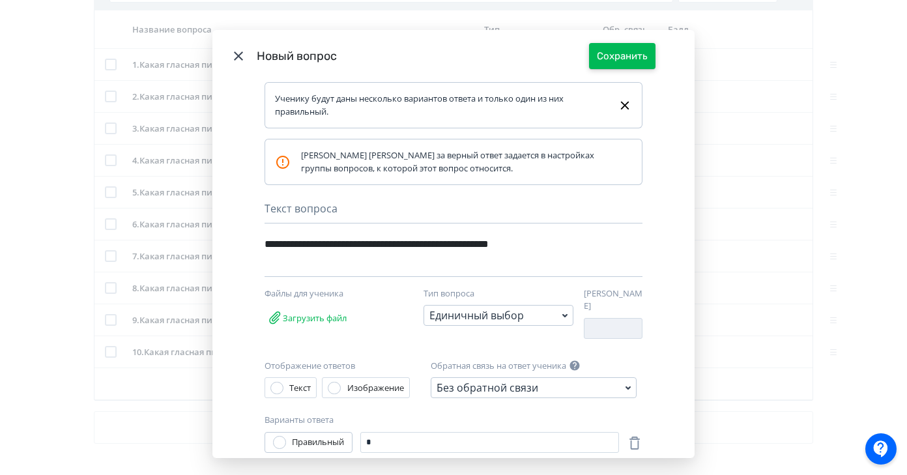
click at [635, 58] on button "Сохранить" at bounding box center [622, 56] width 66 height 26
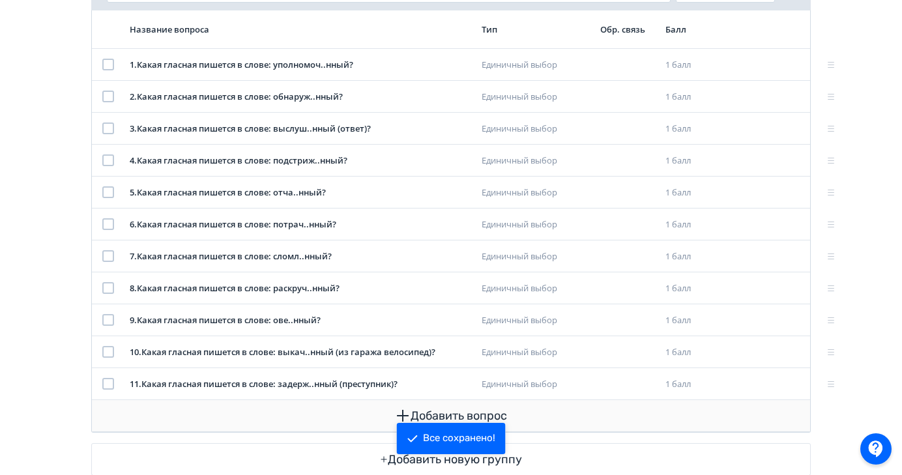
click at [416, 420] on button "Добавить вопрос" at bounding box center [450, 415] width 697 height 31
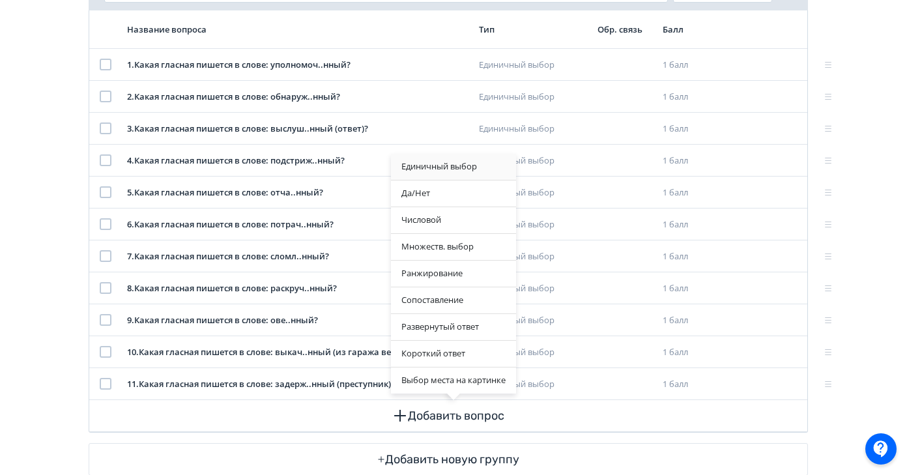
click at [442, 169] on div "Единичный выбор" at bounding box center [453, 167] width 125 height 26
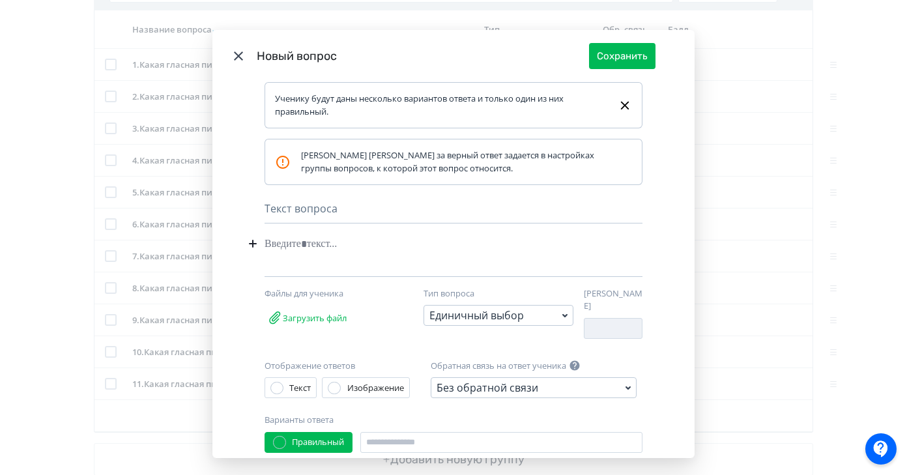
click at [304, 245] on div "Modal" at bounding box center [434, 243] width 338 height 25
paste div "Modal"
drag, startPoint x: 403, startPoint y: 245, endPoint x: 253, endPoint y: 243, distance: 149.9
click at [253, 243] on div "**********" at bounding box center [453, 269] width 482 height 375
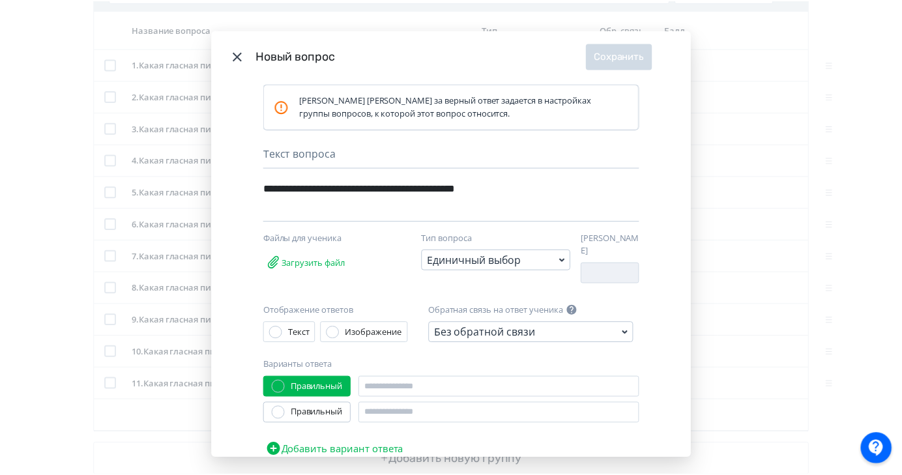
scroll to position [102, 0]
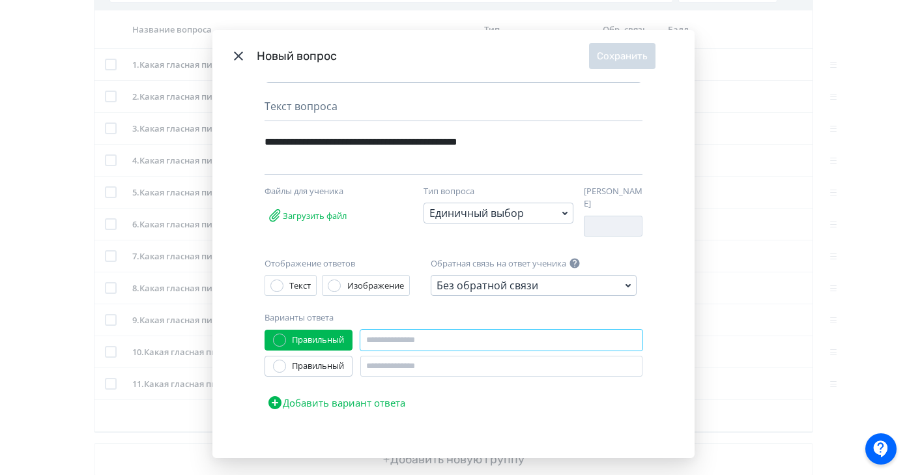
click at [404, 336] on input "Modal" at bounding box center [501, 340] width 282 height 21
type input "*"
click at [390, 362] on input "Modal" at bounding box center [501, 366] width 282 height 21
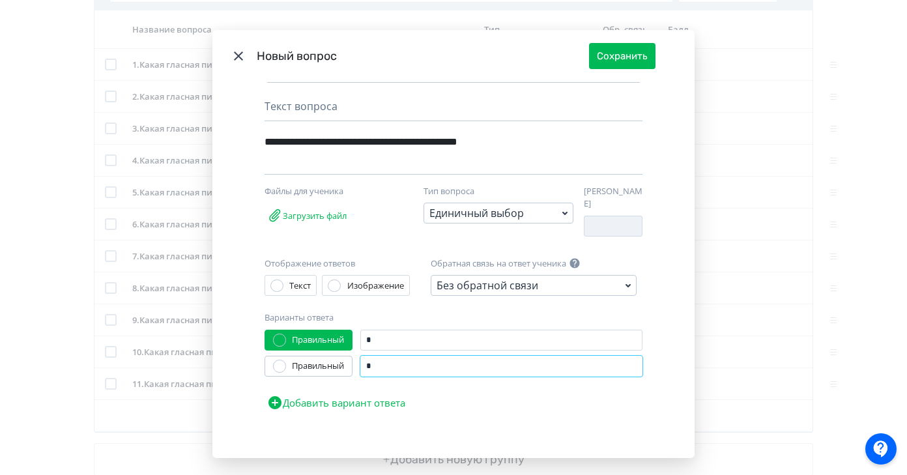
type input "*"
click at [372, 400] on button "Добавить вариант ответа" at bounding box center [336, 403] width 143 height 26
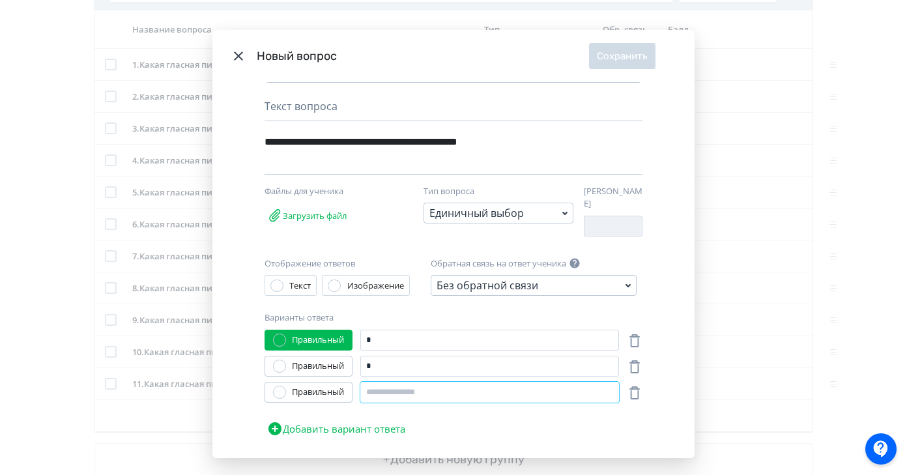
click at [386, 386] on input "Modal" at bounding box center [489, 392] width 259 height 21
type input "*"
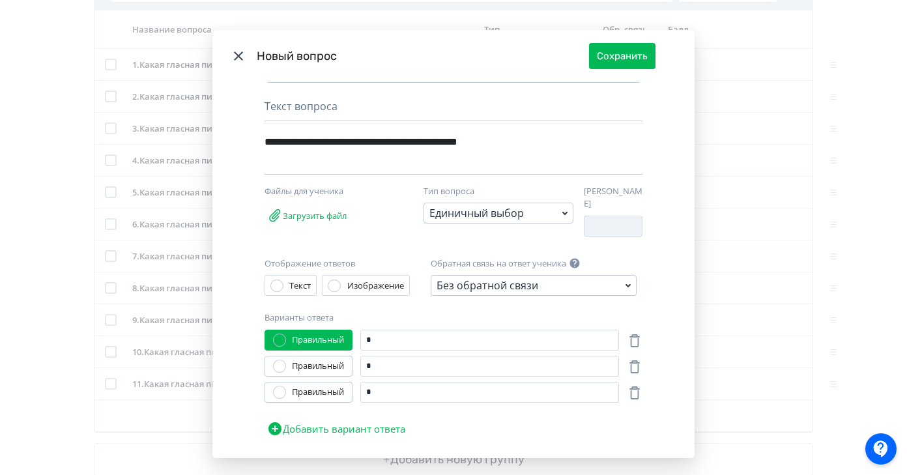
click at [324, 361] on div "Правильный" at bounding box center [318, 366] width 52 height 13
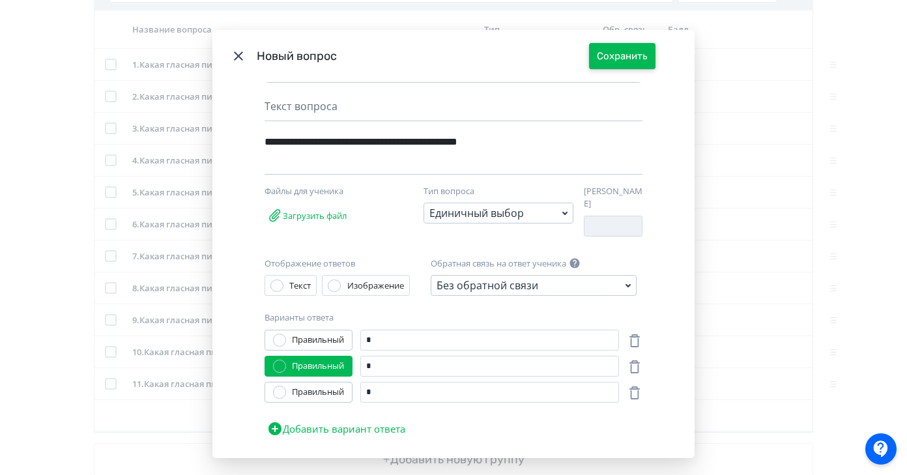
click at [634, 57] on button "Сохранить" at bounding box center [622, 56] width 66 height 26
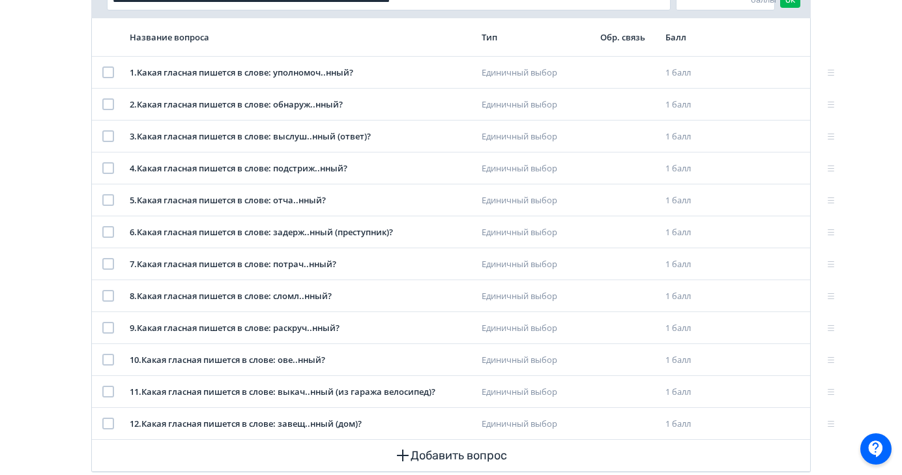
scroll to position [0, 0]
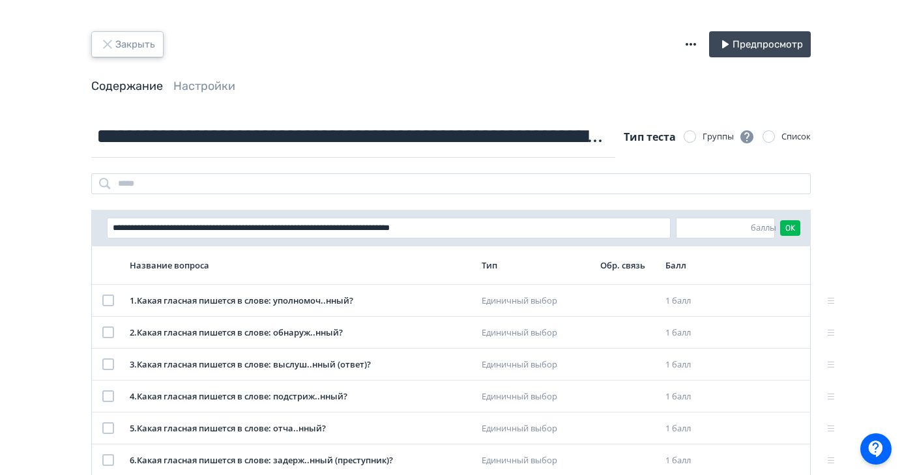
click at [139, 42] on button "Закрыть" at bounding box center [127, 44] width 72 height 26
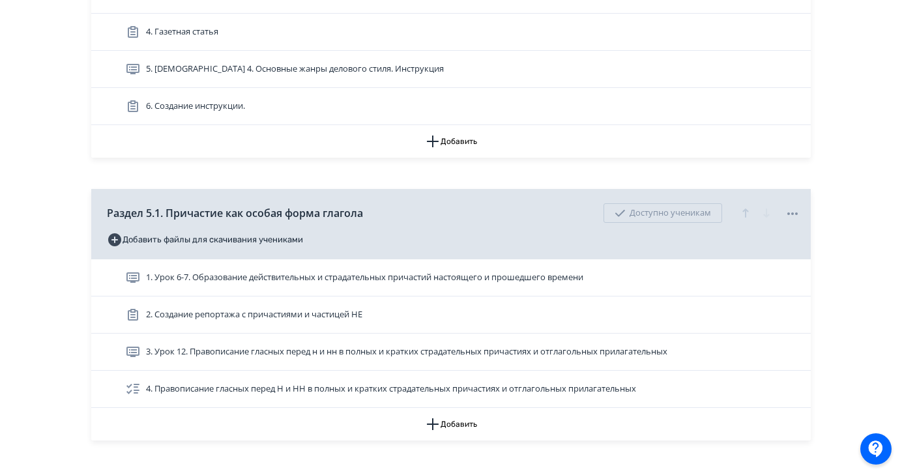
scroll to position [997, 0]
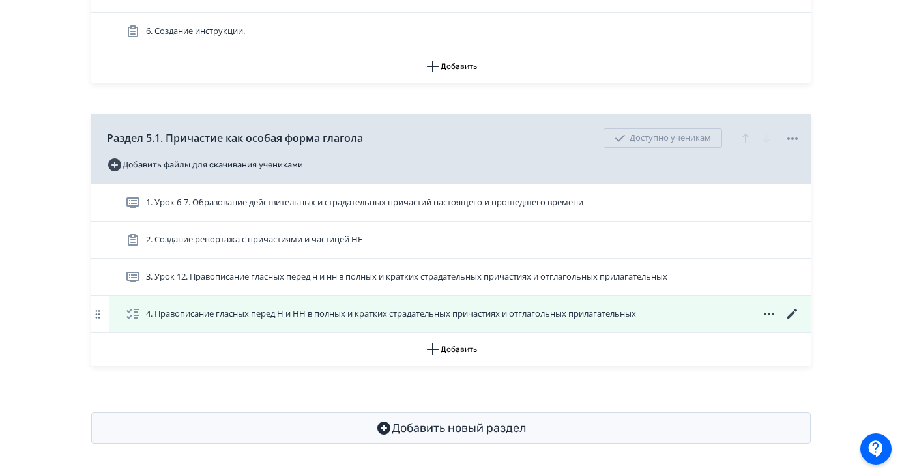
click at [792, 313] on icon at bounding box center [792, 314] width 10 height 10
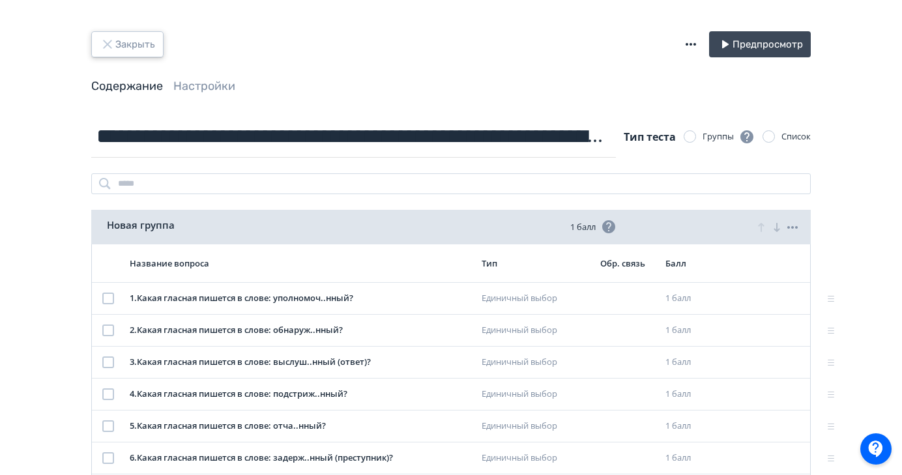
click at [126, 42] on button "Закрыть" at bounding box center [127, 44] width 72 height 26
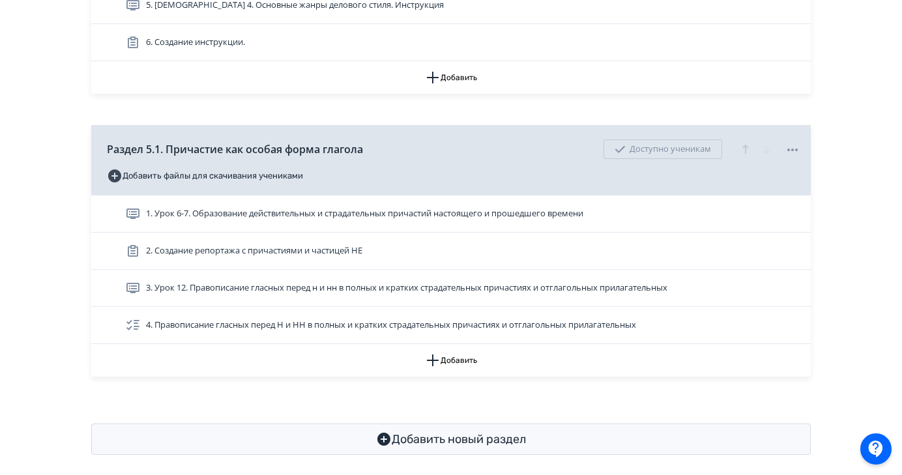
scroll to position [997, 0]
